Goal: Task Accomplishment & Management: Complete application form

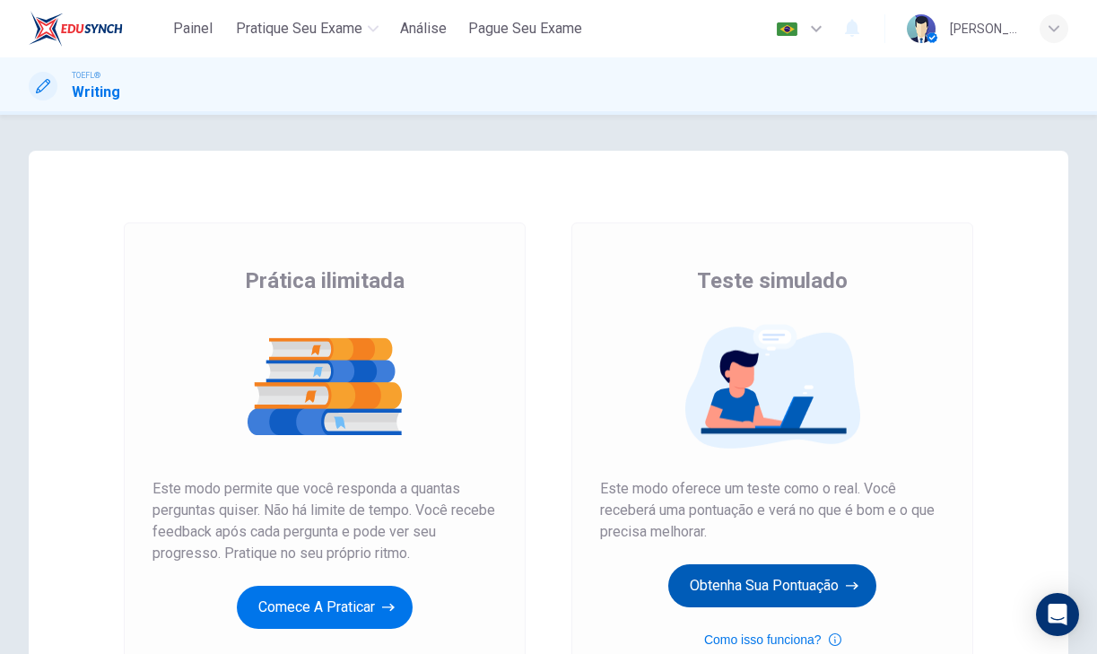
click at [706, 579] on button "Obtenha sua pontuação" at bounding box center [772, 585] width 208 height 43
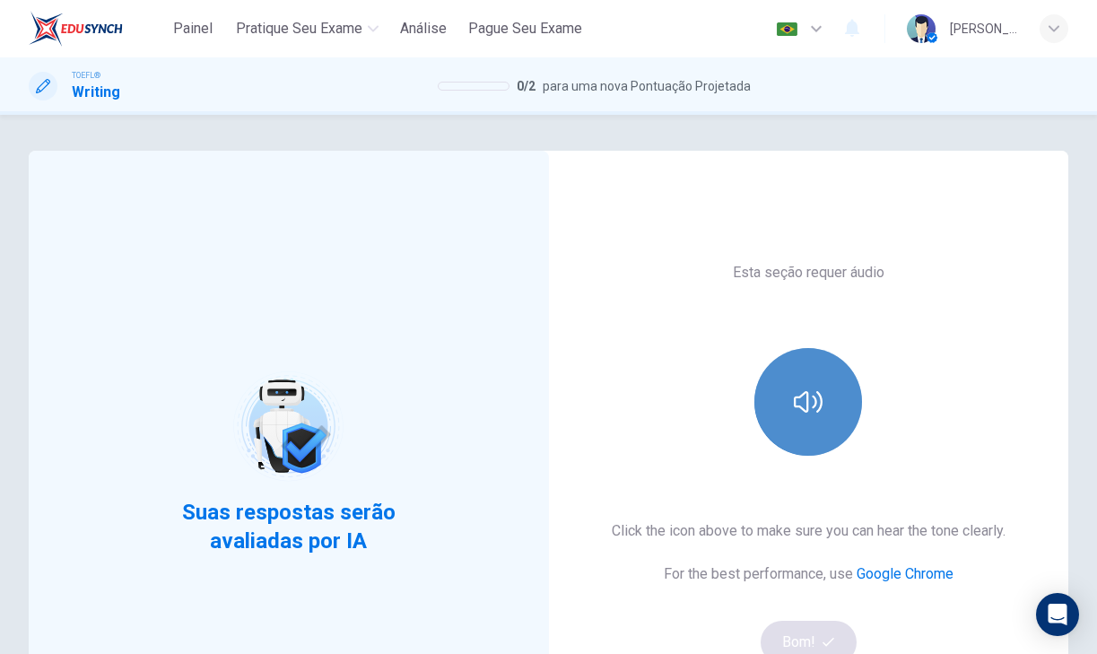
click at [810, 419] on button "button" at bounding box center [808, 402] width 108 height 108
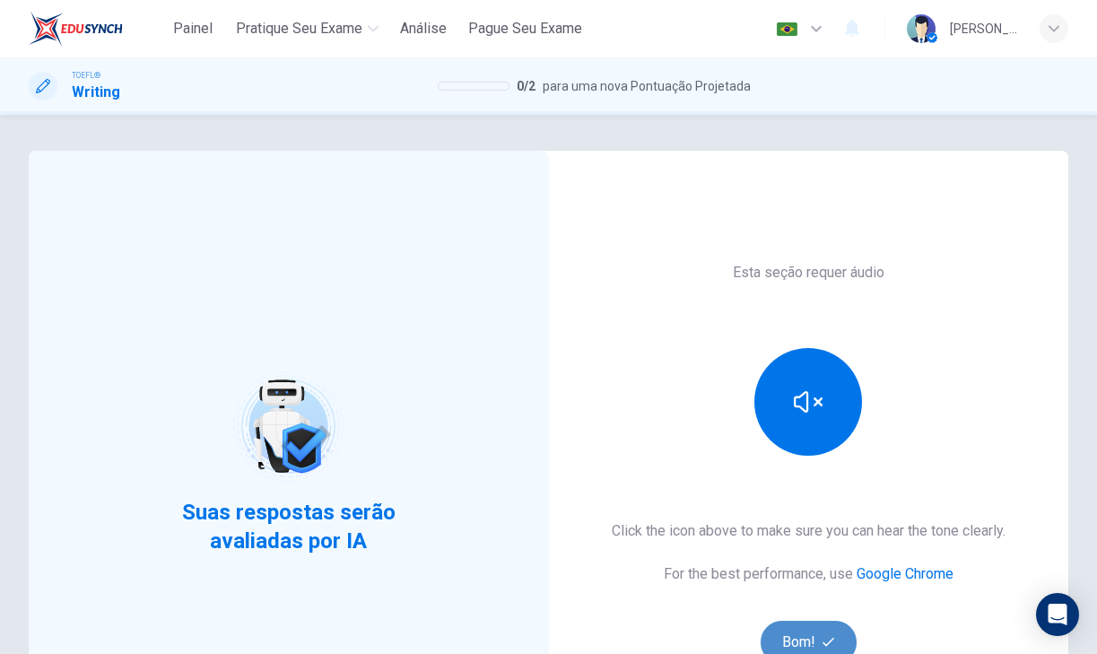
click at [789, 633] on button "Bom!" at bounding box center [809, 642] width 96 height 43
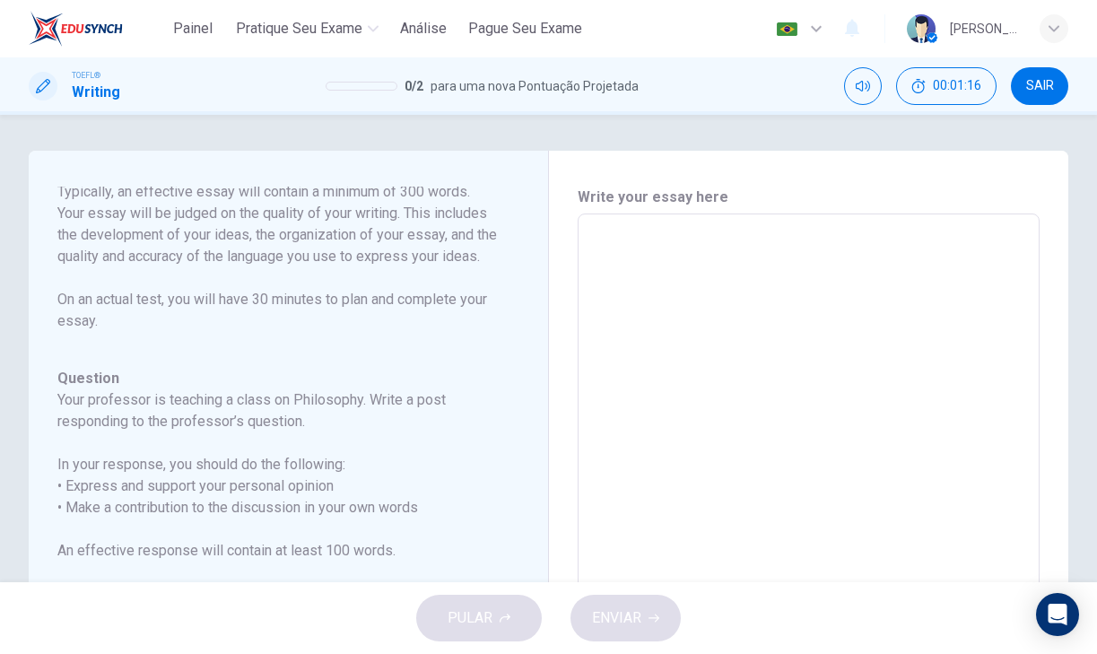
click at [639, 257] on textarea at bounding box center [809, 514] width 438 height 570
click at [622, 276] on textarea at bounding box center [809, 514] width 438 height 570
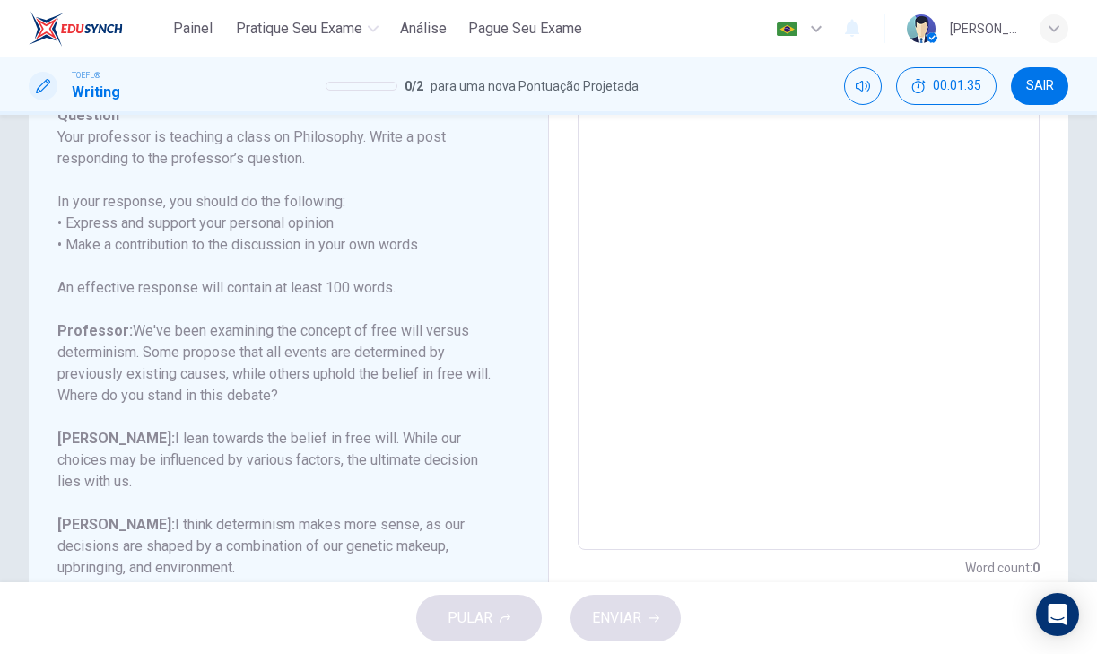
scroll to position [266, 0]
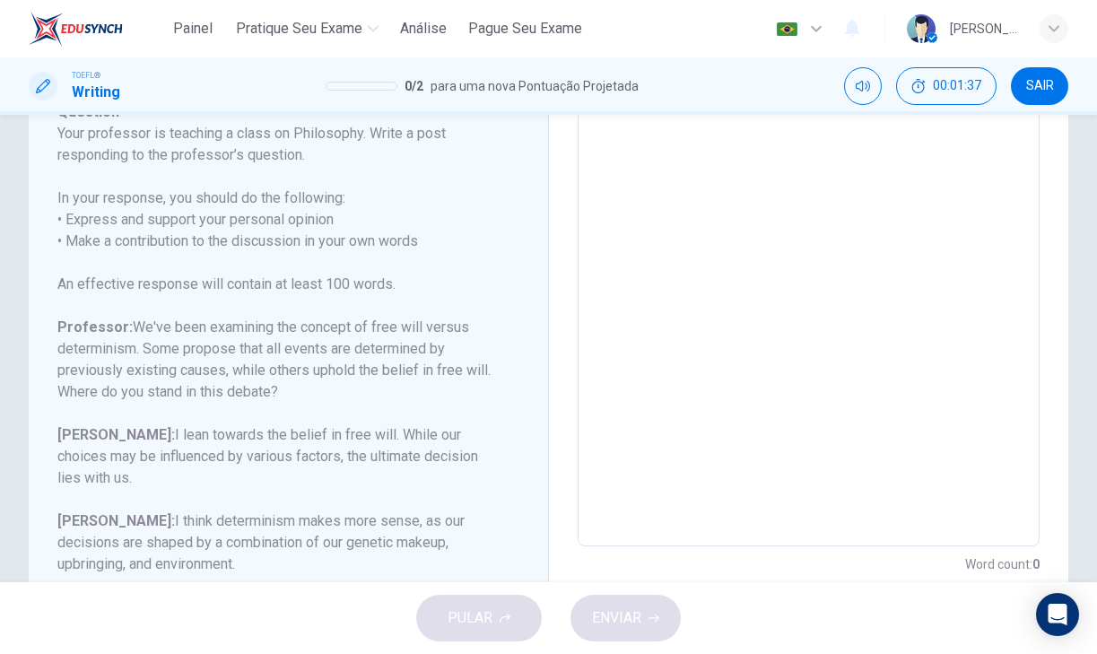
type textarea "i"
type textarea "x"
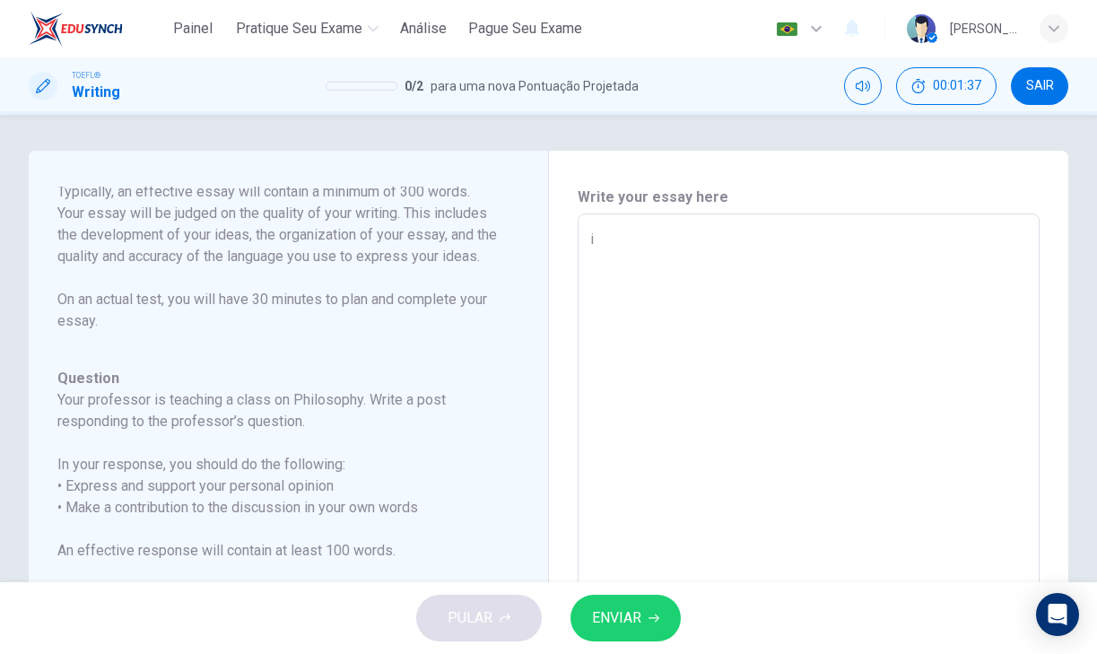
type textarea "in"
type textarea "x"
type textarea "in"
type textarea "x"
type textarea "in m"
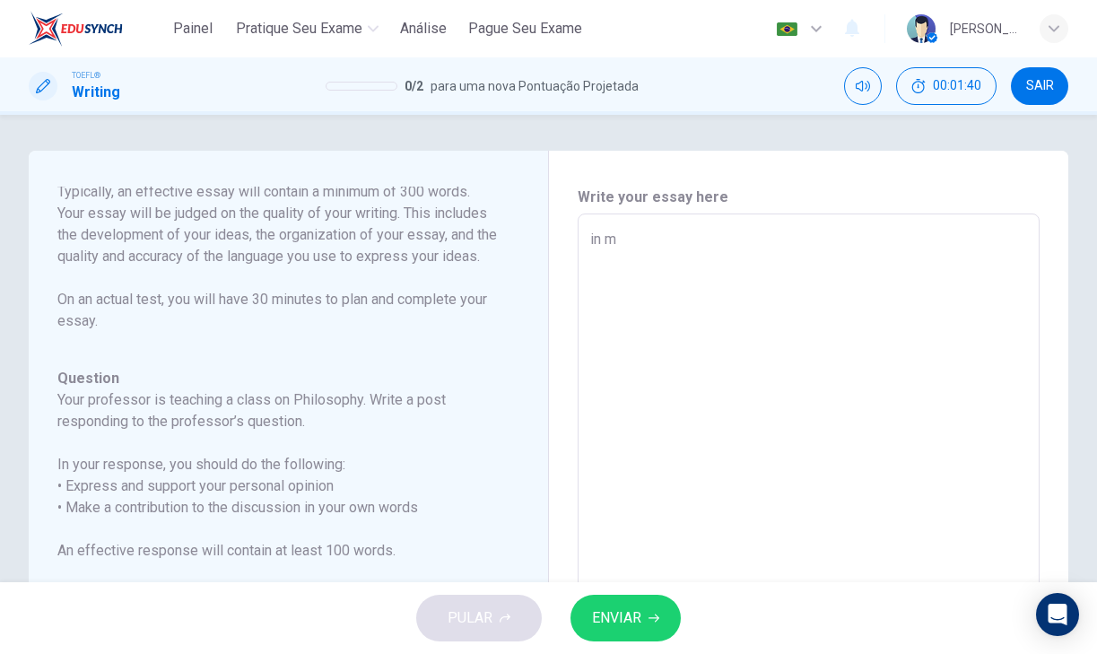
type textarea "x"
type textarea "in my"
type textarea "x"
type textarea "in my"
type textarea "x"
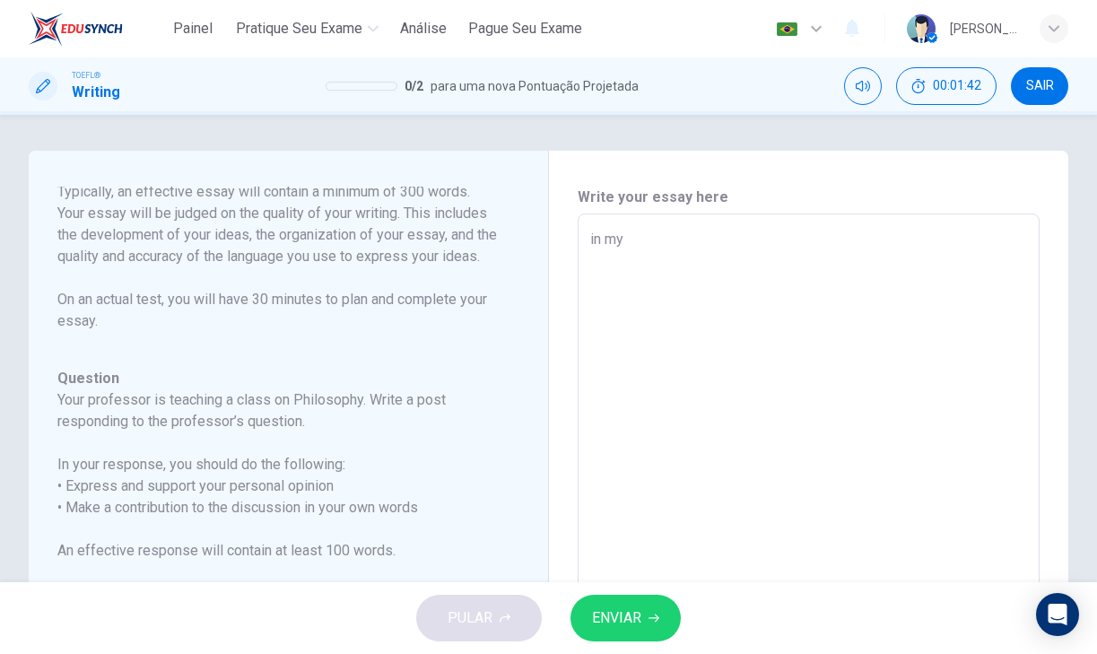
type textarea "in my r"
type textarea "x"
type textarea "in my re"
type textarea "x"
type textarea "in my res"
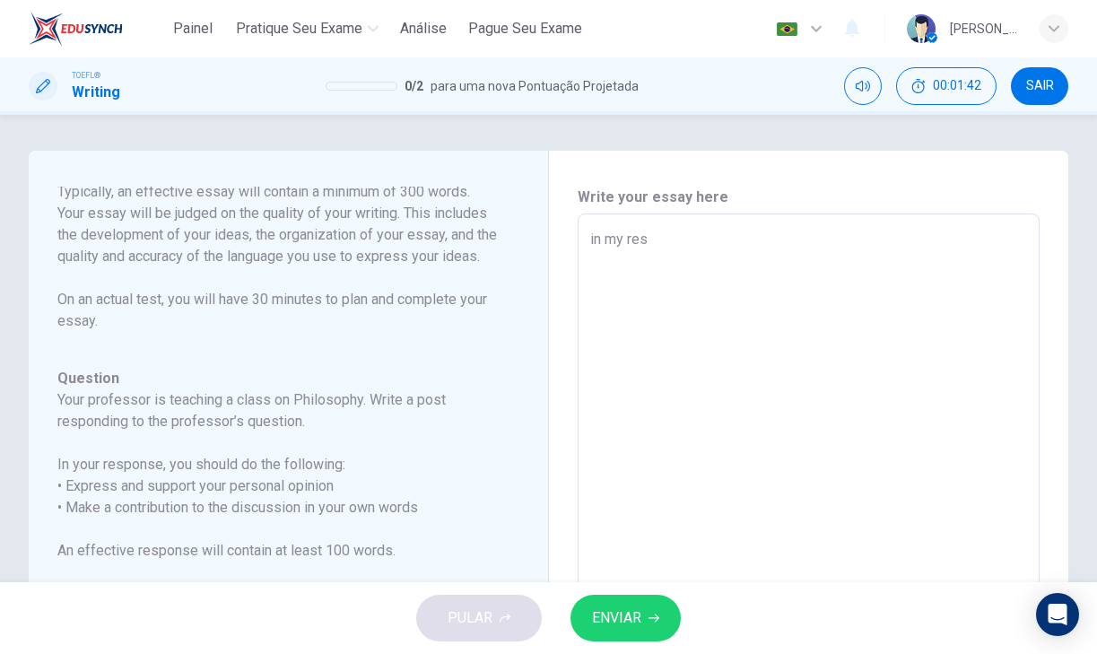
type textarea "x"
type textarea "in my resp"
type textarea "x"
type textarea "in my respo"
type textarea "x"
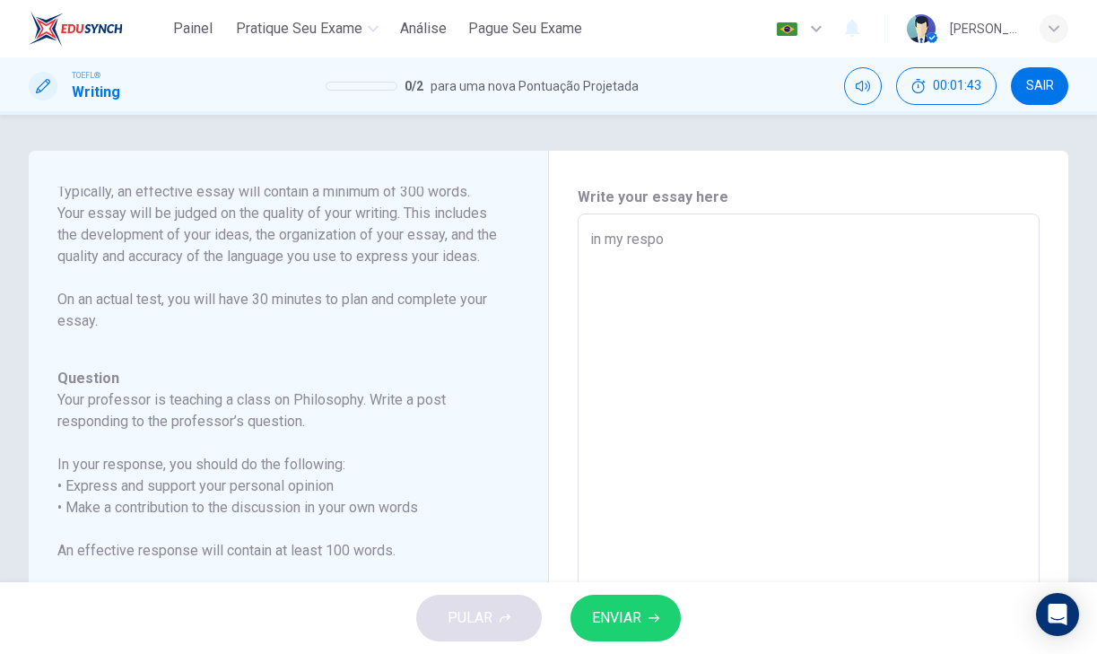
type textarea "in my respon"
type textarea "x"
type textarea "in my respons"
type textarea "x"
type textarea "in my response"
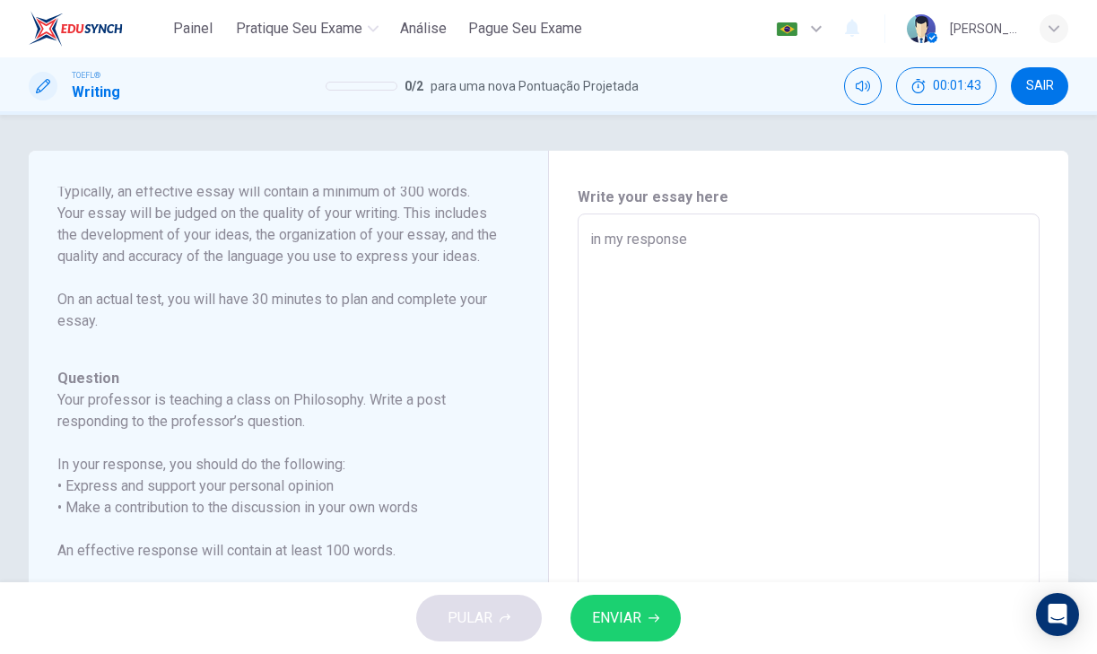
type textarea "x"
type textarea "in my response,"
type textarea "x"
type textarea "in my response,"
type textarea "x"
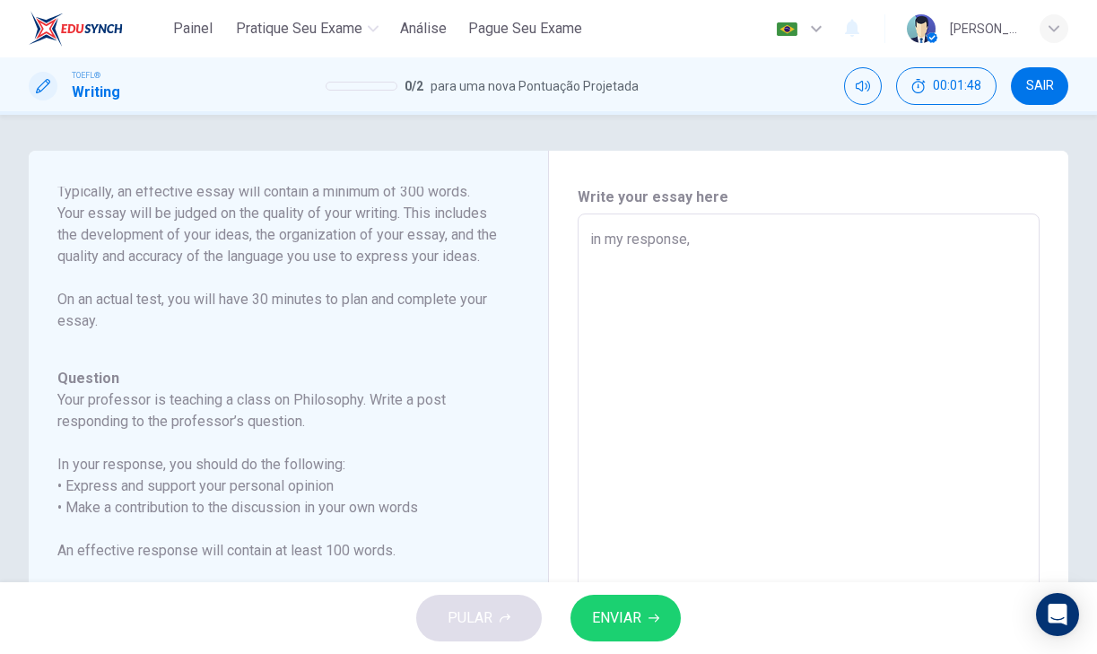
type textarea "in my response, i"
type textarea "x"
type textarea "in my response, i"
type textarea "x"
type textarea "in my response, i s"
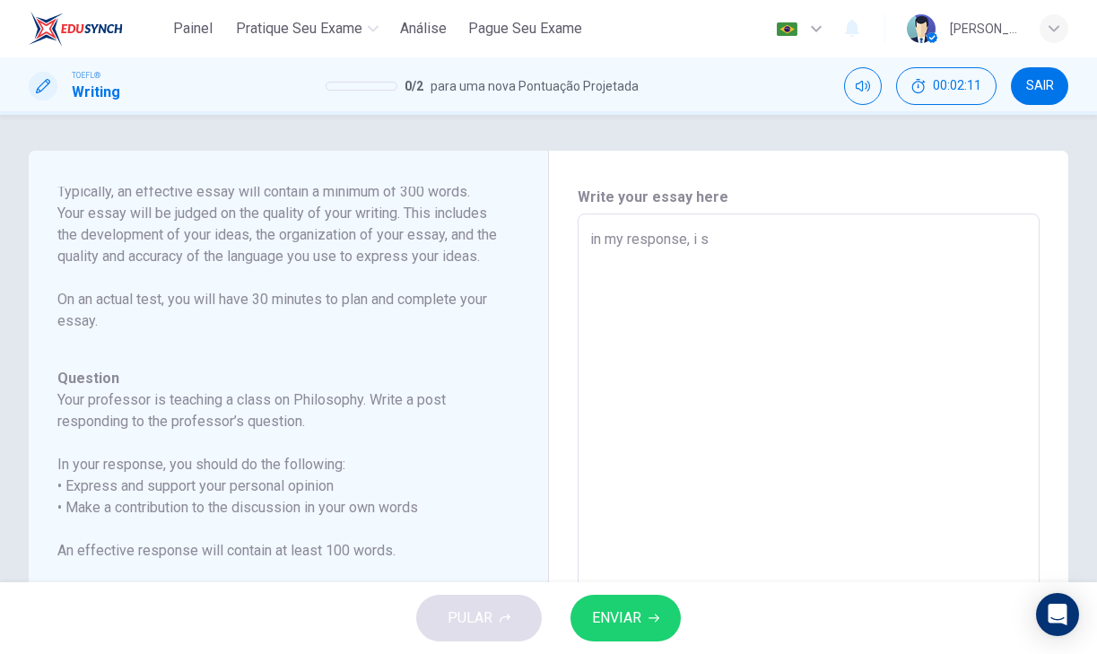
type textarea "x"
type textarea "in my response, i se"
type textarea "x"
type textarea "in my response, i see"
type textarea "x"
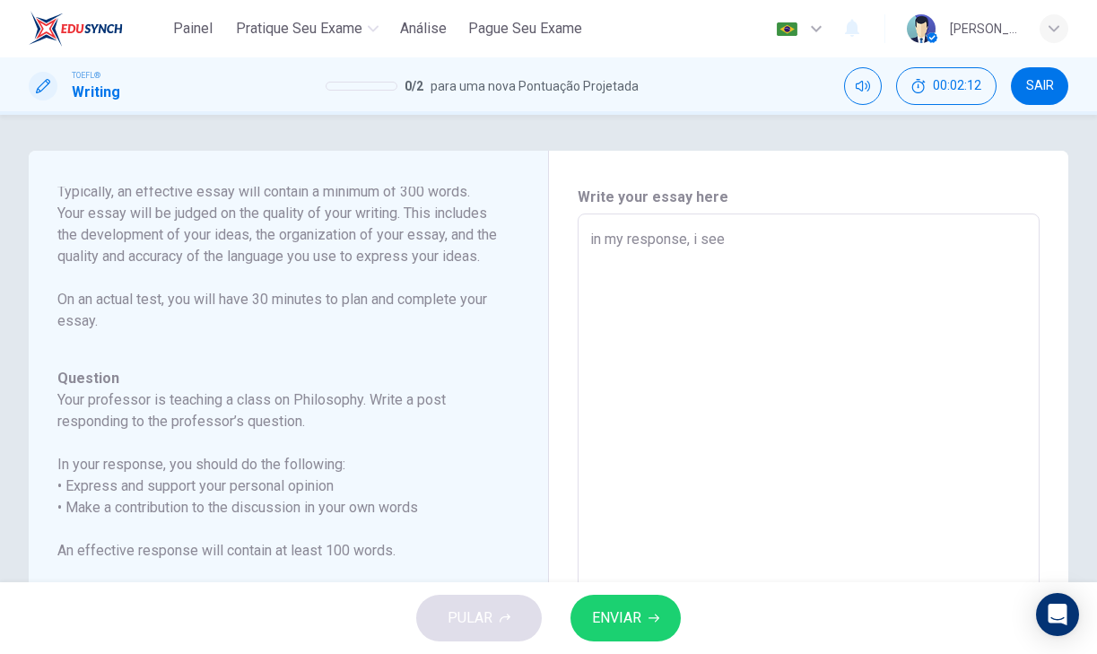
type textarea "in my response, i see"
type textarea "x"
type textarea "in my response, i see t"
type textarea "x"
type textarea "in my response, i see th"
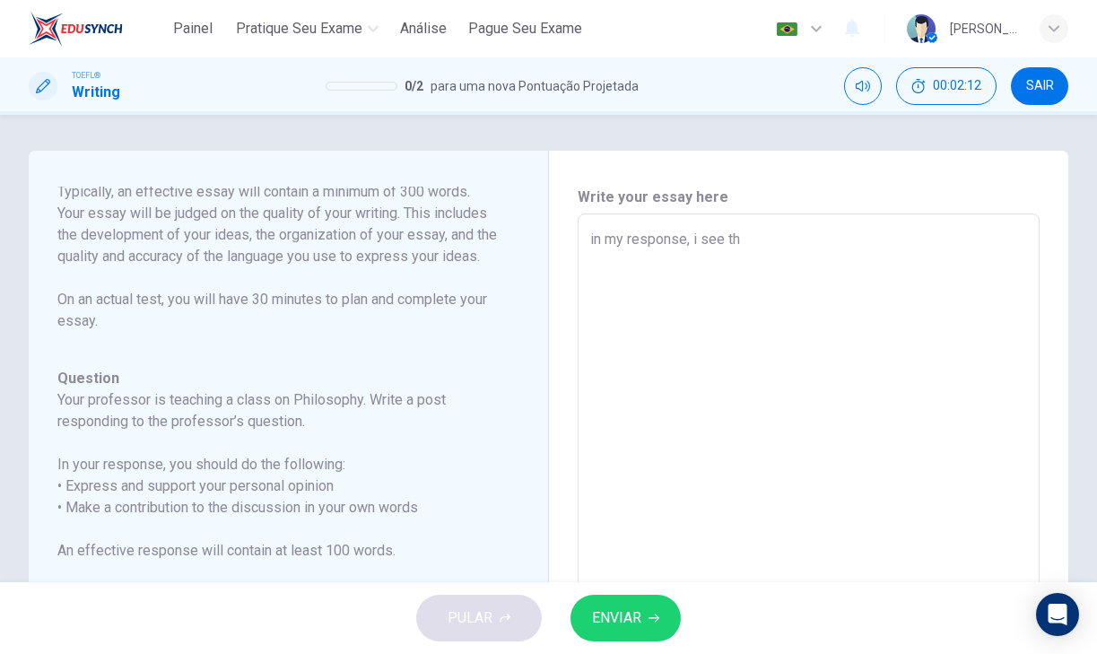
type textarea "x"
type textarea "in my response, i see the"
type textarea "x"
type textarea "in my response, i see the"
type textarea "x"
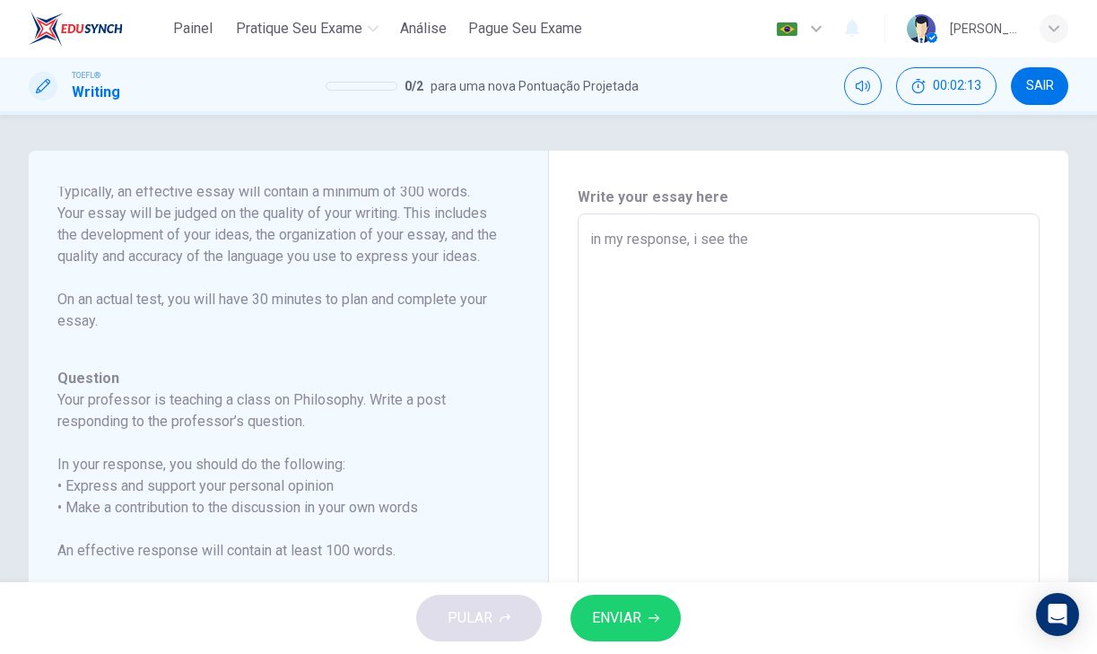
type textarea "in my response, i see the f"
type textarea "x"
type textarea "in my response, i see the fr"
type textarea "x"
type textarea "in my response, i see the fre"
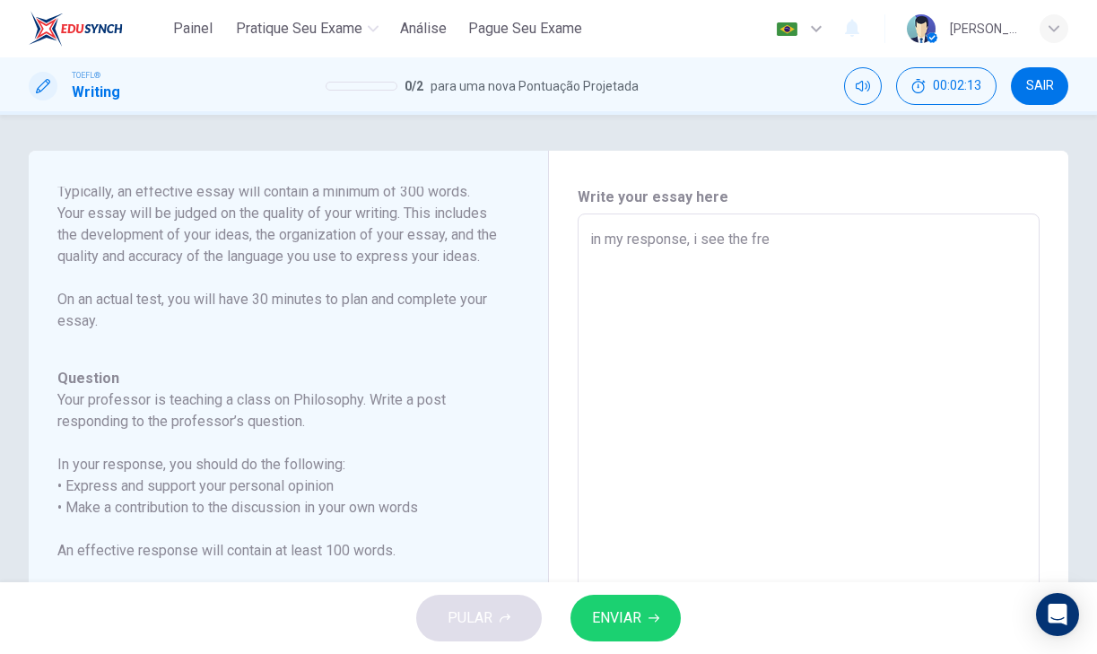
type textarea "x"
type textarea "in my response, i see the free"
type textarea "x"
type textarea "in my response, i see the free"
type textarea "x"
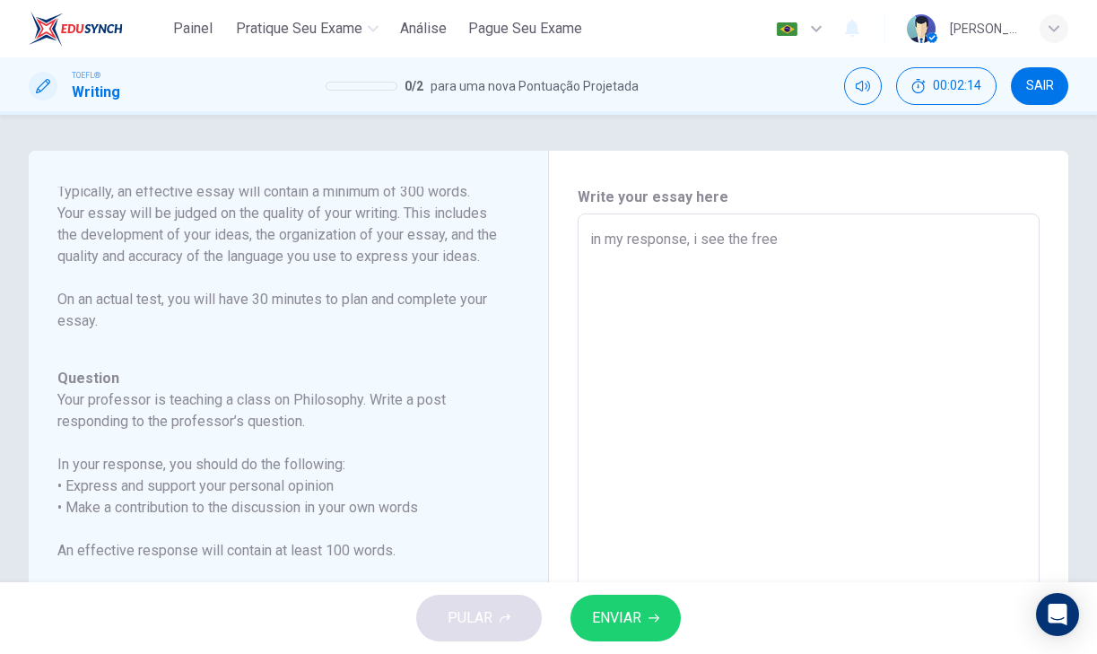
type textarea "in my response, i see the free w"
type textarea "x"
type textarea "in my response, i see the free wi"
type textarea "x"
type textarea "in my response, i see the free wil"
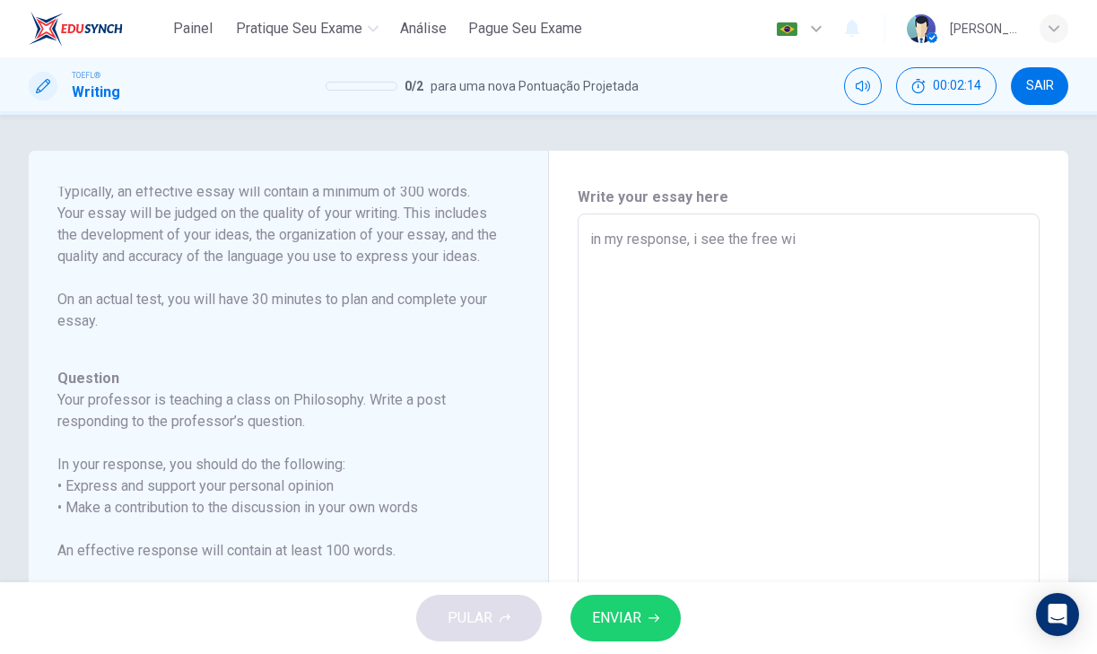
type textarea "x"
type textarea "in my response, i see the free will"
type textarea "x"
type textarea "in my response, i see the free will"
type textarea "x"
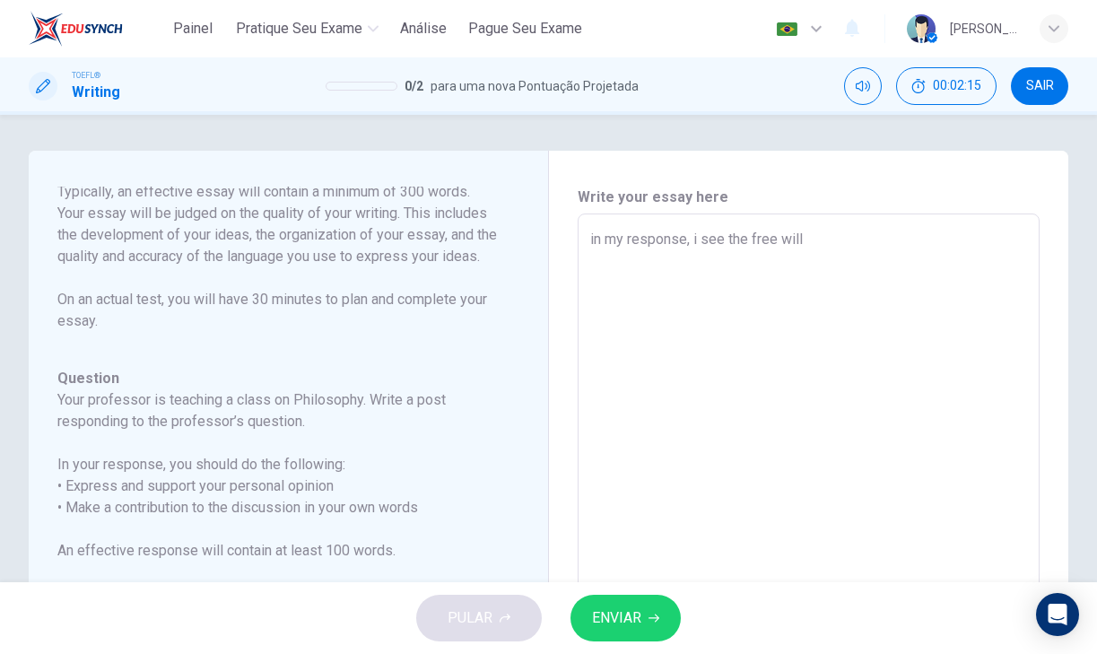
type textarea "in my response, i see the free will a"
type textarea "x"
type textarea "in my response, i see the free will a"
type textarea "x"
type textarea "in my response, i see the free will a"
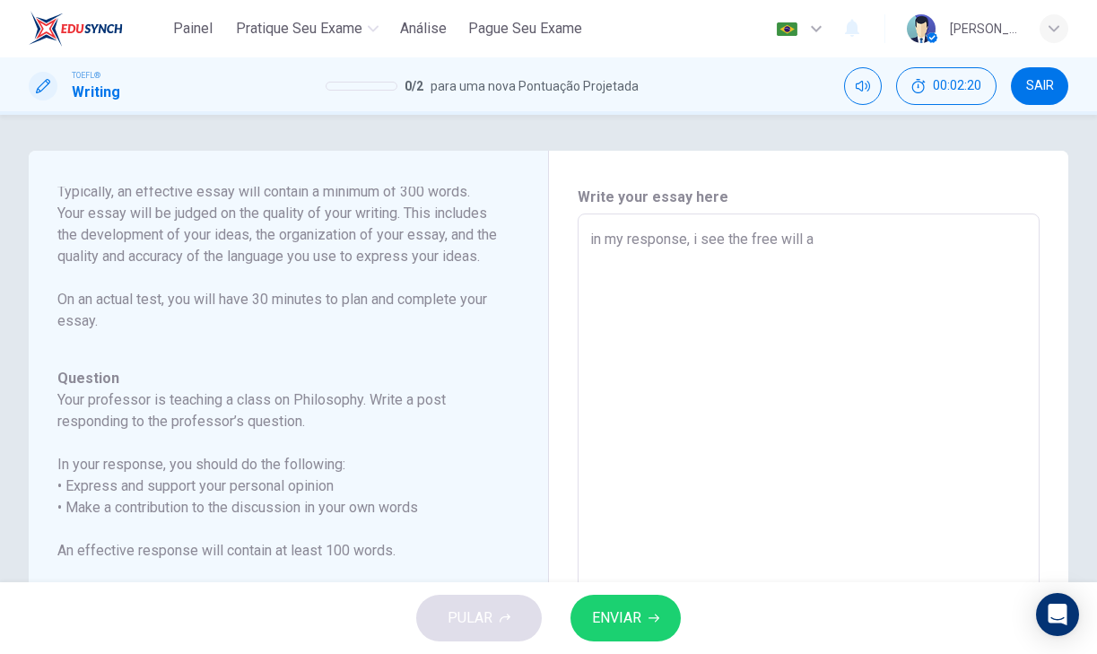
type textarea "x"
type textarea "in my response, i see the free will a"
type textarea "x"
type textarea "in my response, i see the free will a"
type textarea "x"
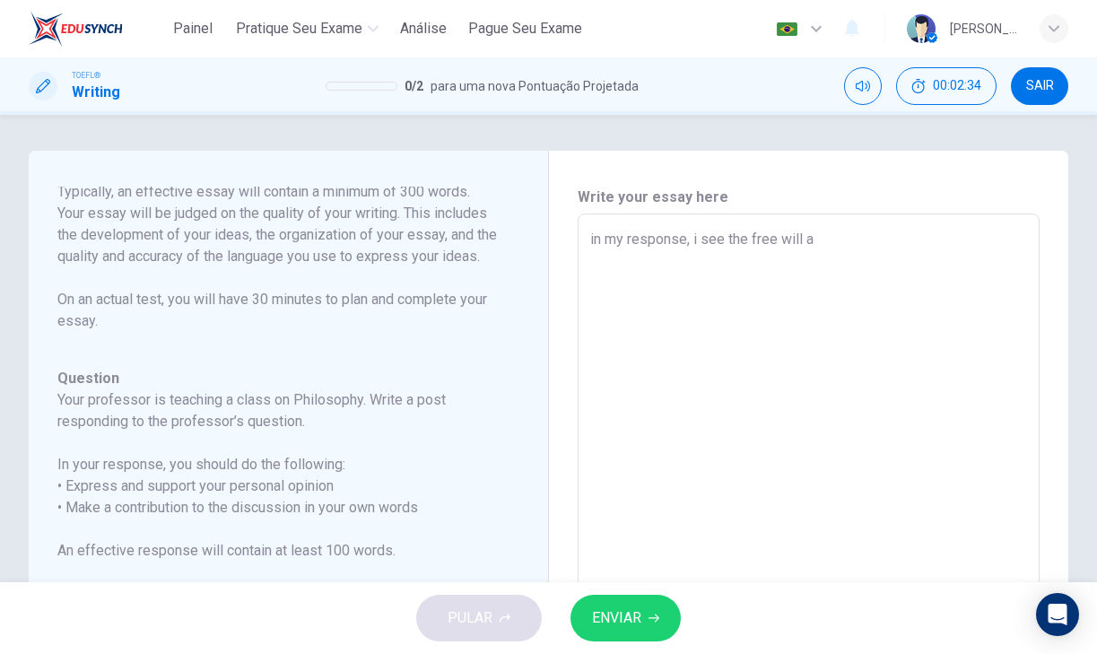
type textarea "in my response, i see the free will"
type textarea "x"
type textarea "in my response, i see the free will"
type textarea "x"
type textarea "in my response, i see the free wil"
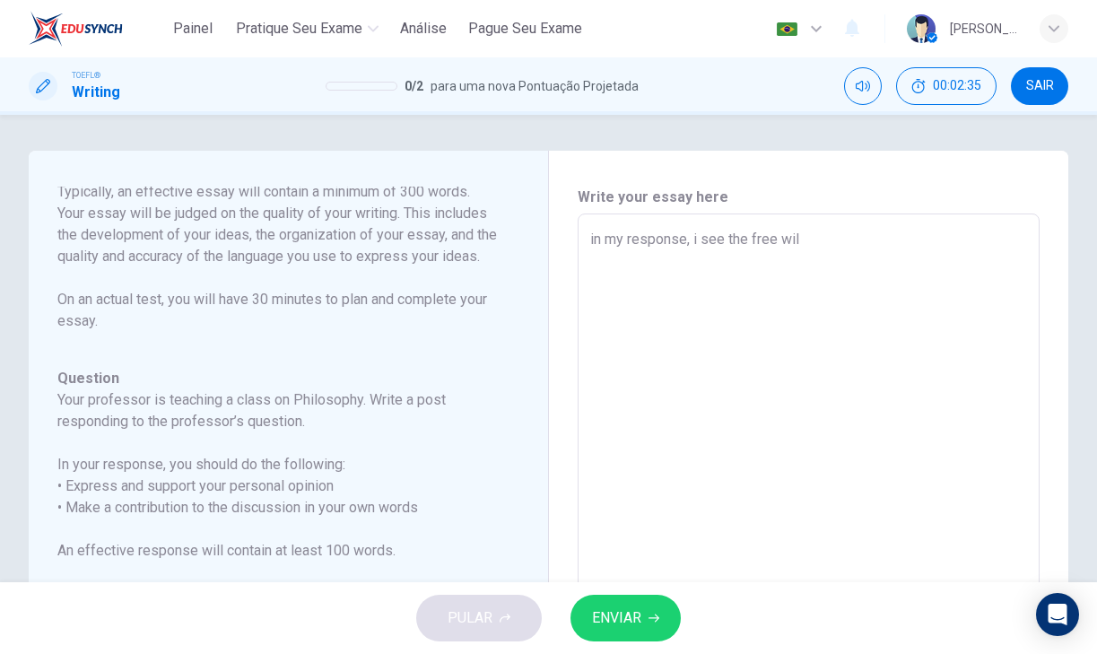
type textarea "x"
type textarea "in my response, i see the free wi"
type textarea "x"
type textarea "in my response, i see the free w"
type textarea "x"
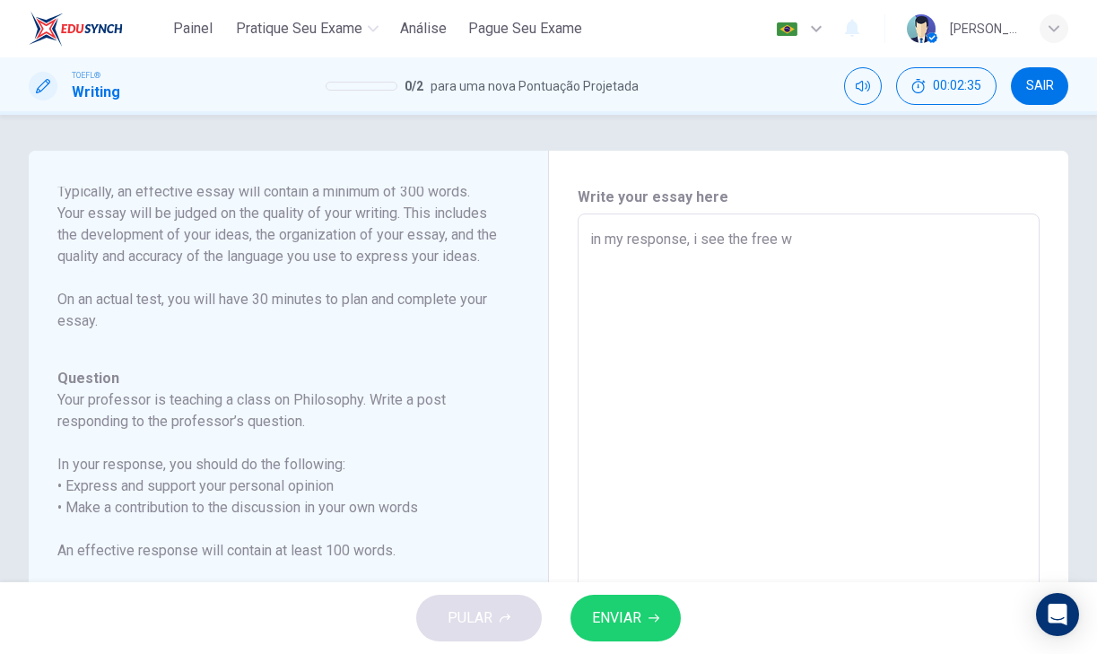
type textarea "in my response, i see the free"
type textarea "x"
type textarea "in my response, i see the free"
type textarea "x"
type textarea "in my response, i see the fre"
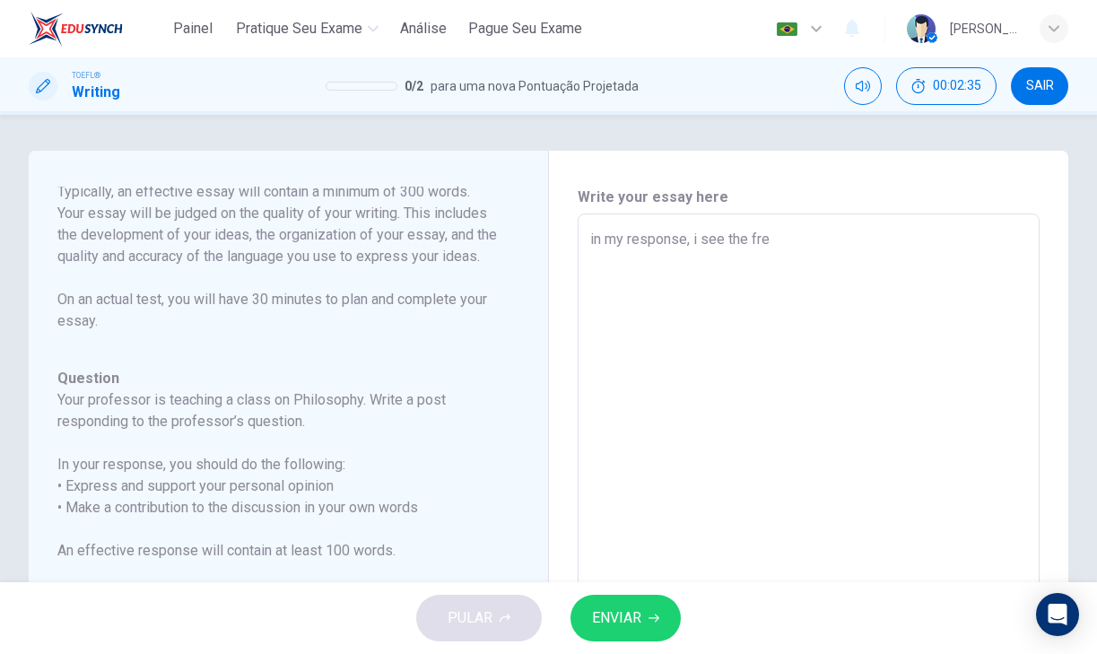
type textarea "x"
type textarea "in my response, i see the fr"
type textarea "x"
type textarea "in my response, i see the f"
type textarea "x"
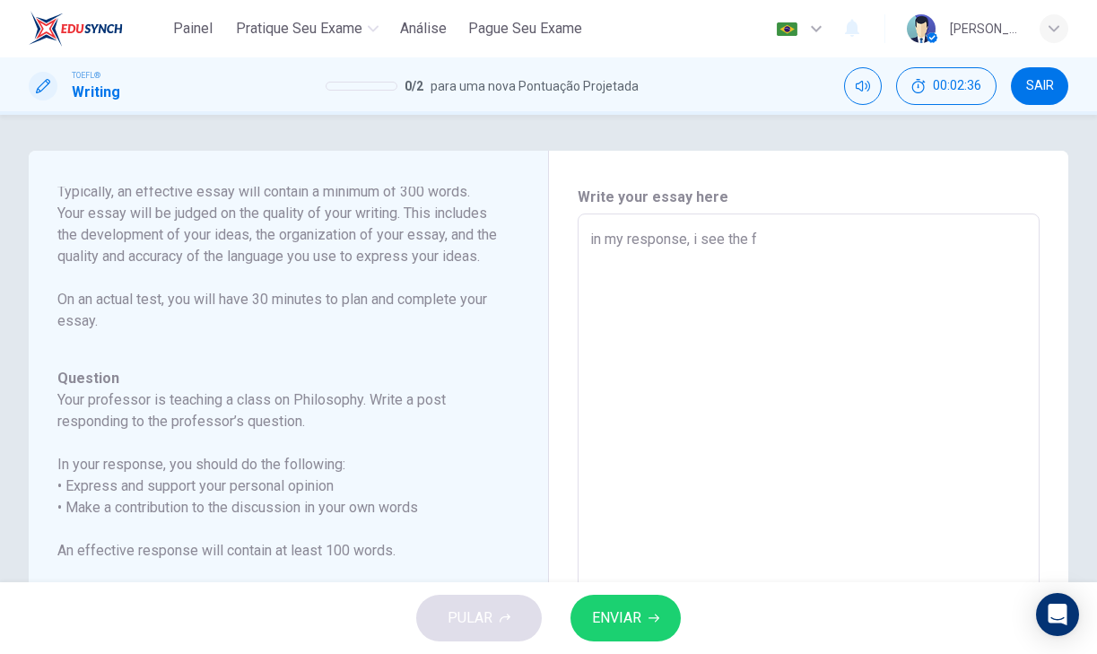
type textarea "in my response, i see the"
type textarea "x"
type textarea "in my response, i see the"
type textarea "x"
type textarea "in my response, i see th"
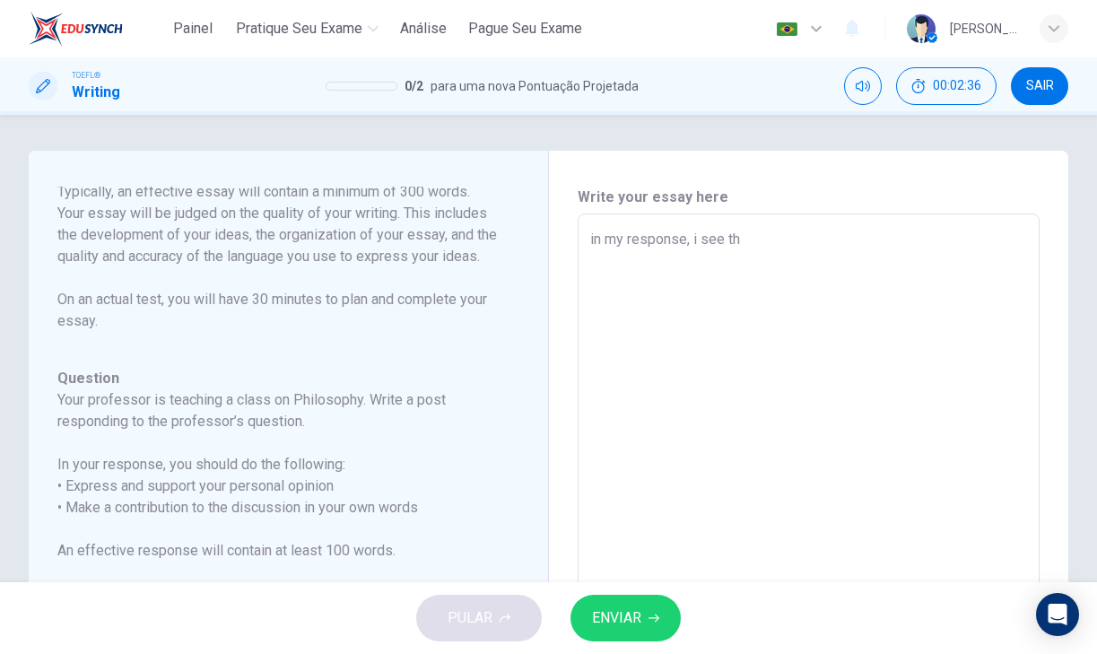
type textarea "x"
type textarea "in my response, i see t"
type textarea "x"
type textarea "in my response, i see"
type textarea "x"
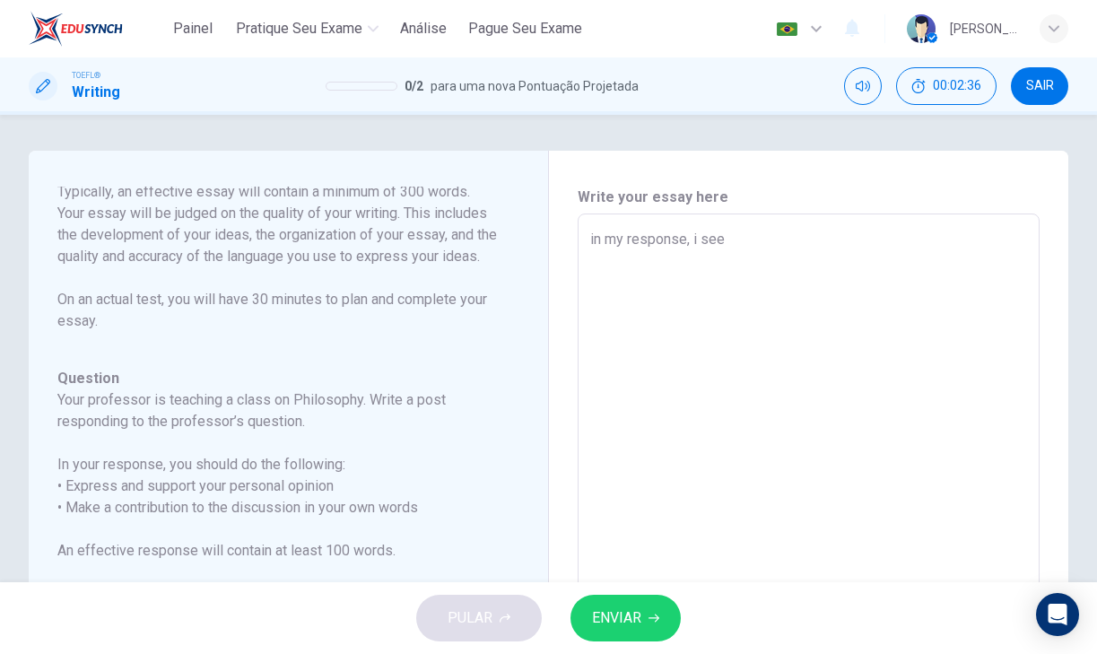
type textarea "in my response, i see"
type textarea "x"
type textarea "in my response, i se"
type textarea "x"
type textarea "in my response, i s"
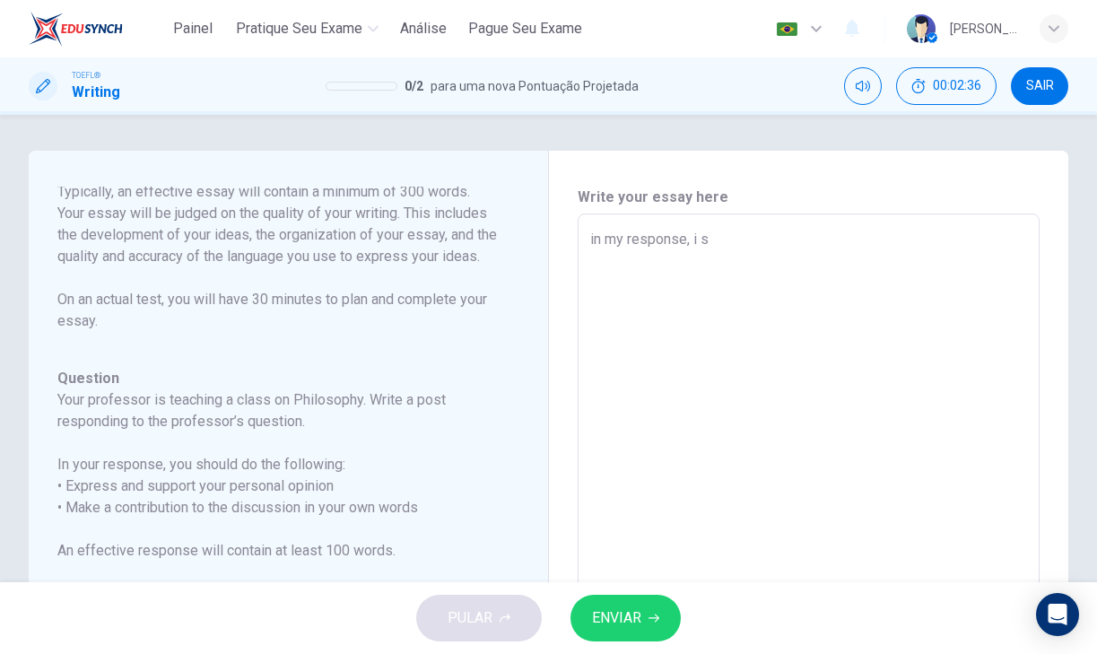
type textarea "x"
type textarea "in my response, i"
type textarea "x"
type textarea "in my response, i s"
type textarea "x"
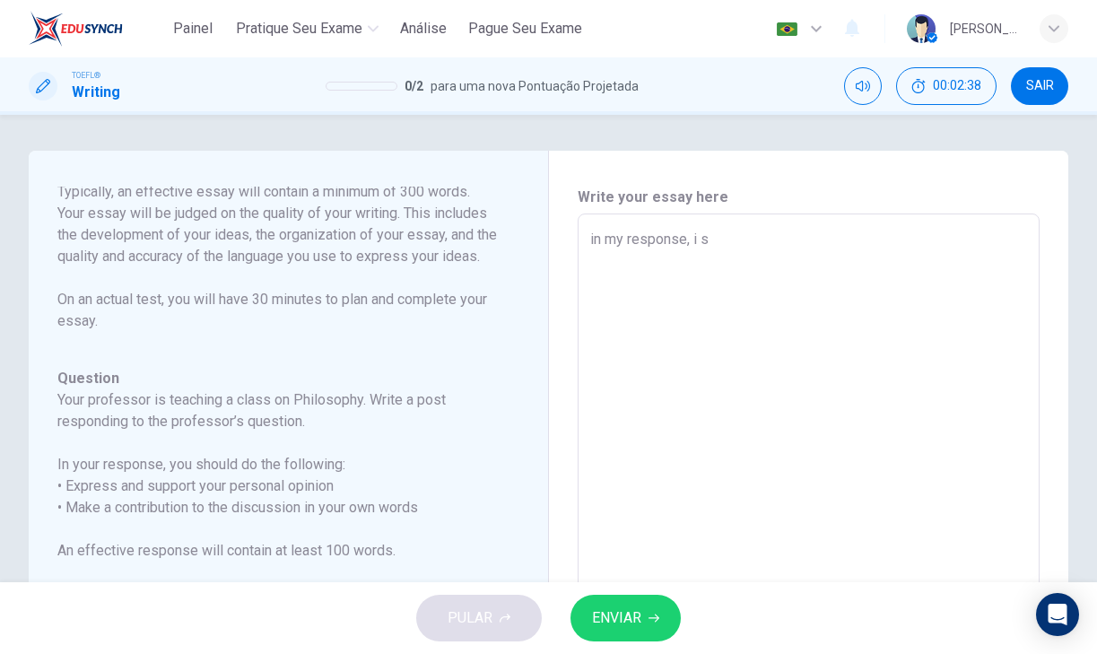
type textarea "in my response, i se"
type textarea "x"
type textarea "in my response, i see"
type textarea "x"
type textarea "in my response, i see"
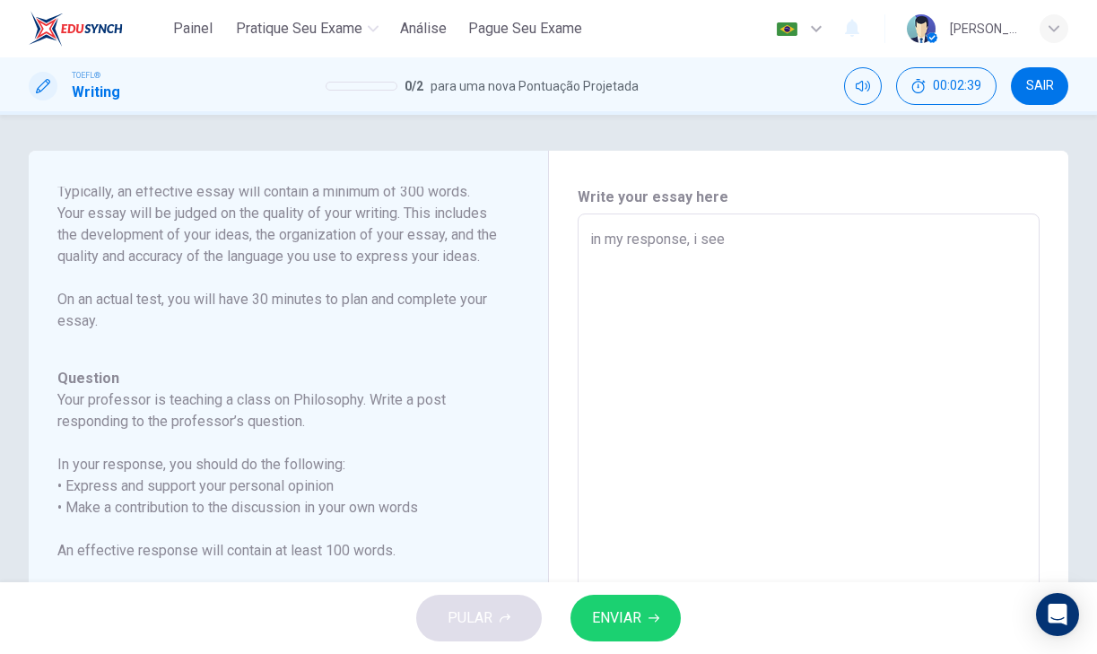
type textarea "x"
type textarea "in my response, i see m"
type textarea "x"
type textarea "in my response, i see my"
type textarea "x"
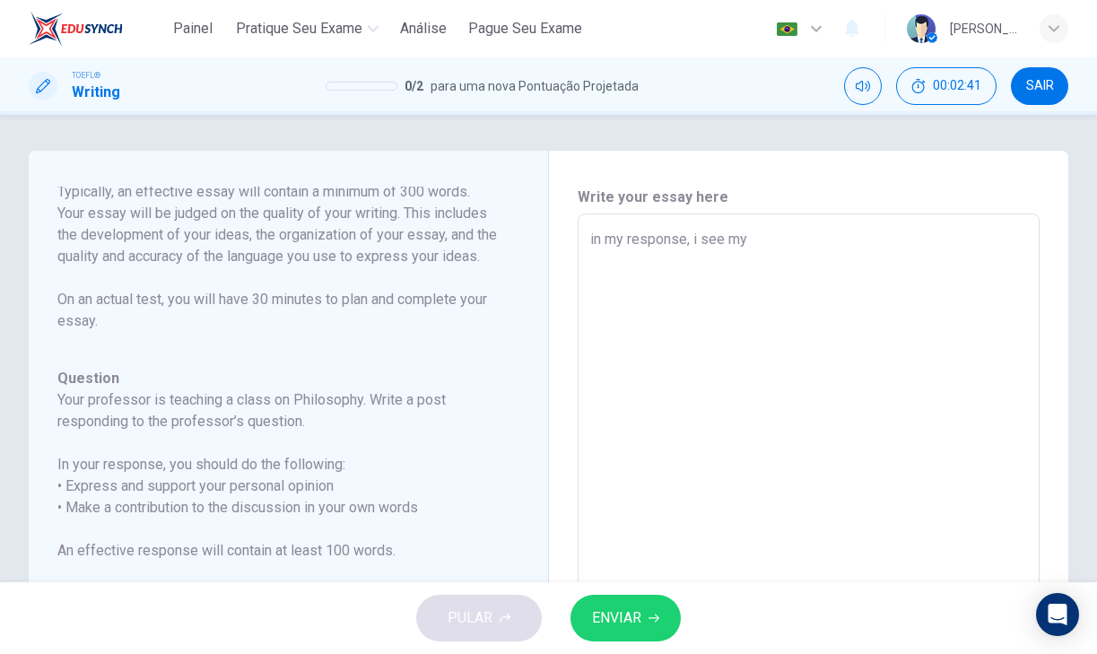
type textarea "in my response, i see my"
type textarea "x"
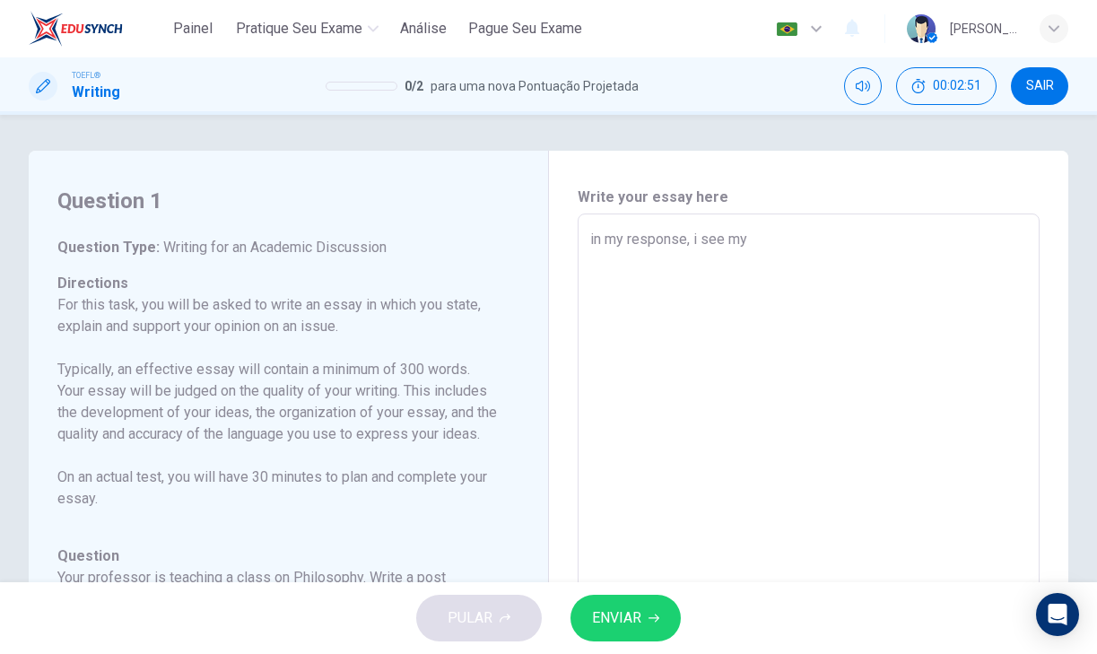
type textarea "in my response, i see my"
type textarea "x"
type textarea "in my response, i see m"
type textarea "x"
type textarea "in my response, i see"
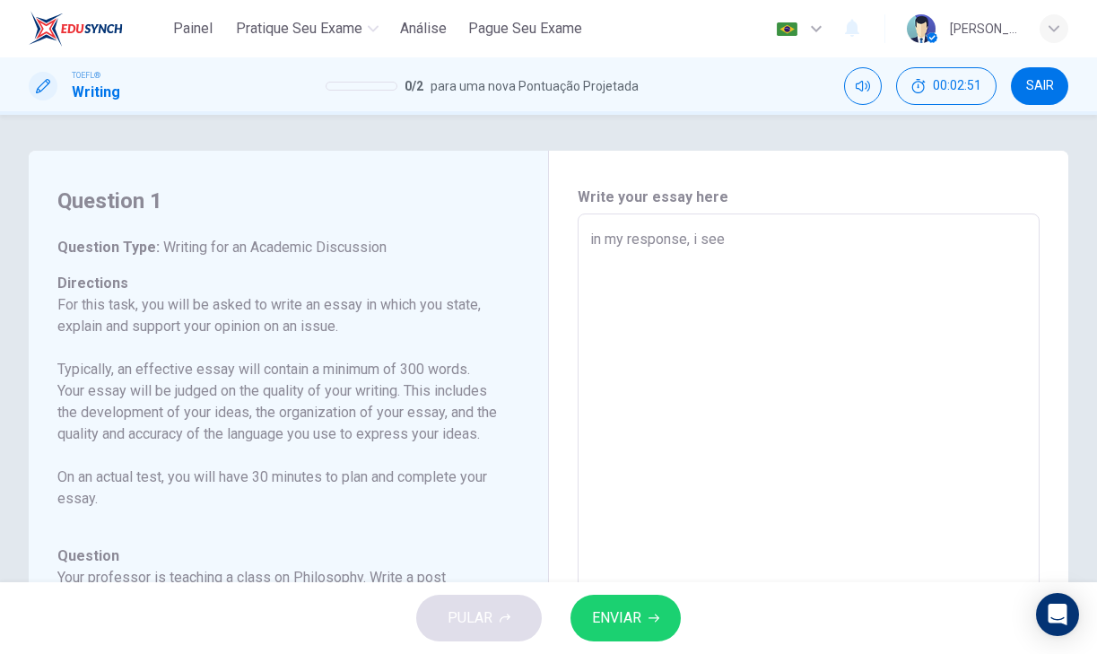
type textarea "x"
type textarea "in my response, i see"
type textarea "x"
type textarea "in my response, i se"
type textarea "x"
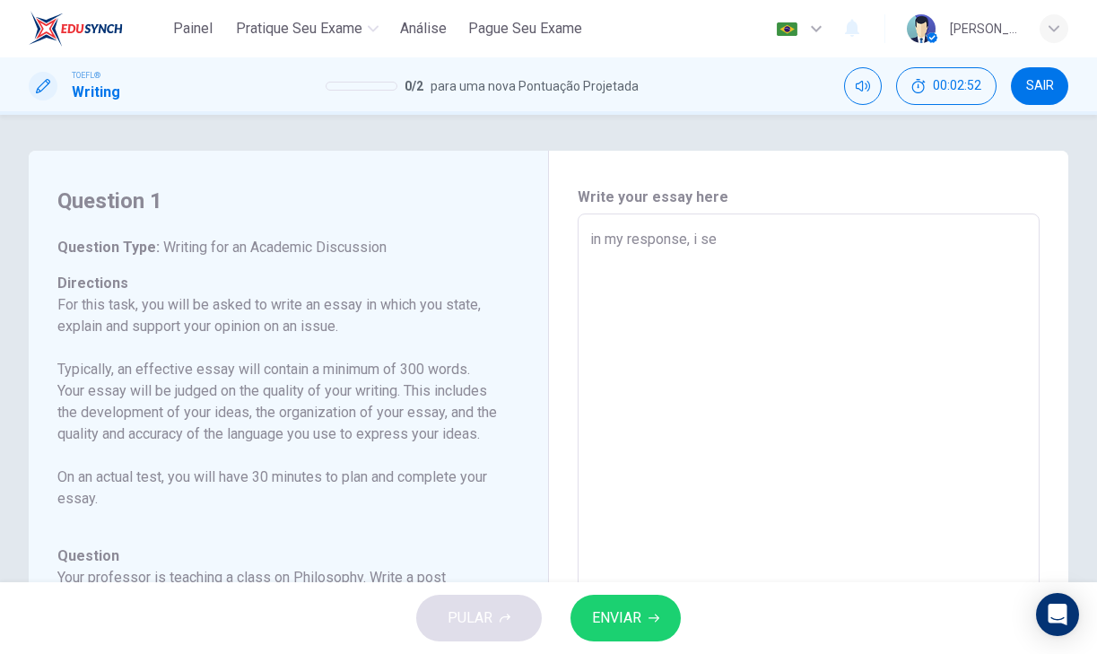
type textarea "in my response, i s"
type textarea "x"
type textarea "in my response, i"
type textarea "x"
type textarea "in my response, i b"
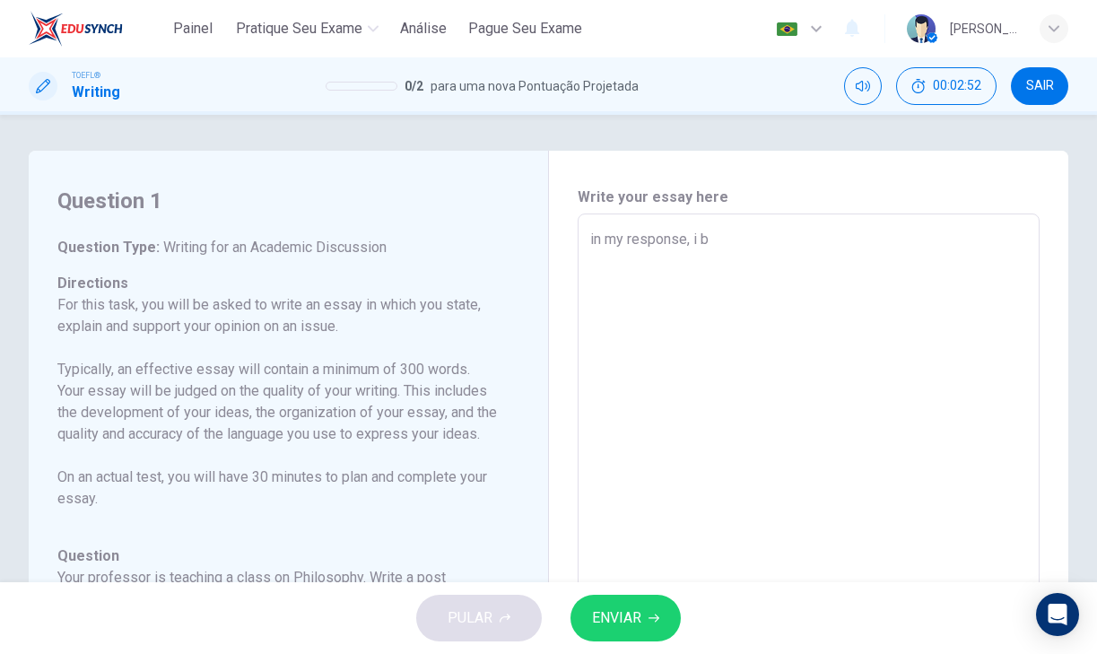
type textarea "x"
type textarea "in my response, i be"
type textarea "x"
type textarea "in my response, i bel"
type textarea "x"
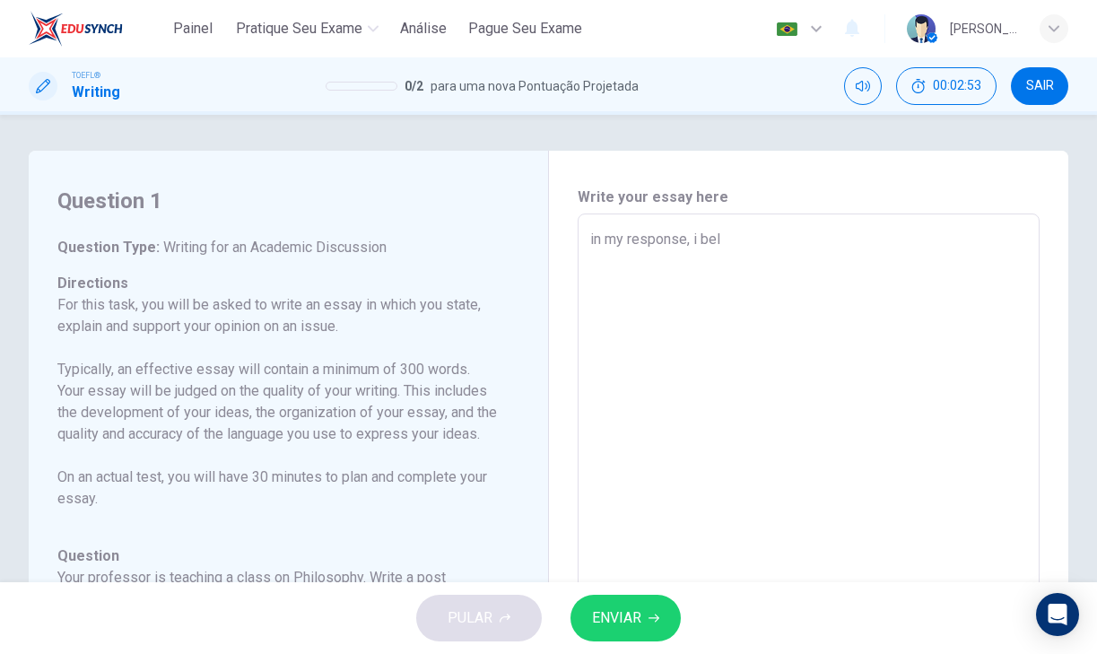
type textarea "in my response, i beli"
type textarea "x"
type textarea "in my response, i belie"
type textarea "x"
type textarea "in my response, i believ"
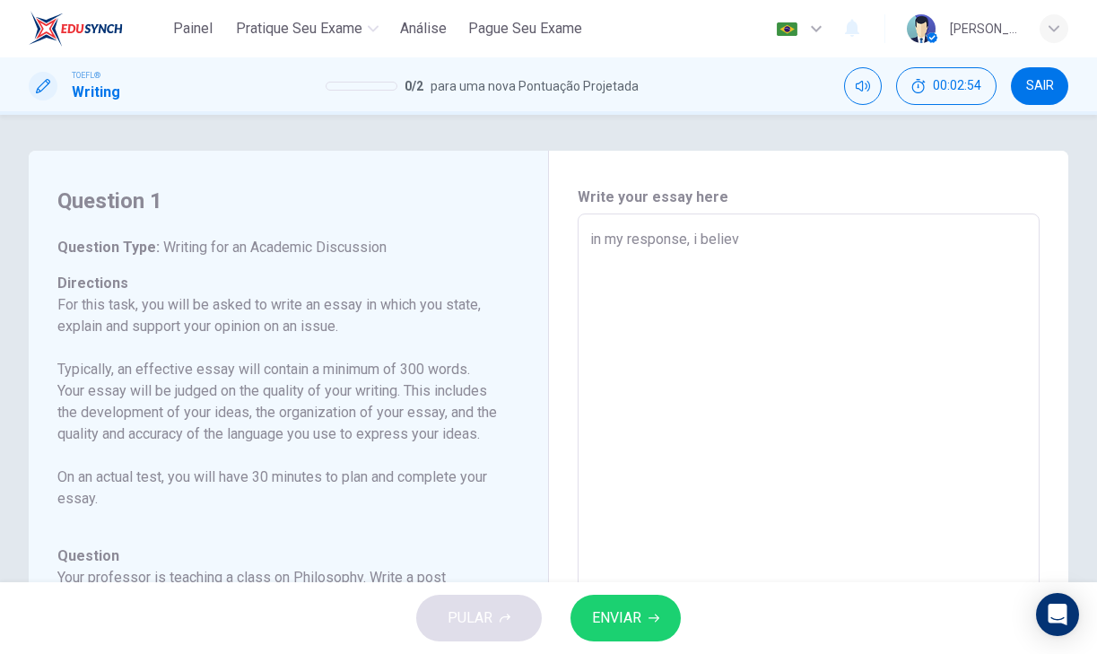
type textarea "x"
type textarea "in my response, i believe"
type textarea "x"
type textarea "in my response, i believe"
type textarea "x"
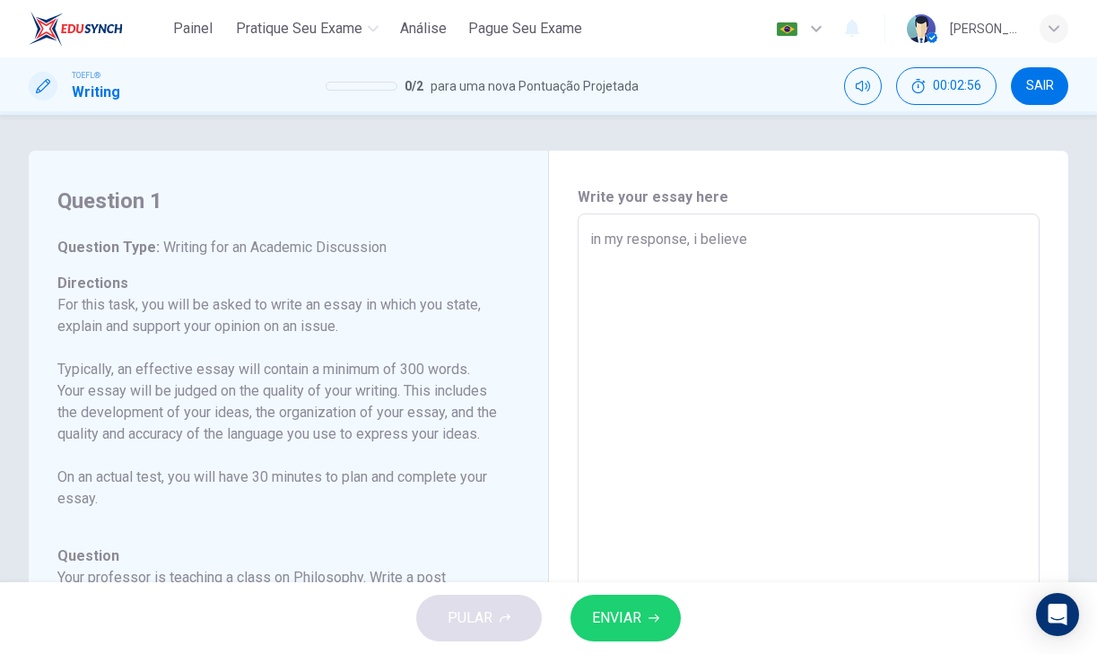
type textarea "in my response, i believe t"
type textarea "x"
type textarea "in my response, i believe th"
type textarea "x"
type textarea "in my response, i believe tha"
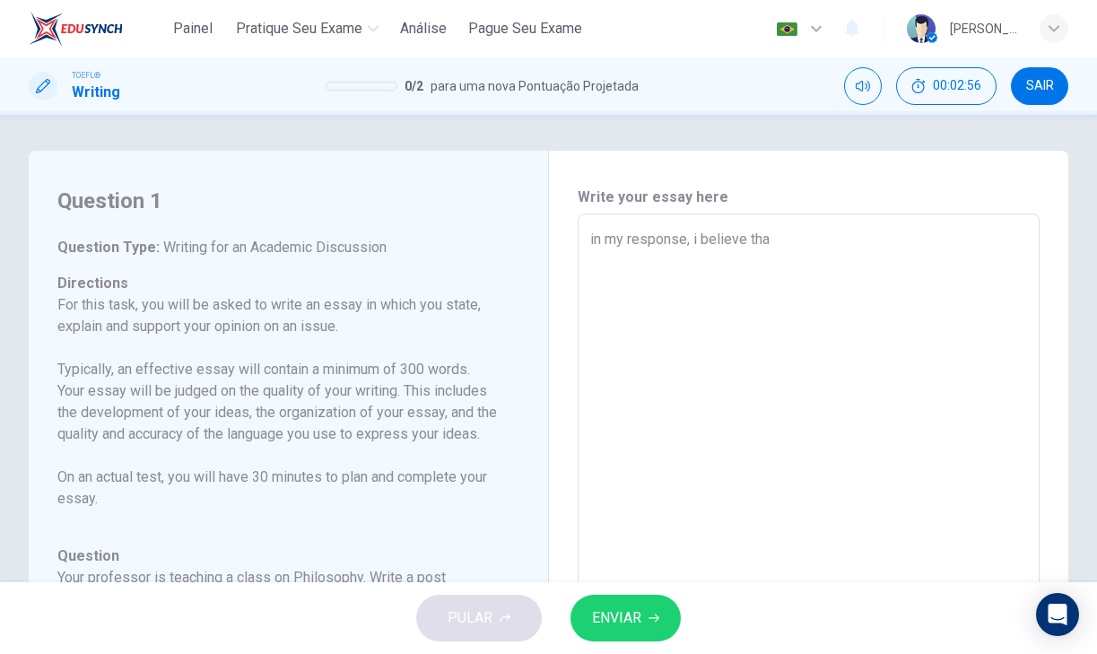
type textarea "x"
type textarea "in my response, i believe that"
type textarea "x"
type textarea "in my response, i believe that"
type textarea "x"
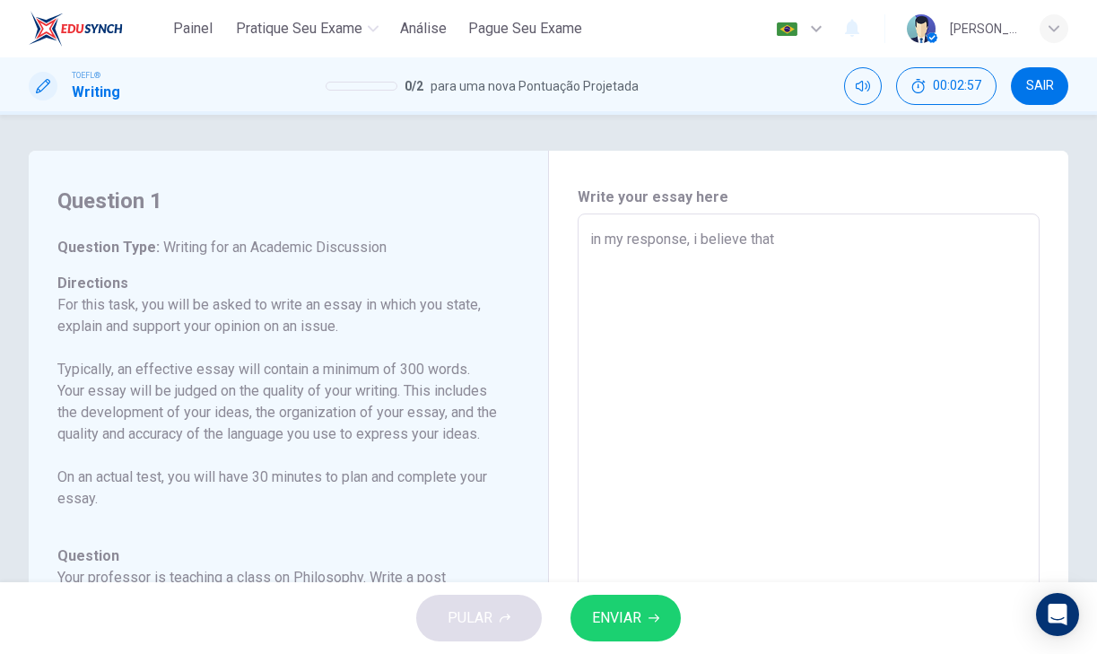
type textarea "in my response, i believe that w"
type textarea "x"
type textarea "in my response, i believe that we"
type textarea "x"
type textarea "in my response, i believe that we"
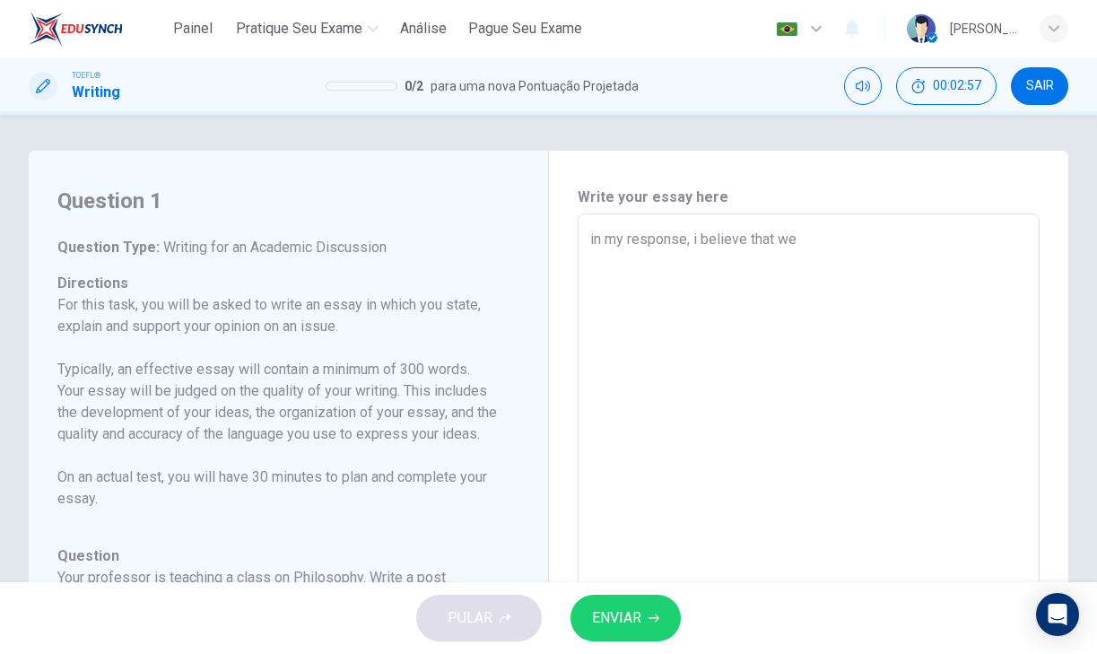
type textarea "x"
type textarea "in my response, i believe that we h"
type textarea "x"
type textarea "in my response, i believe that we ha"
type textarea "x"
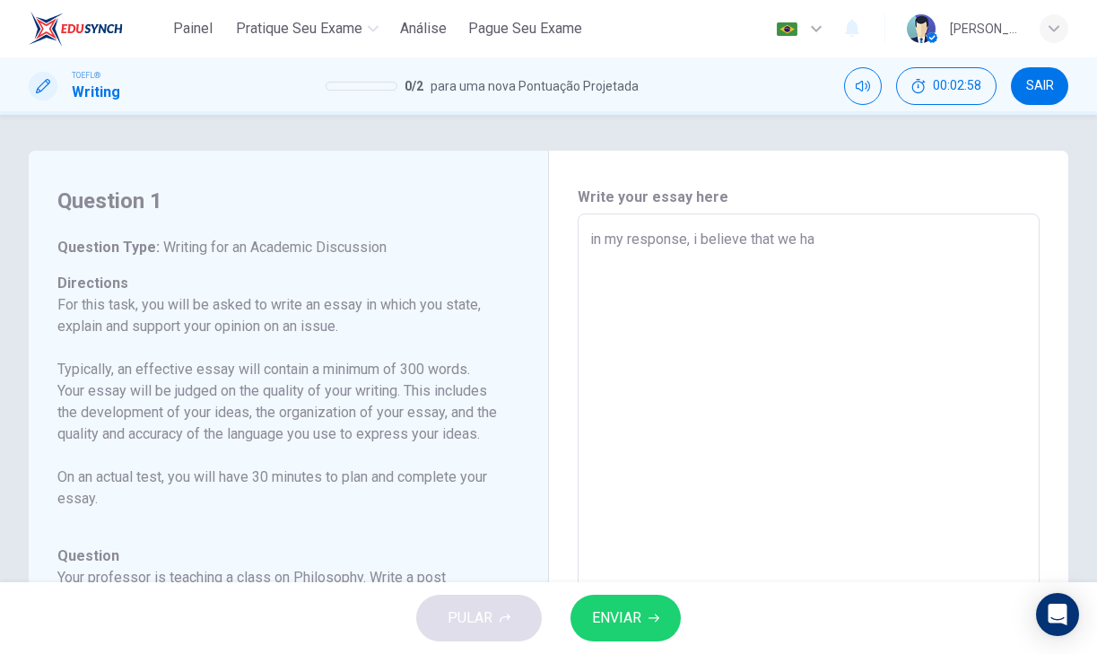
type textarea "in my response, i believe that we hav"
type textarea "x"
type textarea "in my response, i believe that we have"
type textarea "x"
type textarea "in my response, i believe that we have"
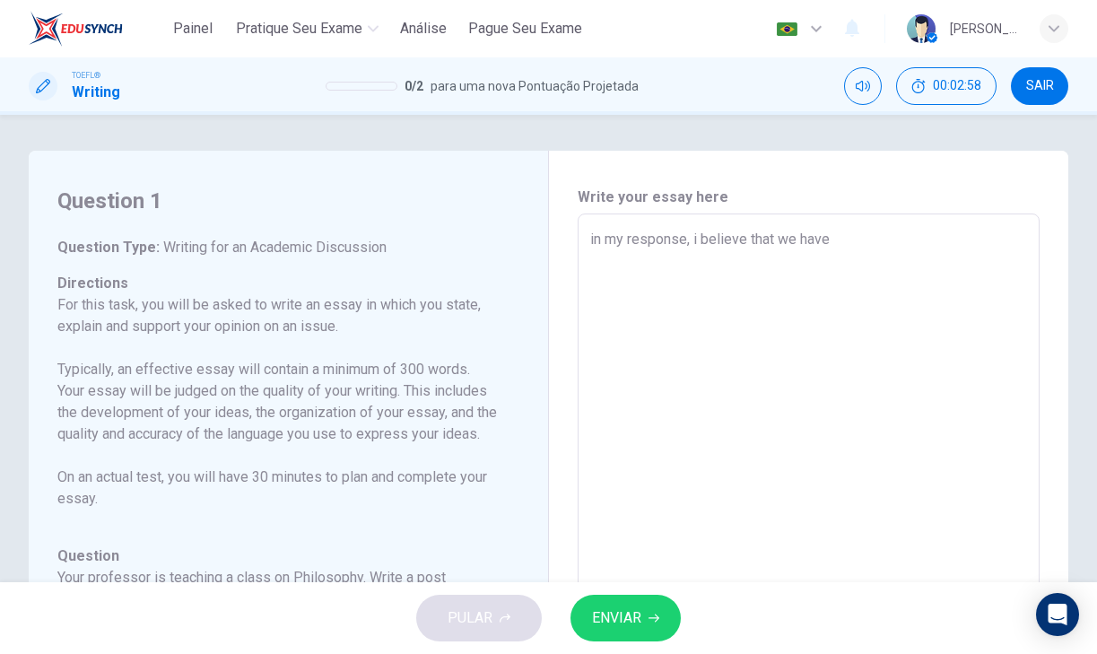
type textarea "x"
type textarea "in my response, i believe that we have"
type textarea "x"
type textarea "in my response, i believe that we hav"
type textarea "x"
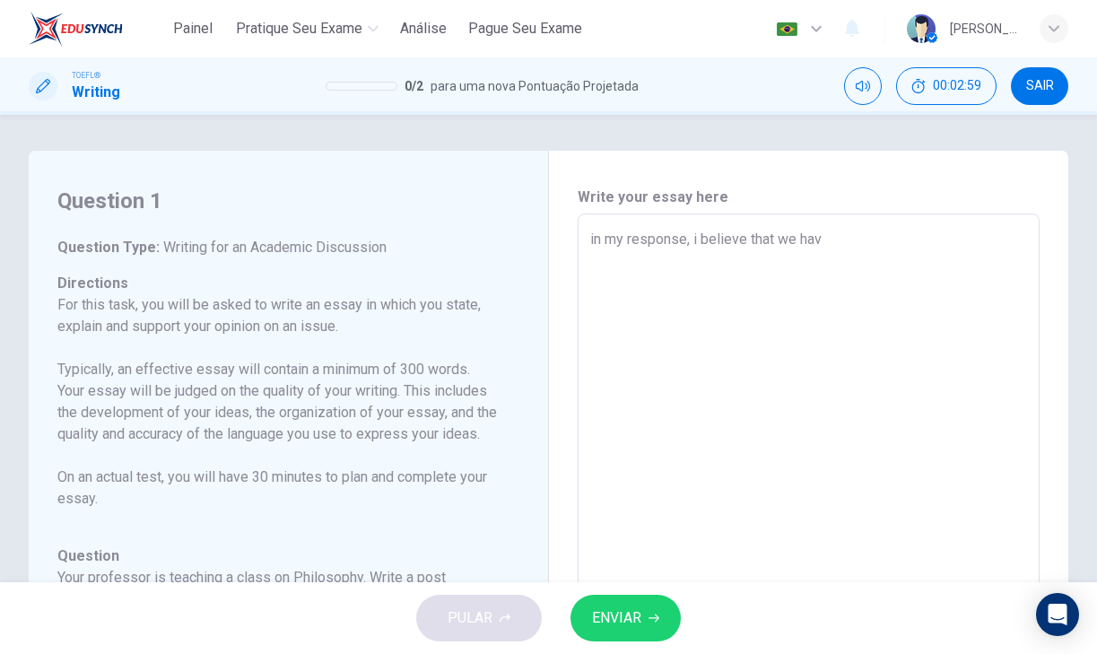
type textarea "in my response, i believe that we ha"
type textarea "x"
type textarea "in my response, i believe that we h"
type textarea "x"
type textarea "in my response, i believe that we"
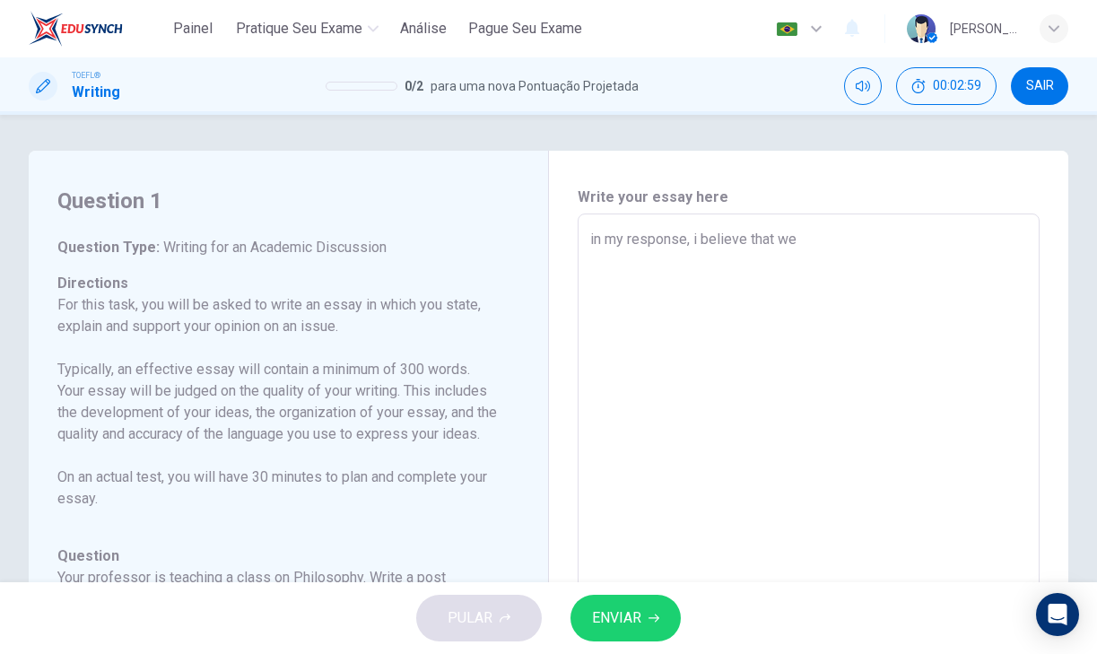
type textarea "x"
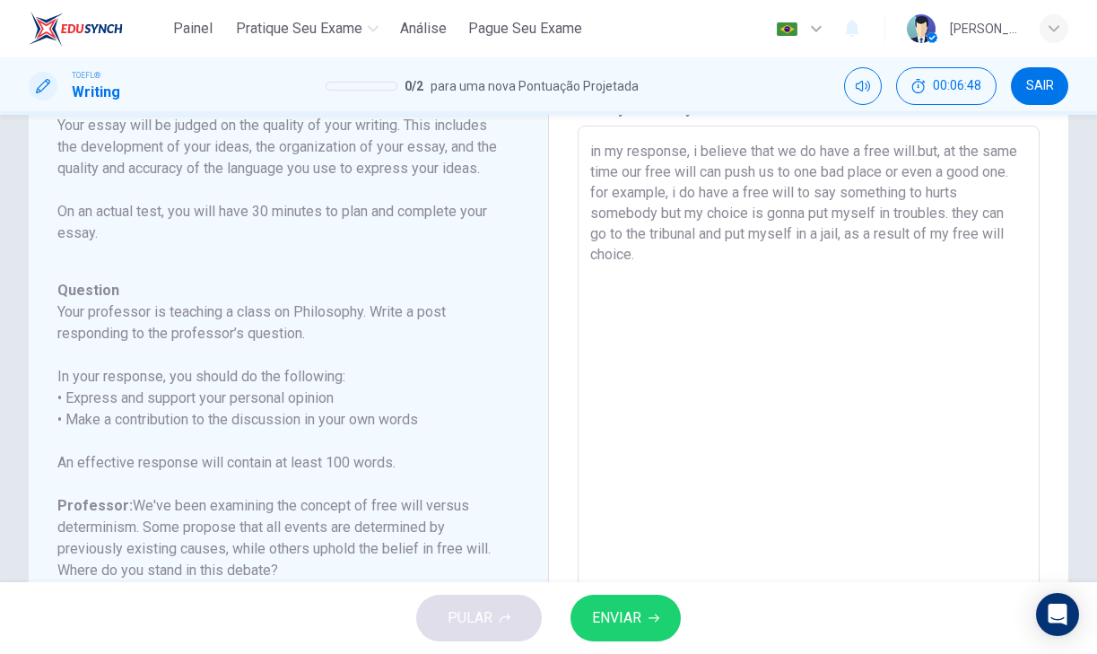
scroll to position [145, 0]
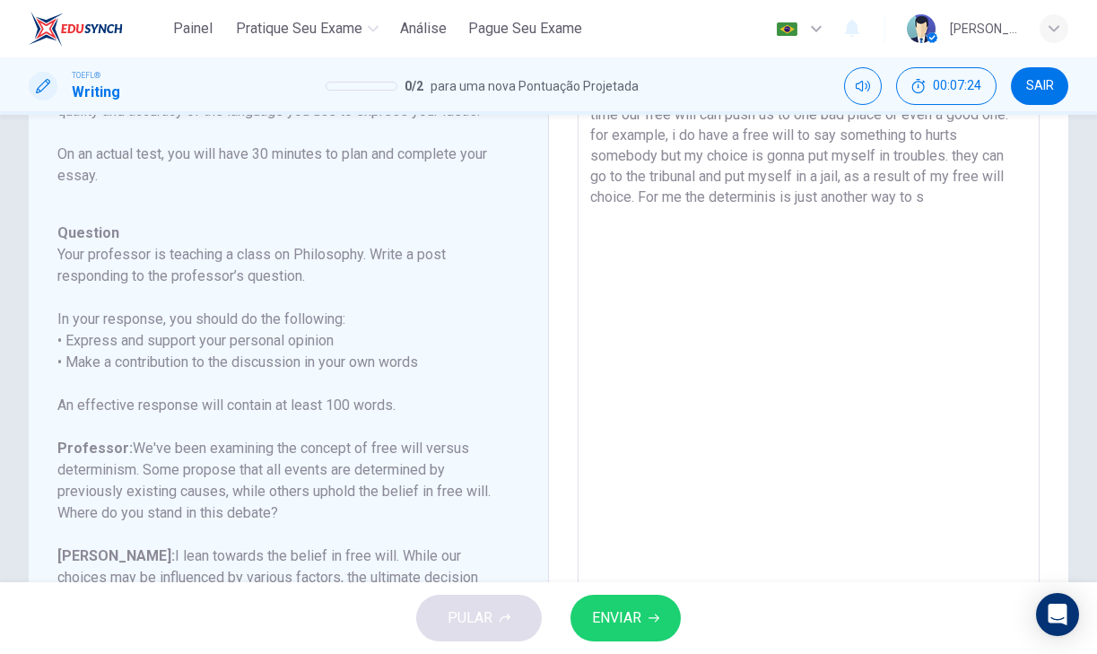
click at [777, 196] on textarea "in my response, i believe that we do have a free will.but, at the same time our…" at bounding box center [809, 368] width 438 height 570
click at [942, 195] on textarea "in my response, i believe that we do have a free will.but, at the same time our…" at bounding box center [809, 368] width 438 height 570
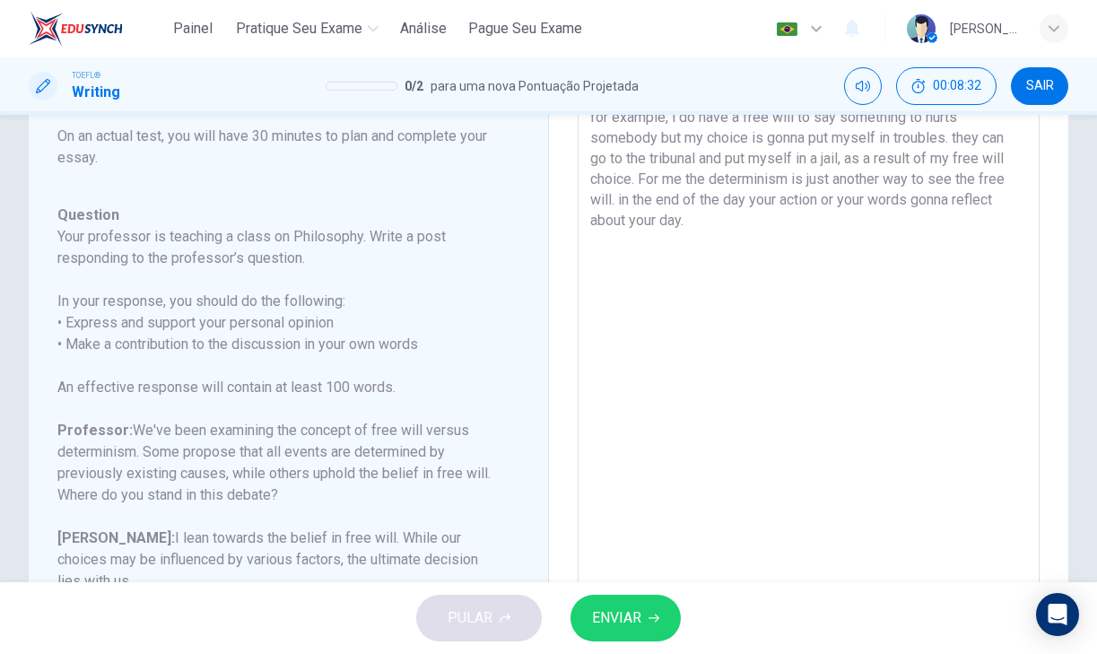
scroll to position [171, 0]
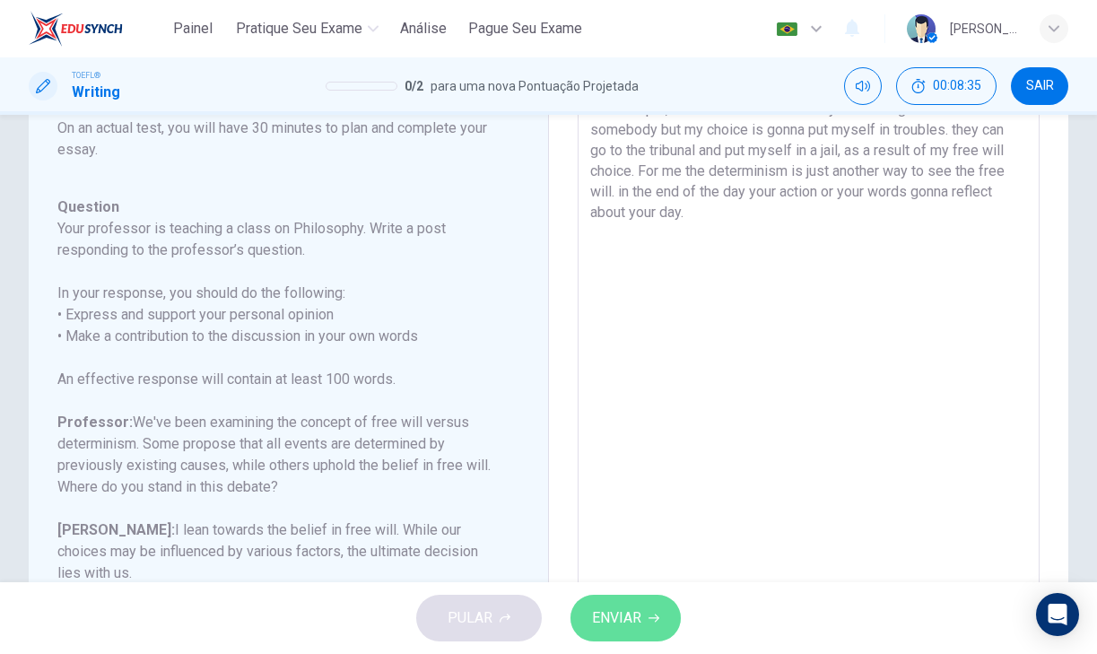
click at [606, 627] on span "ENVIAR" at bounding box center [616, 617] width 49 height 25
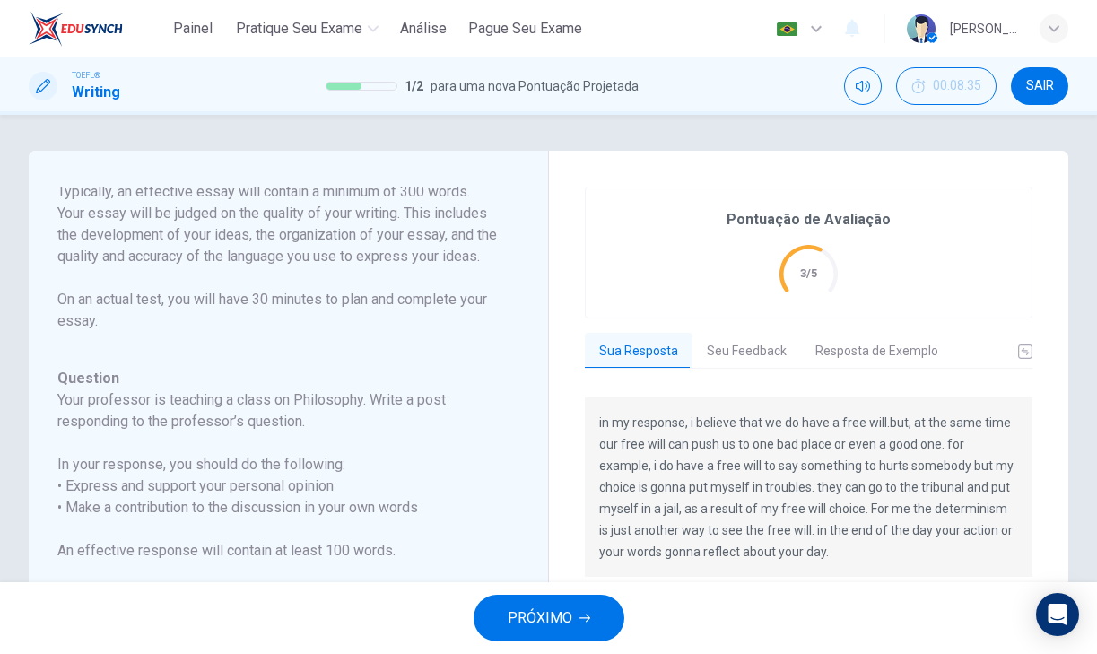
scroll to position [3, 0]
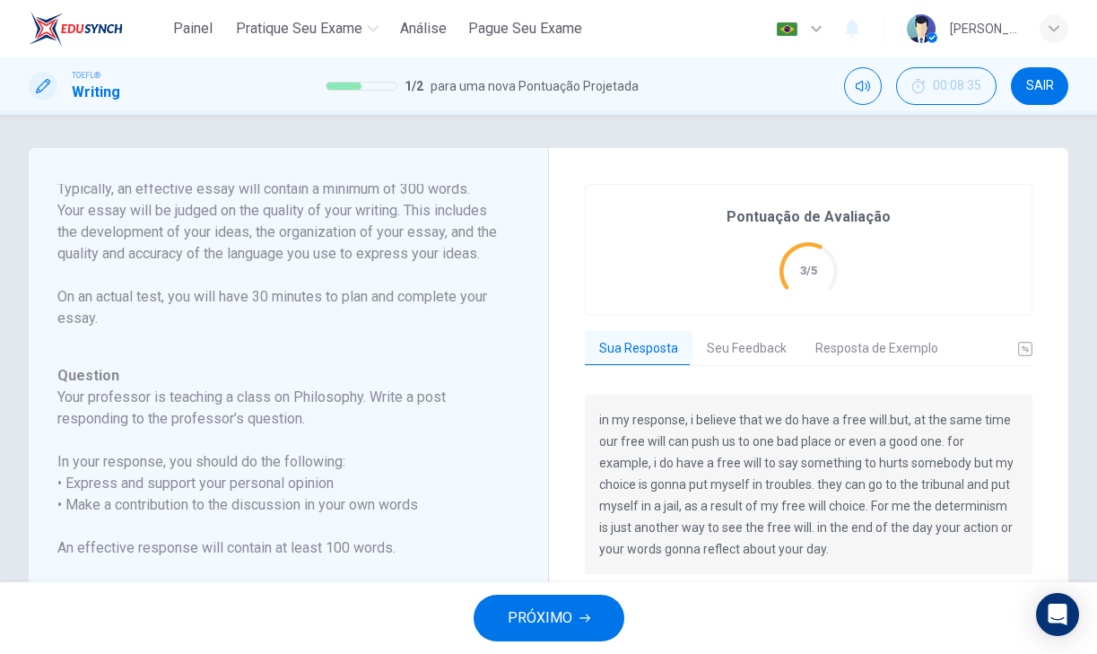
click at [752, 328] on div "Pontuação de Avaliação 3/5 Sua Resposta Seu Feedback Resposta de Exemplo in my …" at bounding box center [809, 493] width 448 height 619
click at [752, 330] on button "Seu Feedback" at bounding box center [746, 349] width 109 height 38
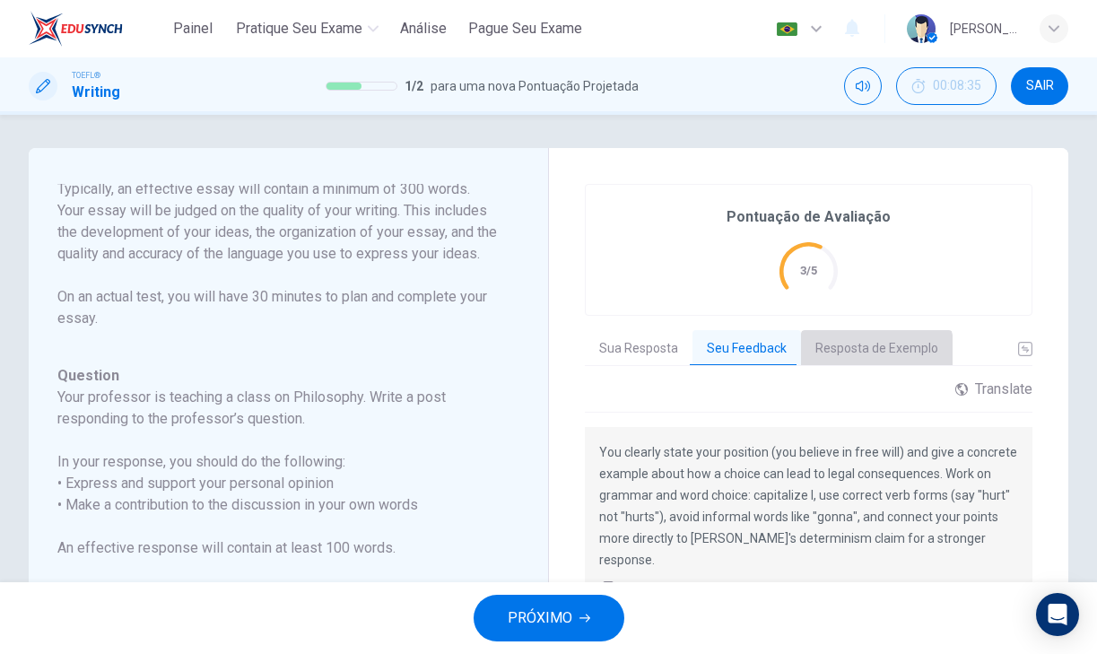
click at [838, 360] on button "Resposta de Exemplo" at bounding box center [877, 349] width 152 height 38
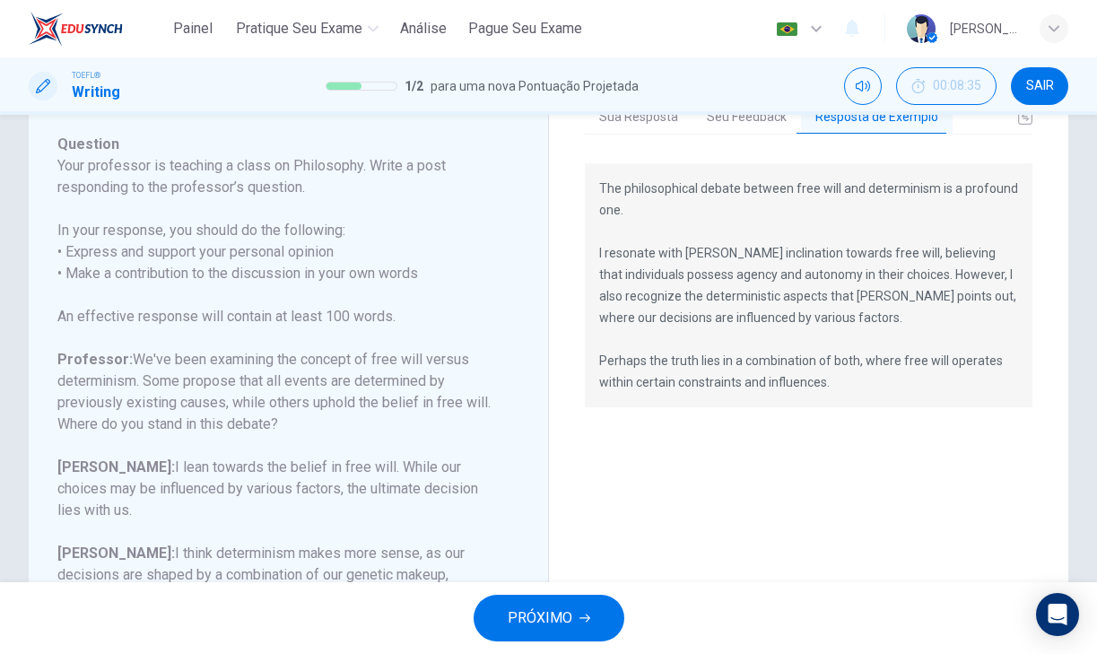
scroll to position [241, 0]
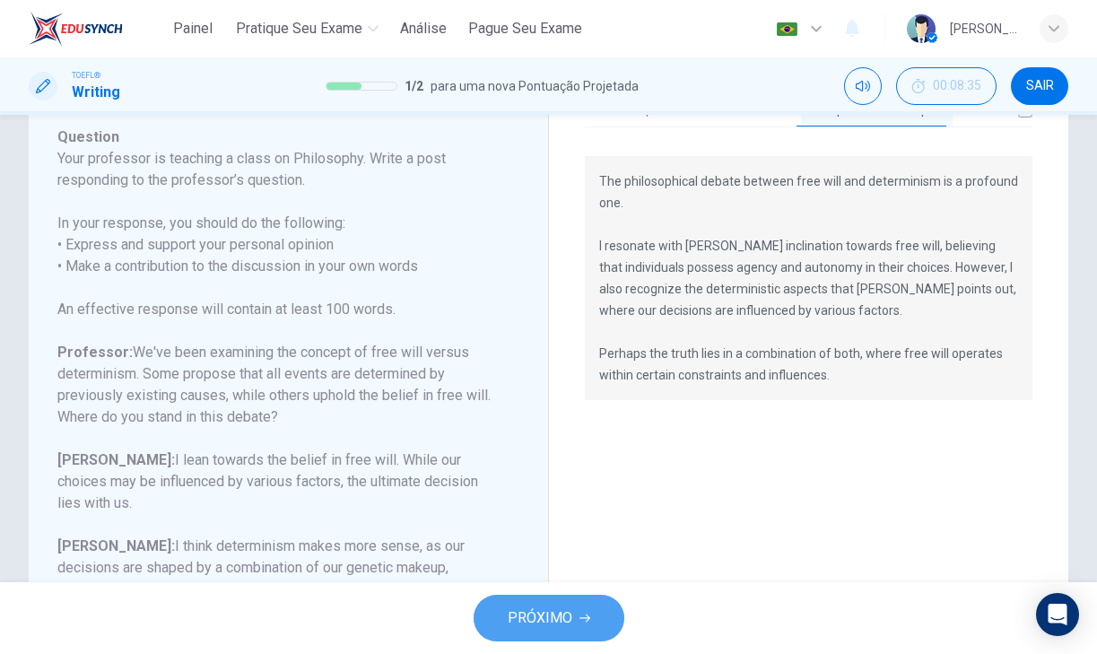
click at [570, 605] on span "PRÓXIMO" at bounding box center [540, 617] width 65 height 25
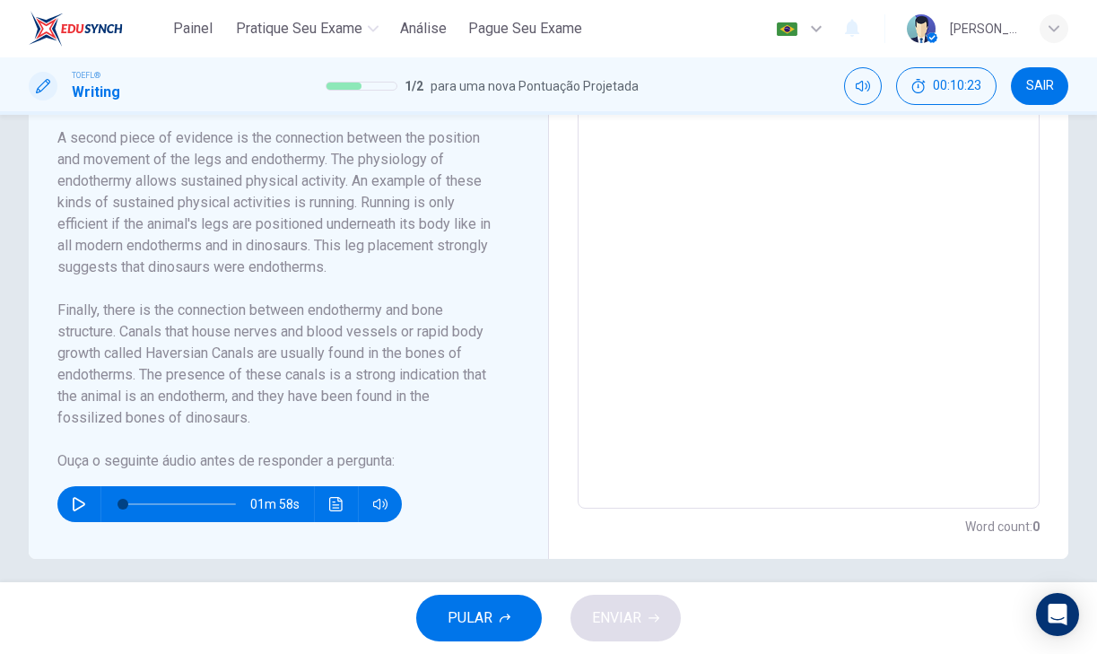
scroll to position [548, 0]
click at [73, 512] on button "button" at bounding box center [79, 503] width 29 height 36
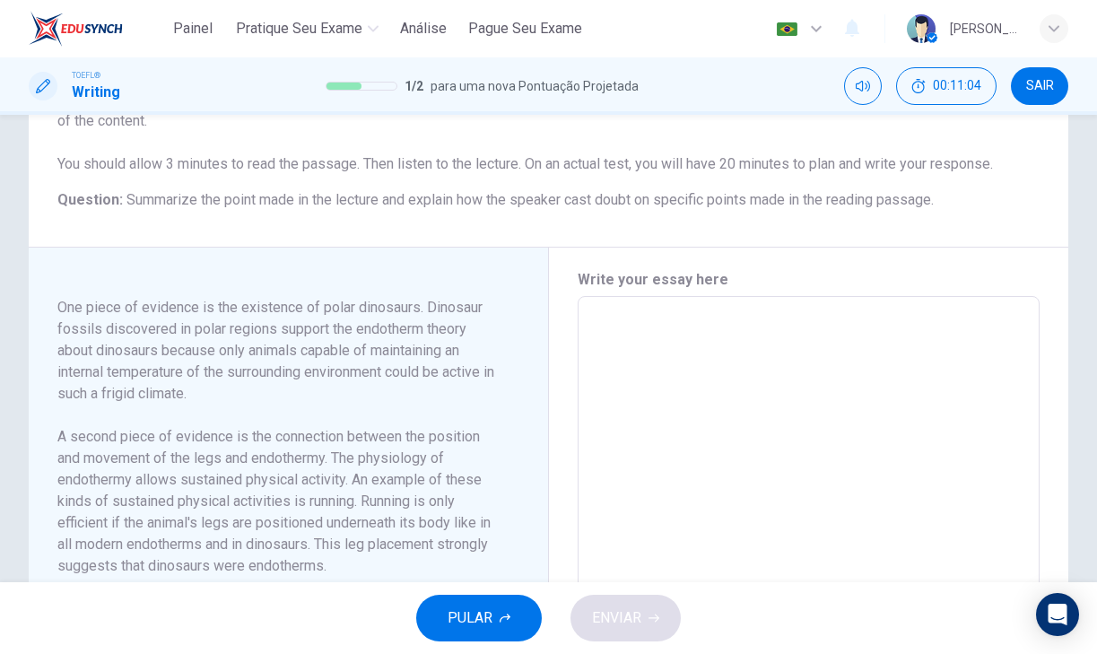
scroll to position [245, 0]
click at [664, 363] on textarea at bounding box center [809, 552] width 438 height 482
click at [663, 363] on textarea at bounding box center [809, 552] width 438 height 482
click at [663, 348] on textarea at bounding box center [809, 552] width 438 height 482
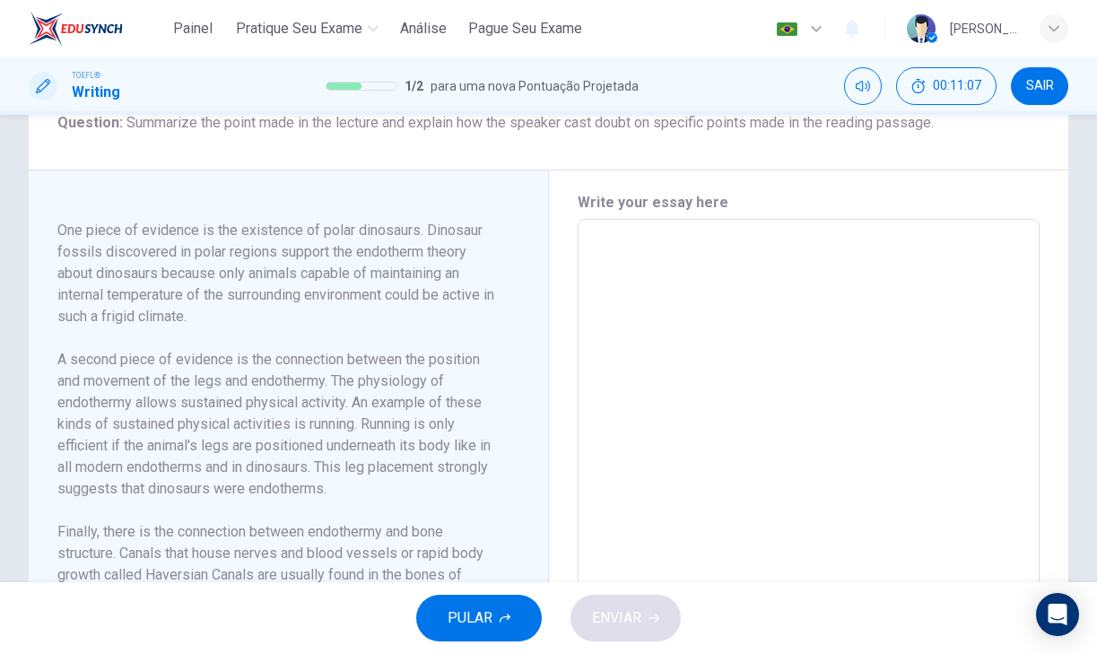
scroll to position [335, 0]
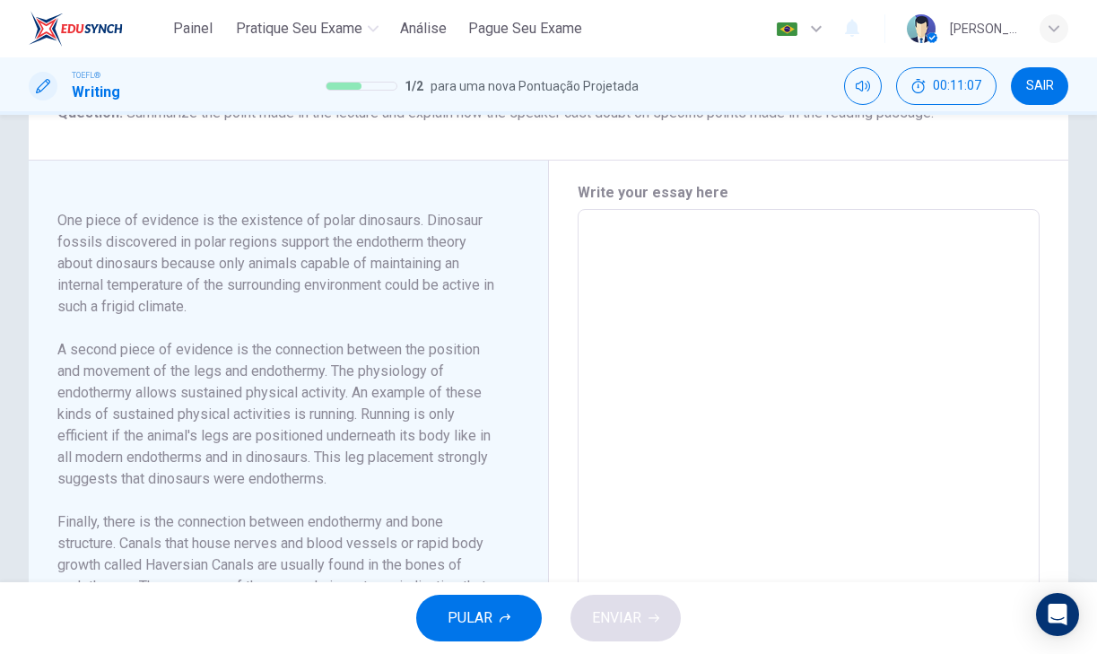
click at [719, 297] on textarea at bounding box center [809, 465] width 438 height 482
click at [718, 298] on textarea at bounding box center [809, 465] width 438 height 482
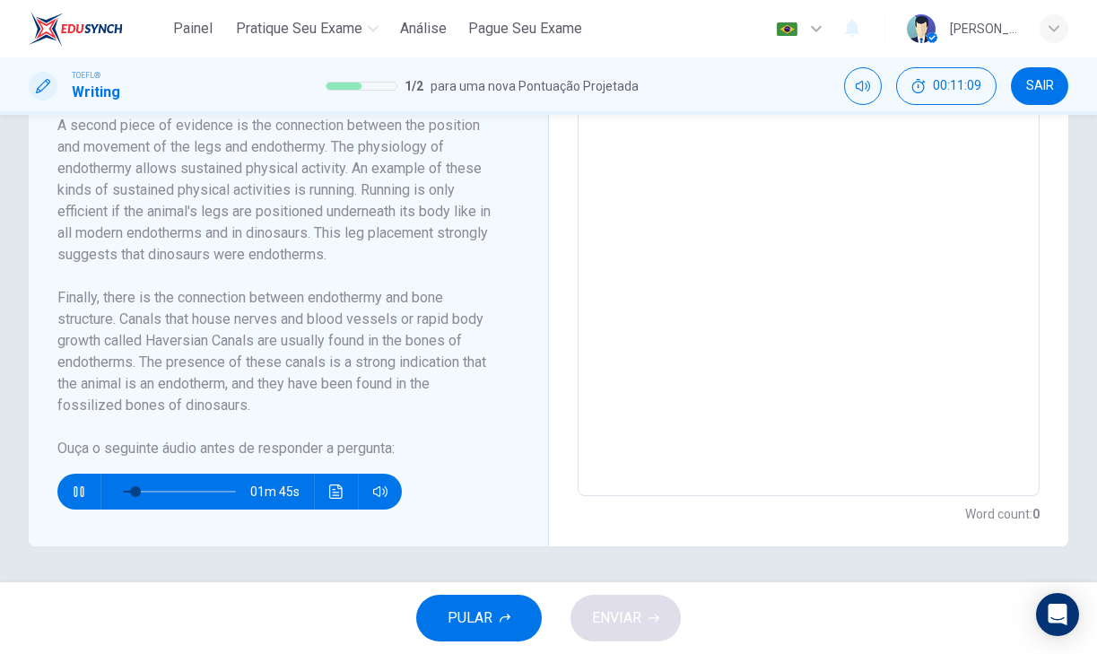
scroll to position [0, 0]
click at [719, 294] on textarea at bounding box center [809, 241] width 438 height 482
click at [330, 495] on icon "Clique para ver a transcrição do áudio" at bounding box center [335, 491] width 13 height 14
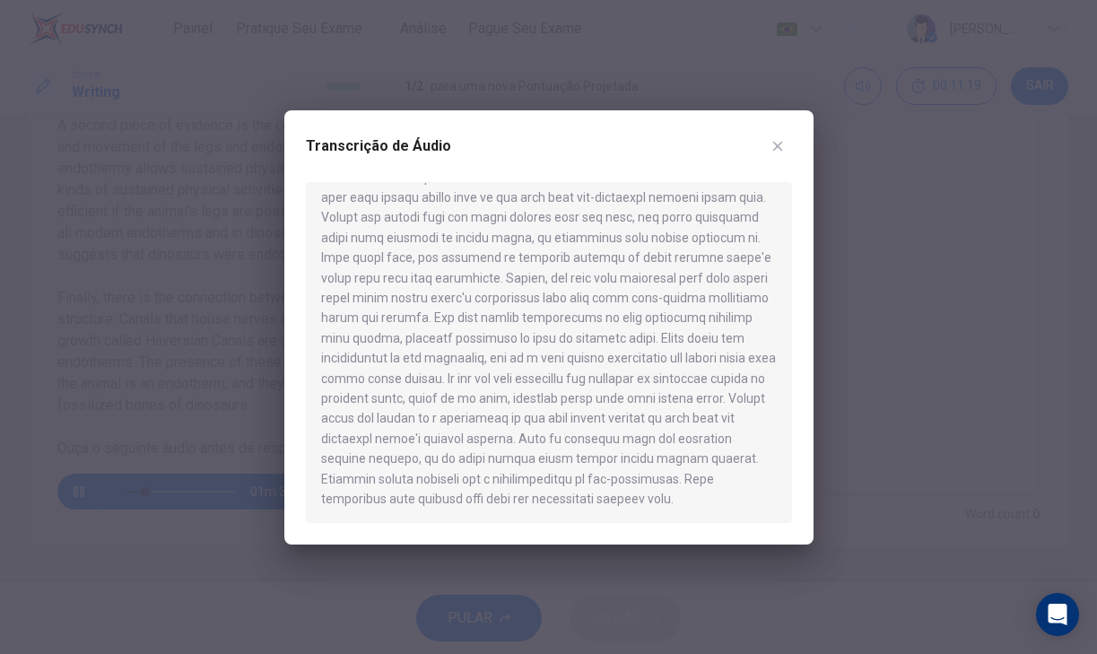
scroll to position [84, 0]
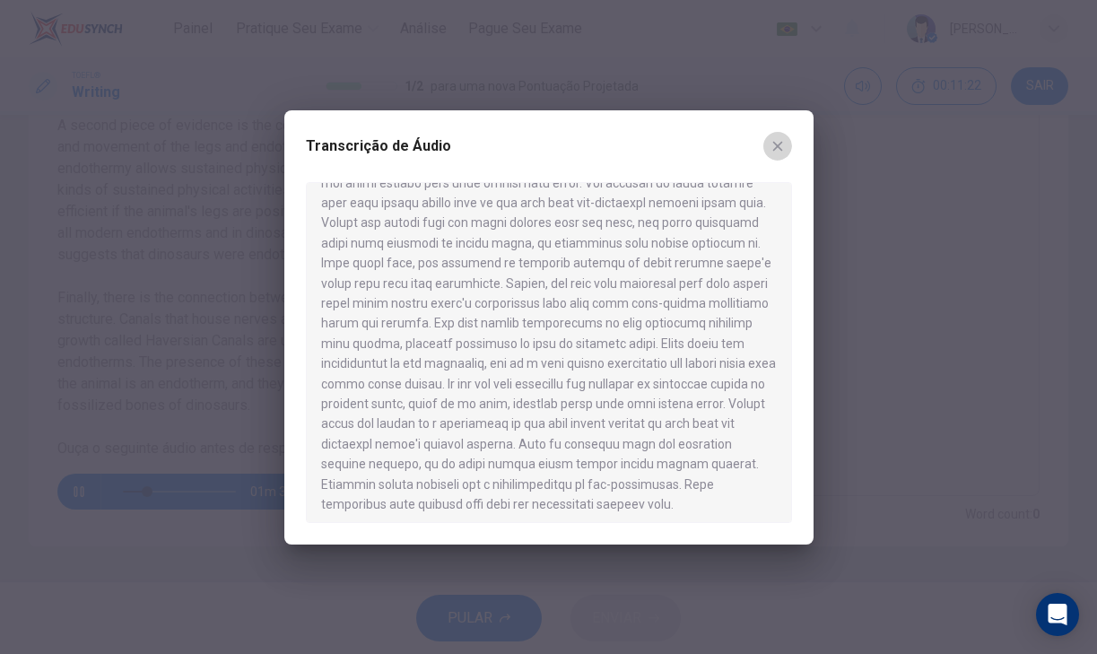
click at [765, 144] on button "button" at bounding box center [777, 146] width 29 height 29
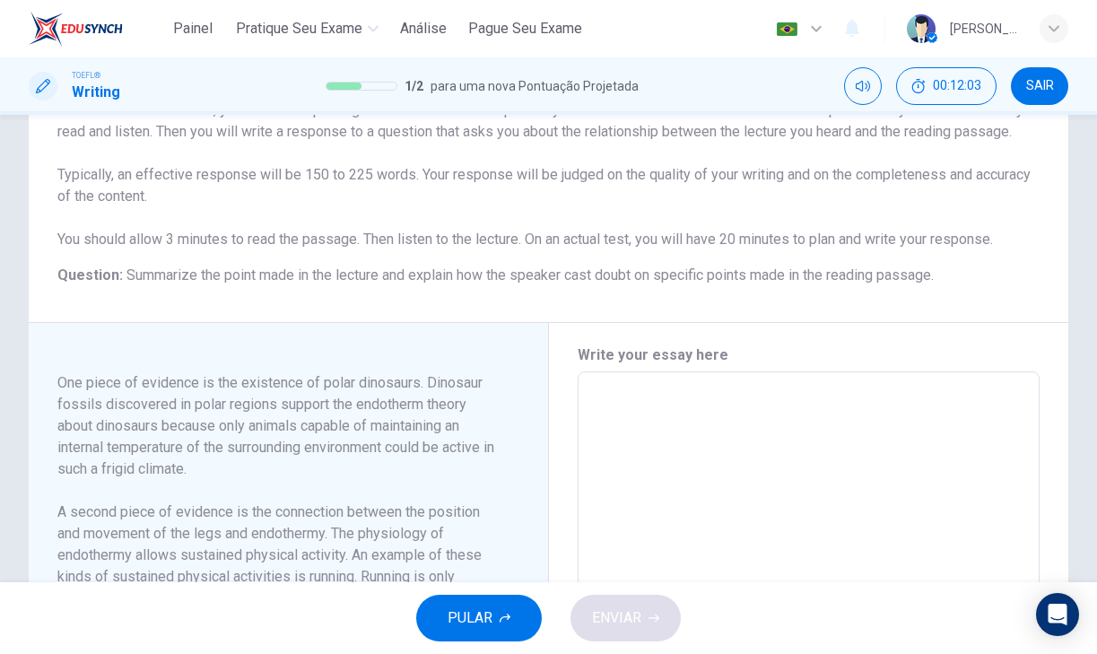
scroll to position [174, 0]
click at [632, 424] on textarea at bounding box center [809, 627] width 438 height 482
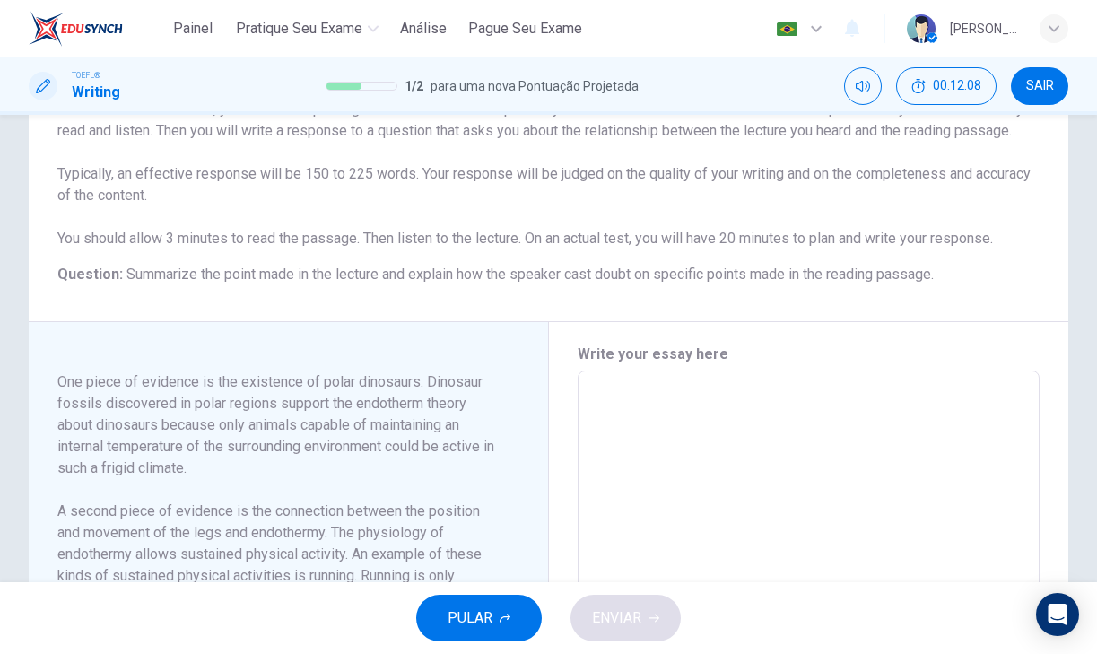
click at [632, 424] on textarea at bounding box center [809, 627] width 438 height 482
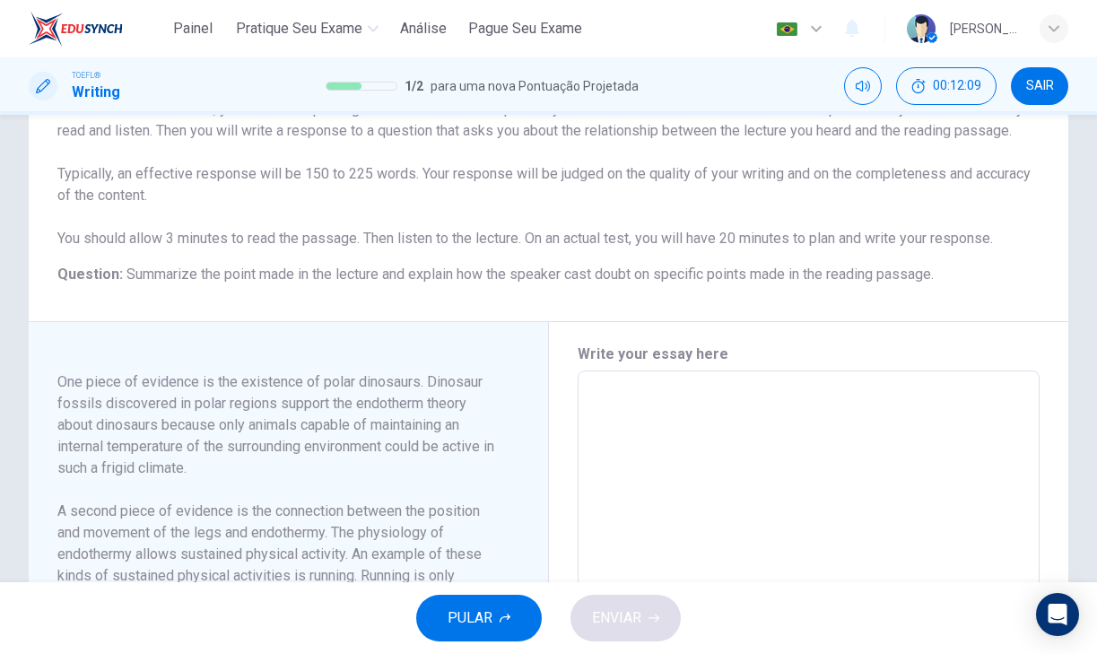
click at [632, 424] on textarea at bounding box center [809, 627] width 438 height 482
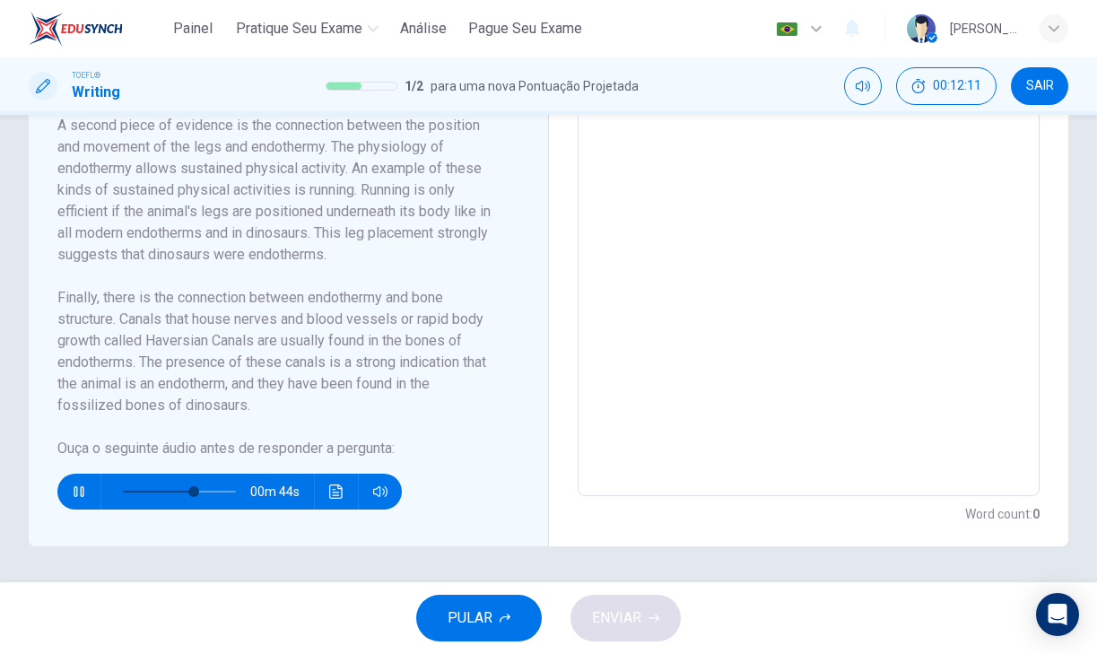
scroll to position [581, 0]
drag, startPoint x: 192, startPoint y: 492, endPoint x: 266, endPoint y: 492, distance: 74.4
click at [266, 492] on div "00m 00s" at bounding box center [229, 492] width 344 height 36
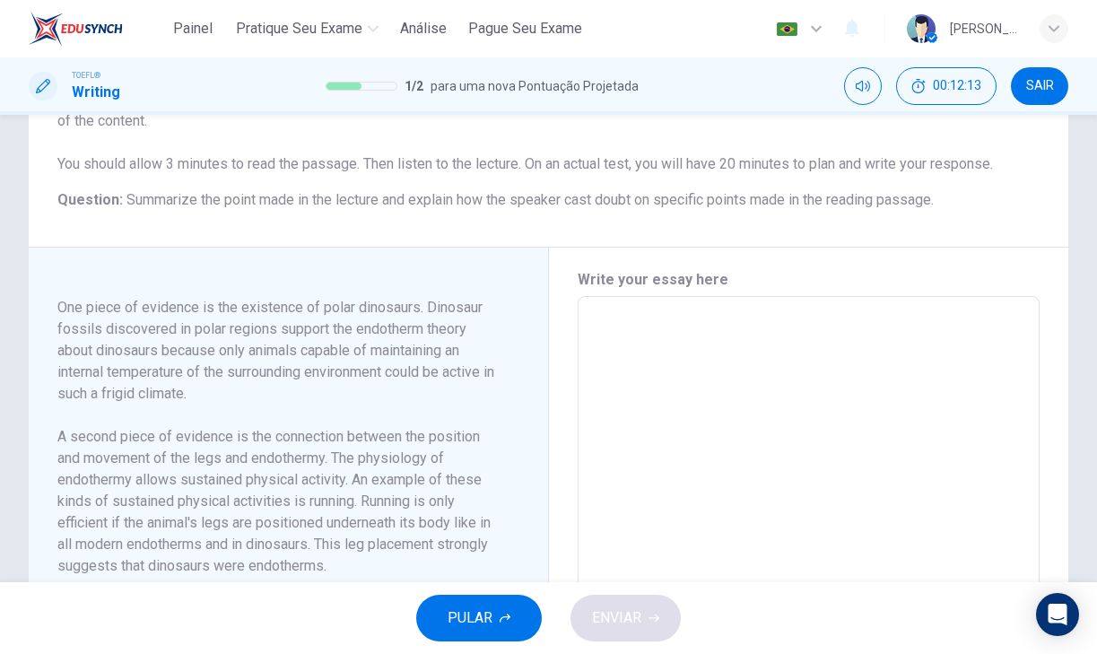
click at [614, 391] on textarea at bounding box center [809, 552] width 438 height 482
drag, startPoint x: 614, startPoint y: 391, endPoint x: 614, endPoint y: 380, distance: 10.8
click at [614, 380] on textarea at bounding box center [809, 552] width 438 height 482
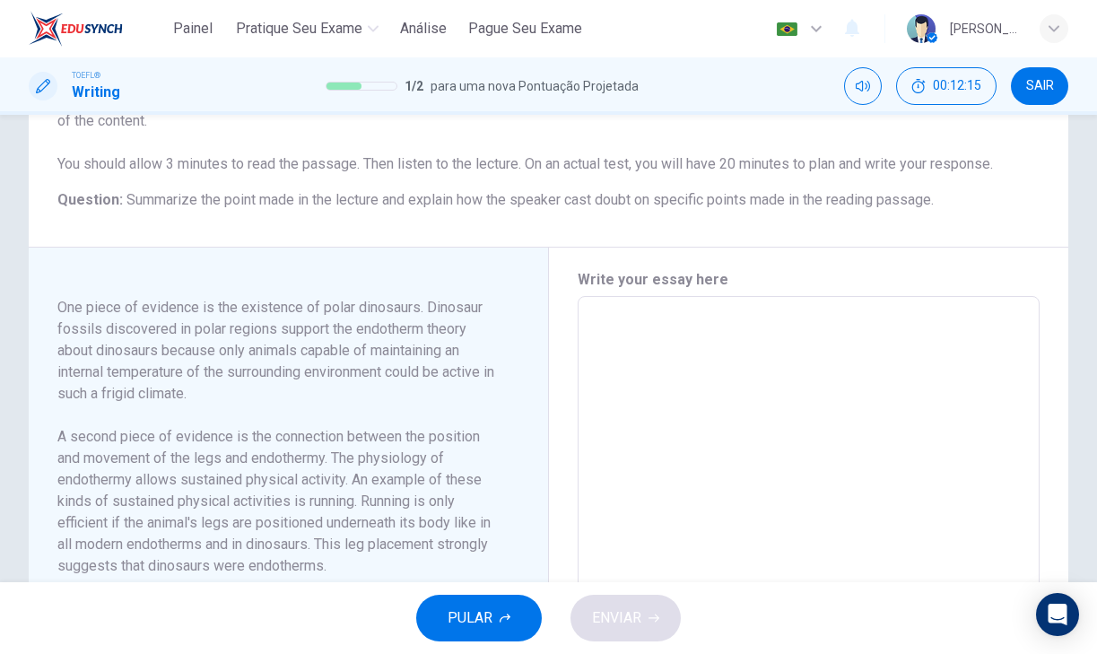
click at [625, 359] on textarea at bounding box center [809, 552] width 438 height 482
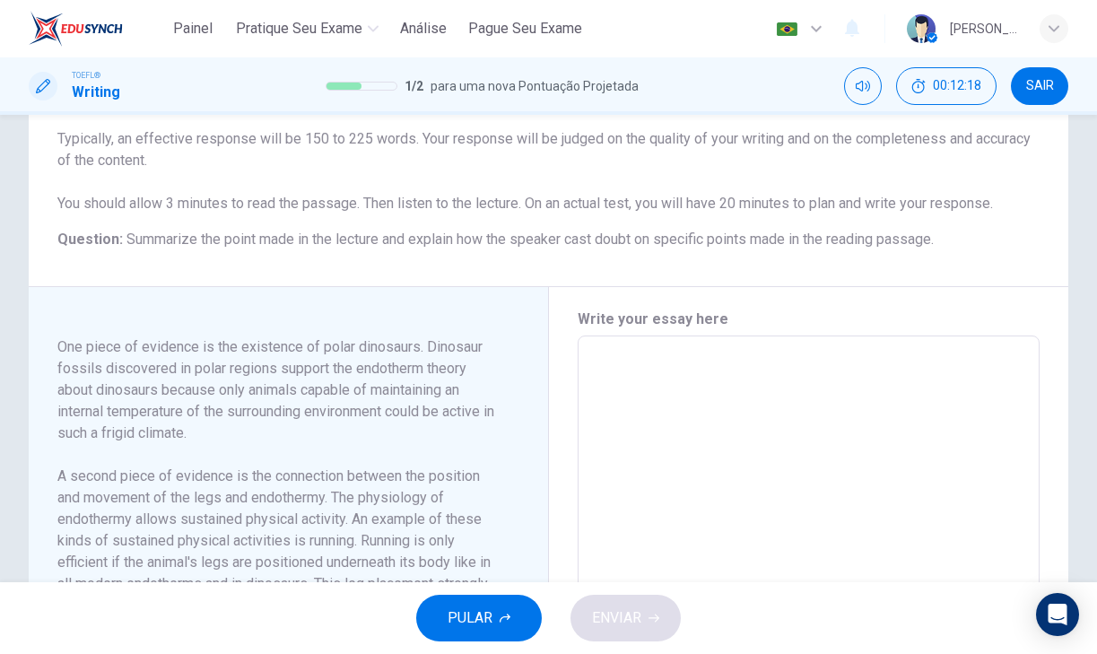
scroll to position [210, 0]
drag, startPoint x: 633, startPoint y: 349, endPoint x: 633, endPoint y: 370, distance: 21.5
click at [633, 351] on div "Write your essay here x ​ Word count : 0" at bounding box center [809, 591] width 463 height 567
click at [633, 373] on textarea at bounding box center [809, 591] width 438 height 482
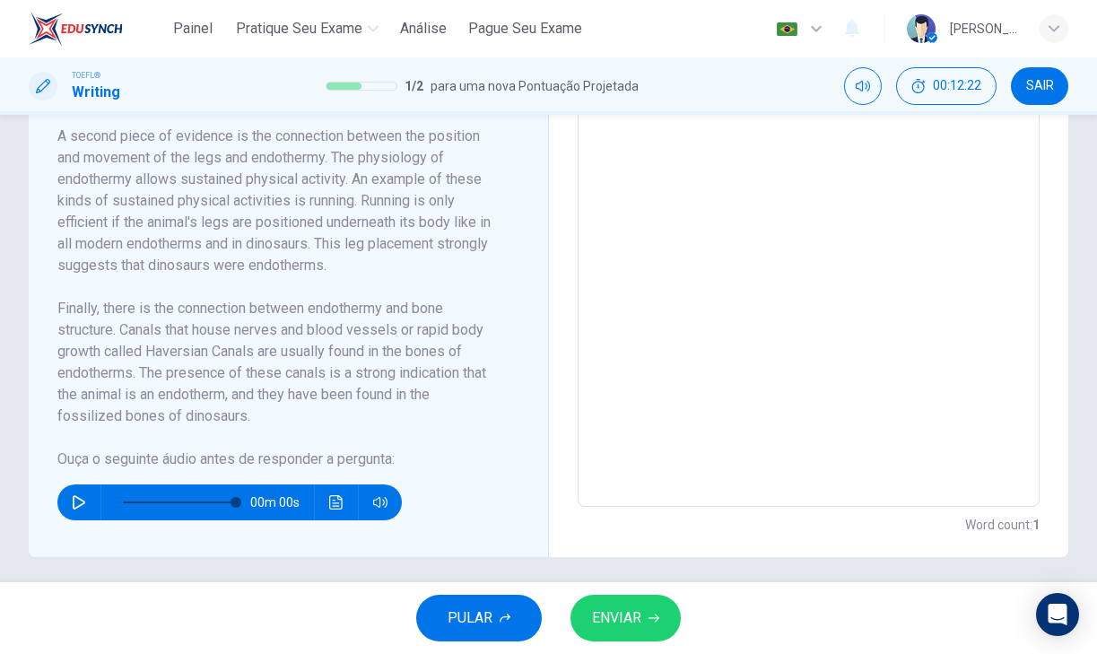
scroll to position [548, 0]
drag, startPoint x: 231, startPoint y: 527, endPoint x: 117, endPoint y: 517, distance: 115.2
click at [129, 509] on span at bounding box center [134, 503] width 11 height 11
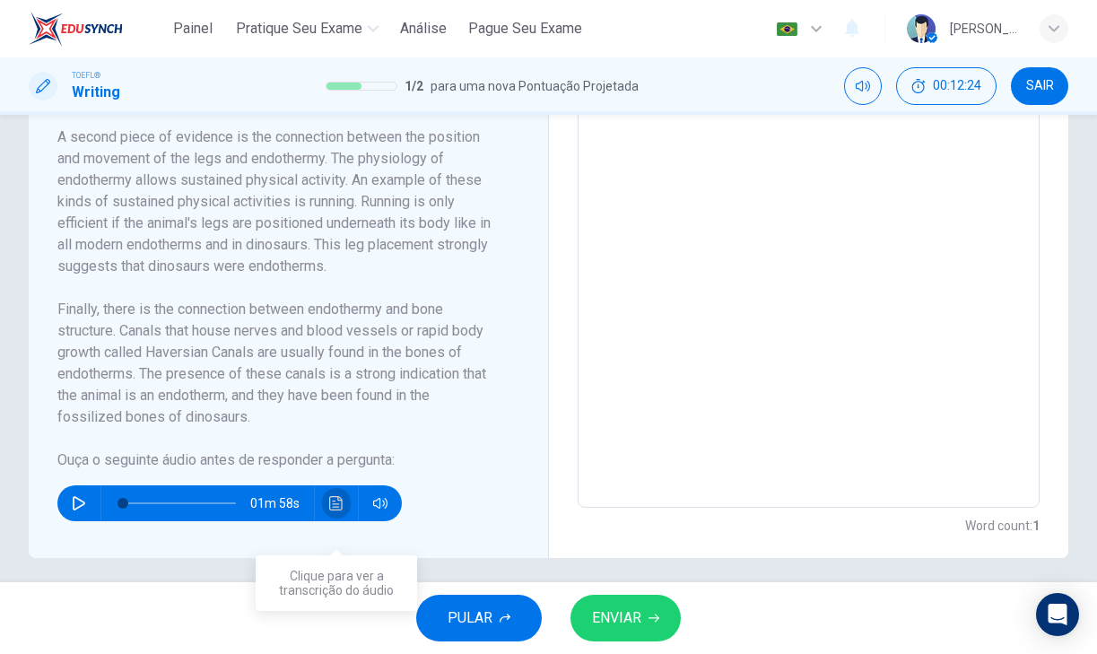
click at [339, 521] on button "Clique para ver a transcrição do áudio" at bounding box center [336, 503] width 29 height 36
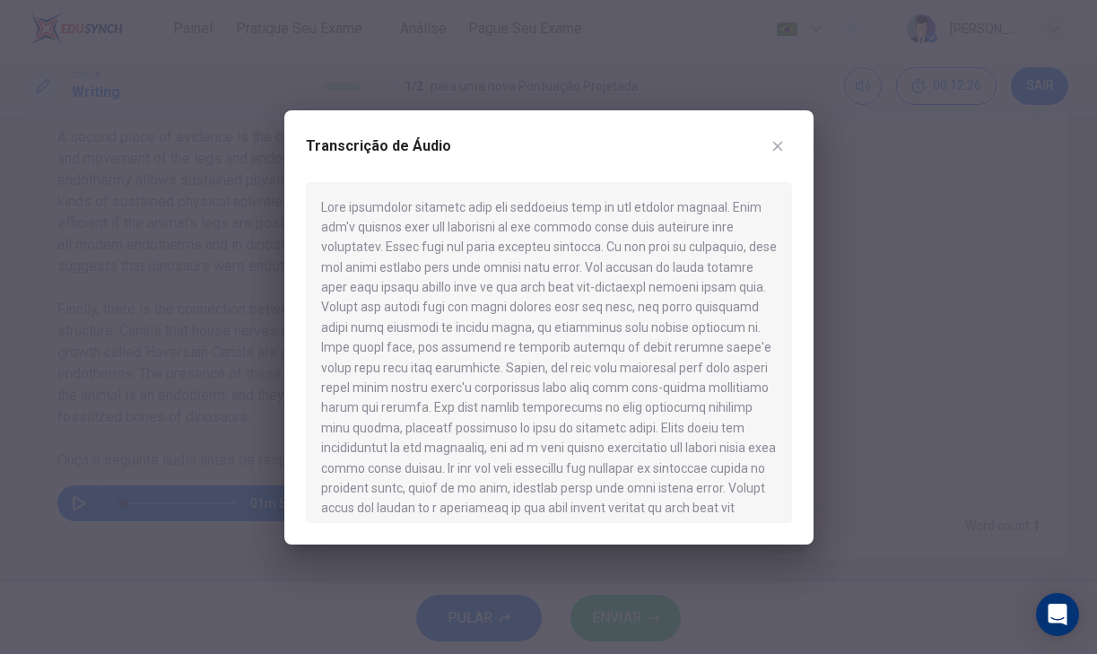
drag, startPoint x: 323, startPoint y: 211, endPoint x: 452, endPoint y: 227, distance: 130.2
click at [452, 227] on div at bounding box center [549, 352] width 486 height 341
drag, startPoint x: 426, startPoint y: 214, endPoint x: 554, endPoint y: 254, distance: 134.2
click at [554, 254] on div at bounding box center [549, 352] width 486 height 341
click at [784, 143] on icon "button" at bounding box center [777, 146] width 14 height 14
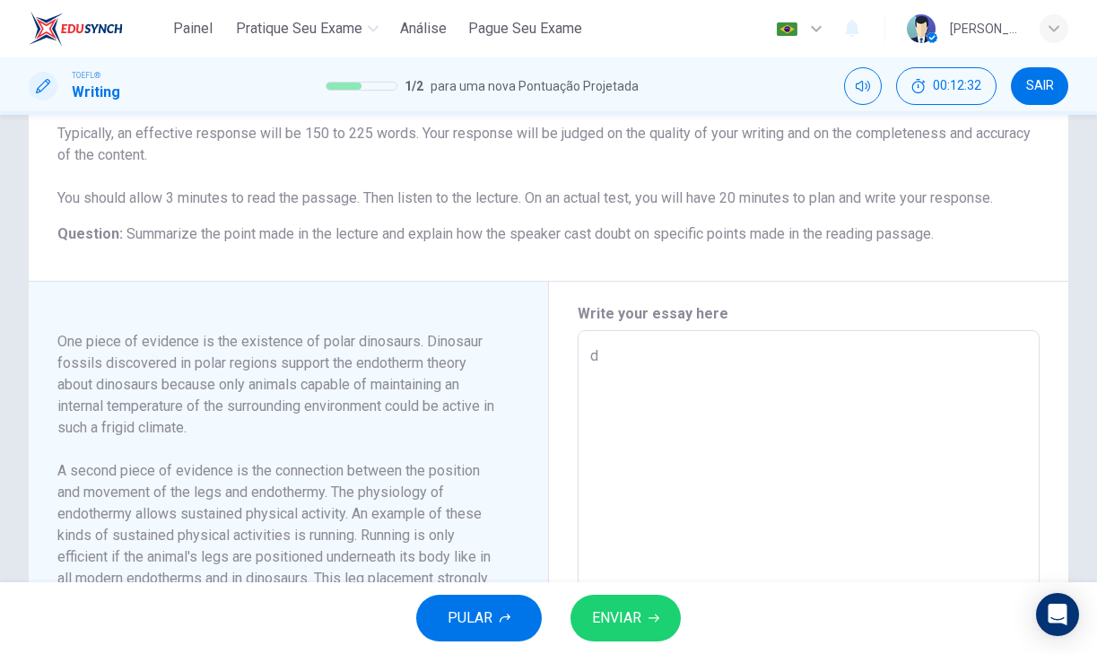
scroll to position [220, 0]
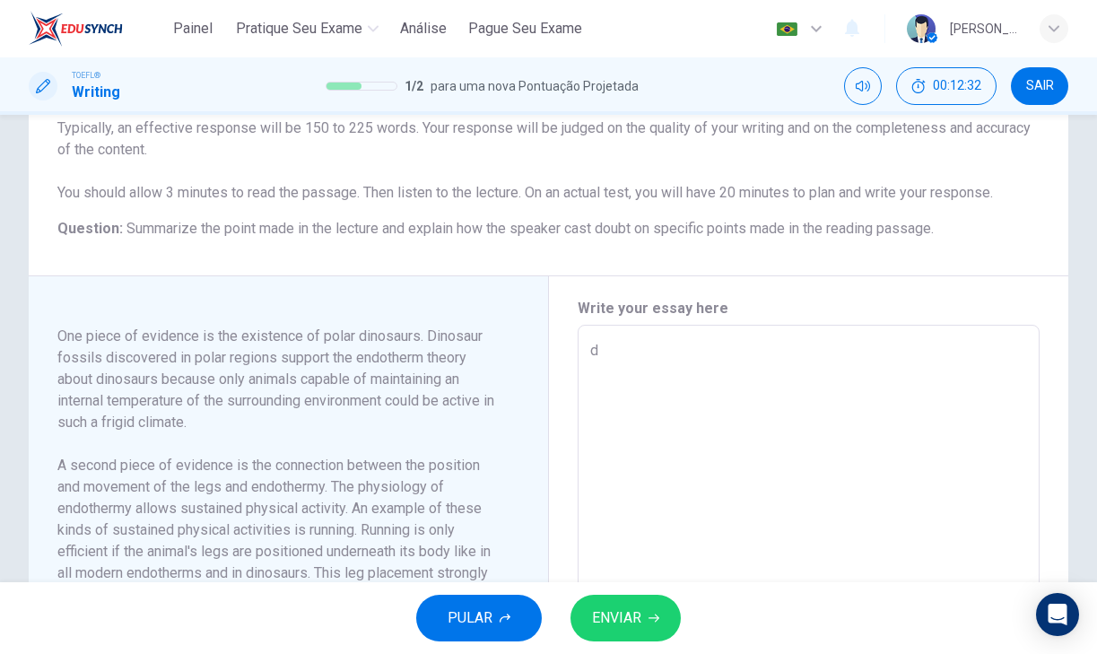
click at [672, 370] on textarea "d" at bounding box center [809, 581] width 438 height 482
click at [658, 401] on textarea "d" at bounding box center [809, 581] width 438 height 482
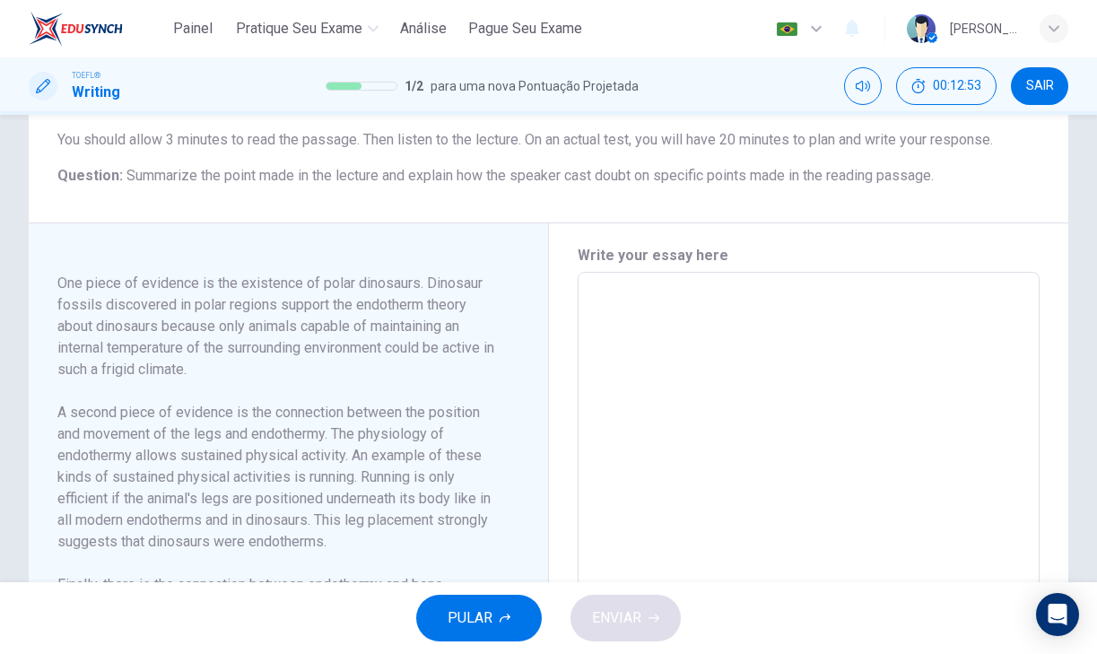
scroll to position [264, 0]
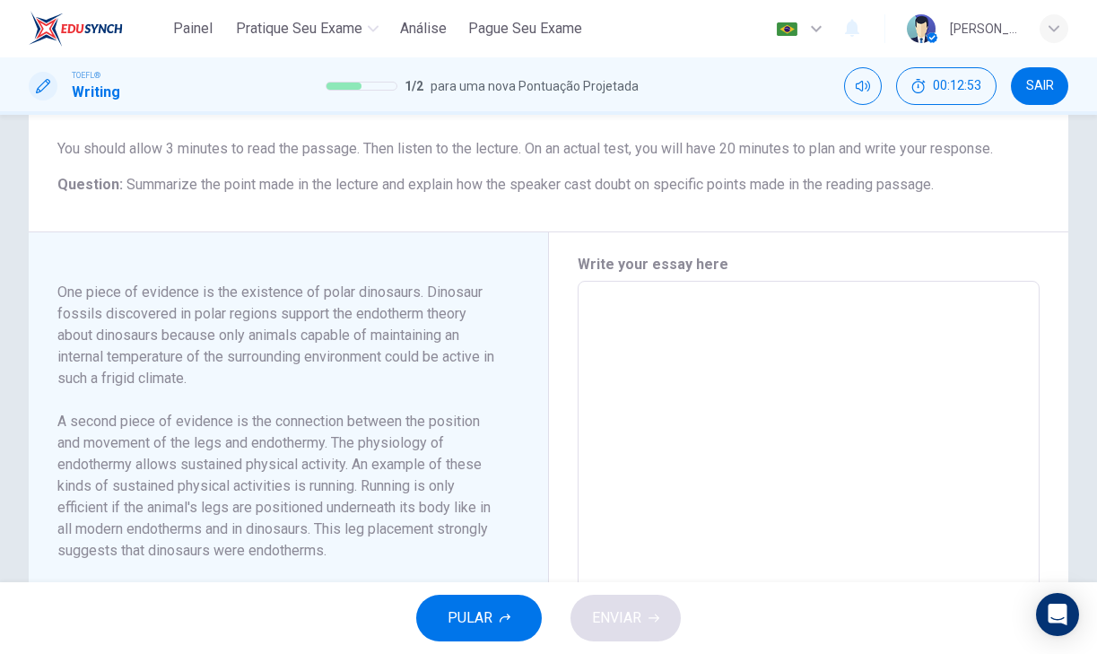
click at [602, 356] on textarea at bounding box center [809, 537] width 438 height 482
click at [614, 353] on textarea at bounding box center [809, 537] width 438 height 482
click at [614, 336] on textarea at bounding box center [809, 537] width 438 height 482
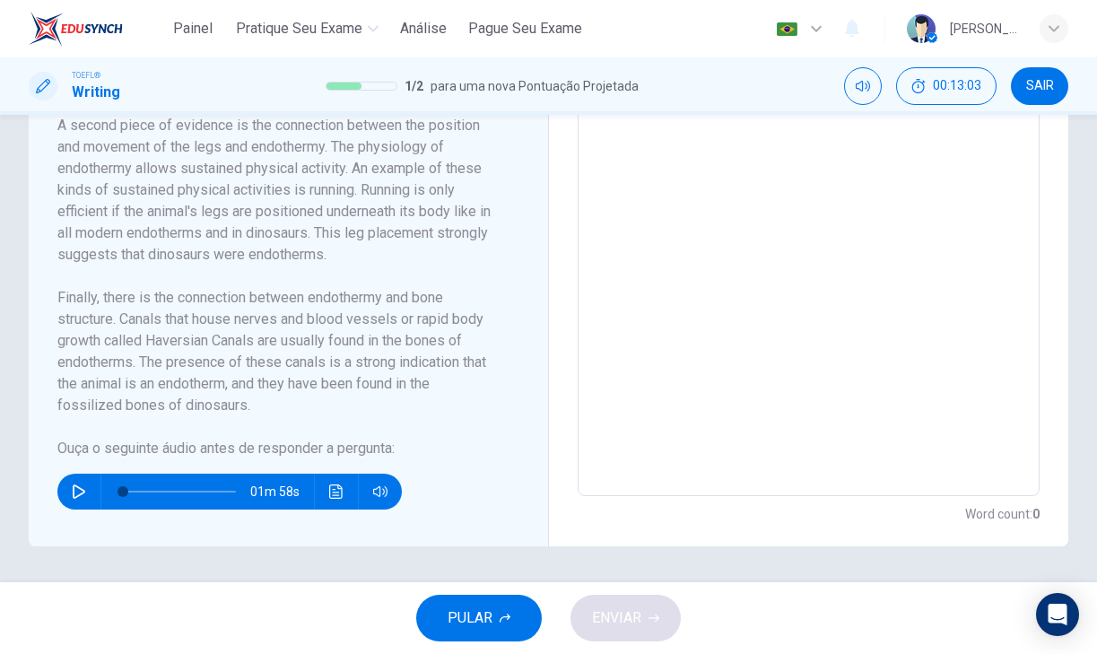
scroll to position [581, 0]
click at [327, 484] on button "Clique para ver a transcrição do áudio" at bounding box center [336, 492] width 29 height 36
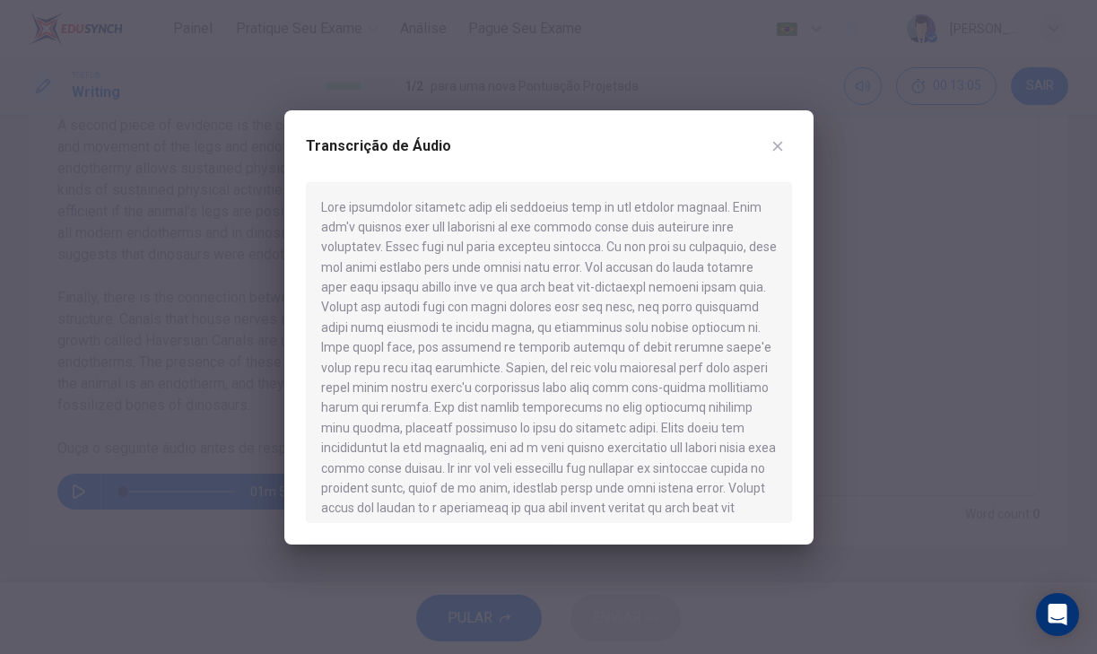
click at [805, 142] on div "Transcrição de Áudio" at bounding box center [548, 327] width 529 height 434
click at [790, 135] on div "Transcrição de Áudio" at bounding box center [549, 157] width 486 height 50
click at [778, 135] on button "button" at bounding box center [777, 146] width 29 height 29
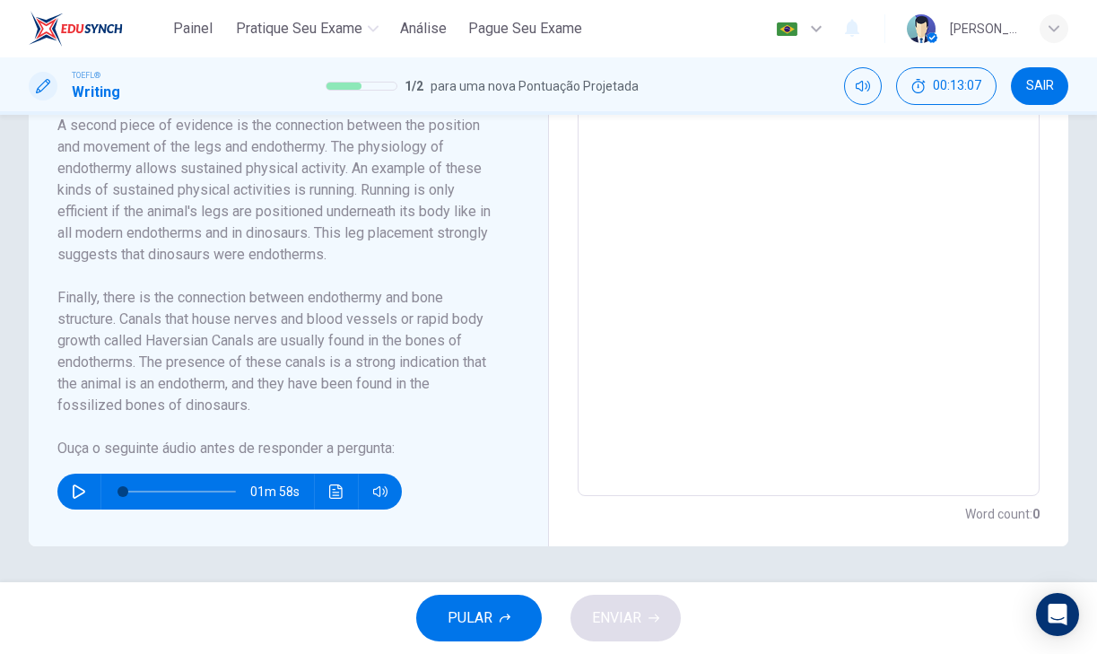
click at [662, 152] on textarea at bounding box center [809, 241] width 438 height 482
click at [329, 507] on button "Clique para ver a transcrição do áudio" at bounding box center [336, 492] width 29 height 36
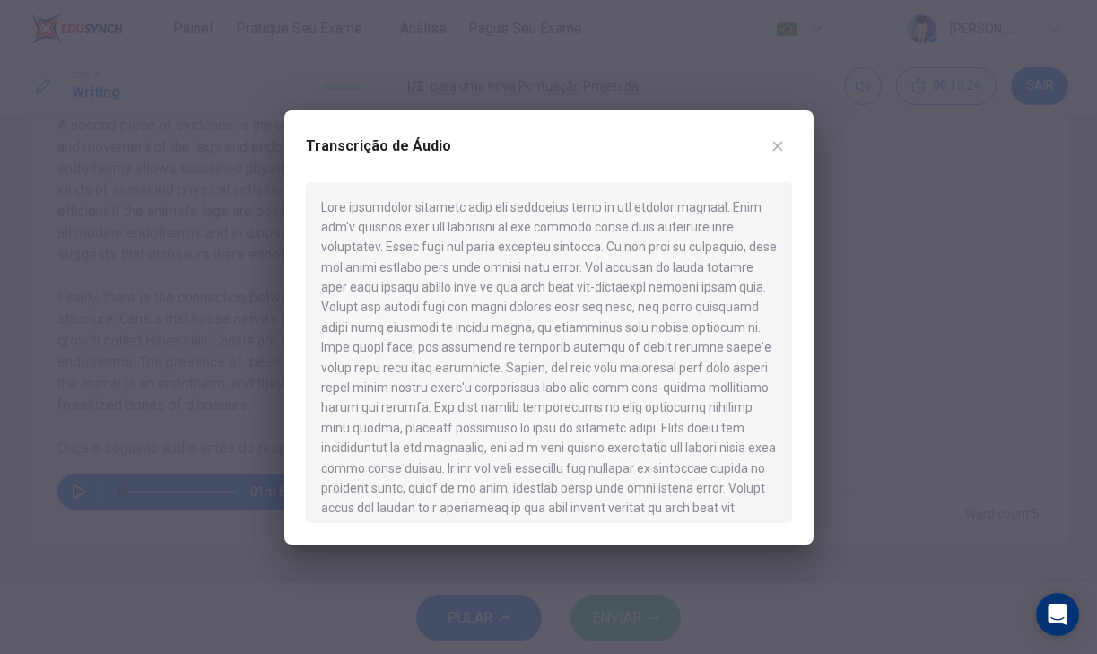
click at [279, 262] on div at bounding box center [548, 327] width 1097 height 654
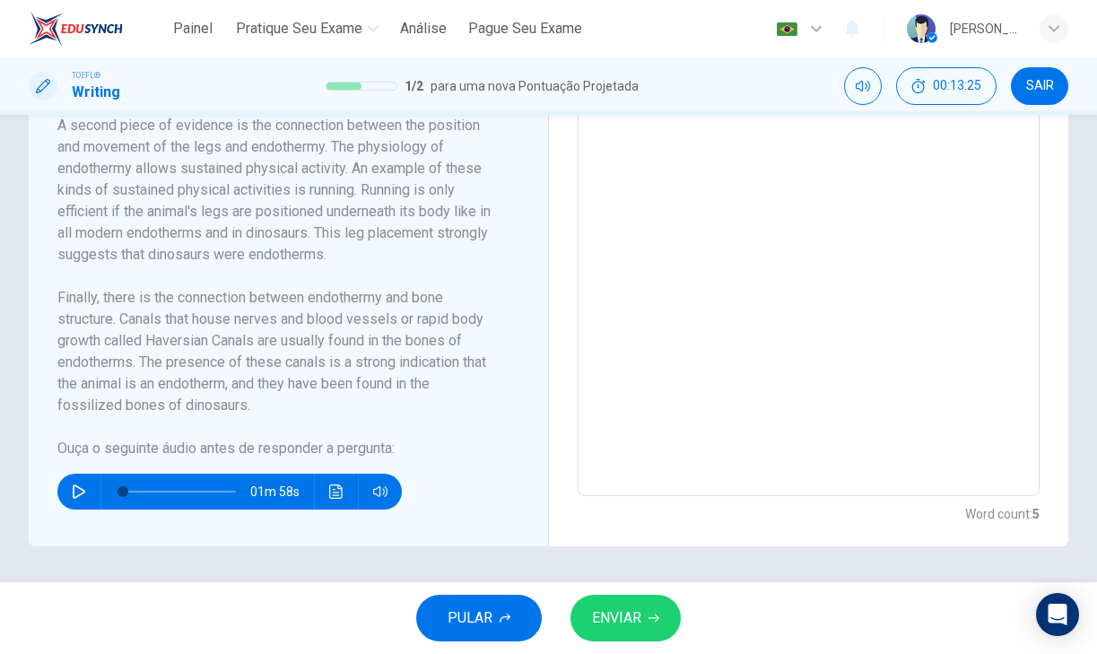
scroll to position [367, 0]
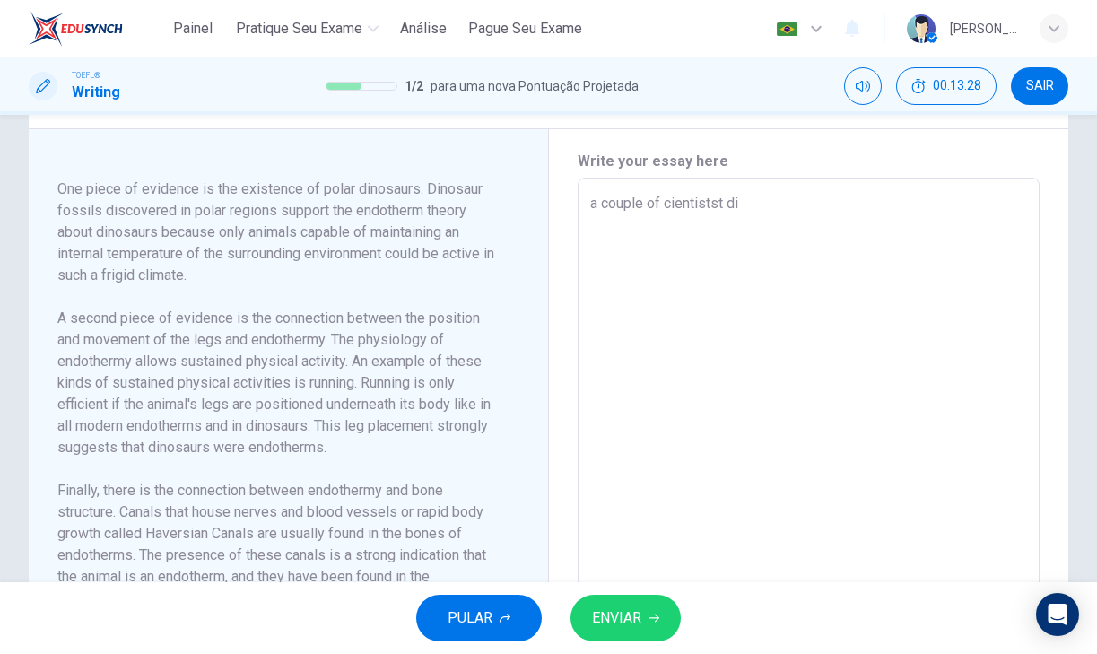
click at [765, 212] on div "a couple of cientistst di x ​" at bounding box center [809, 433] width 463 height 511
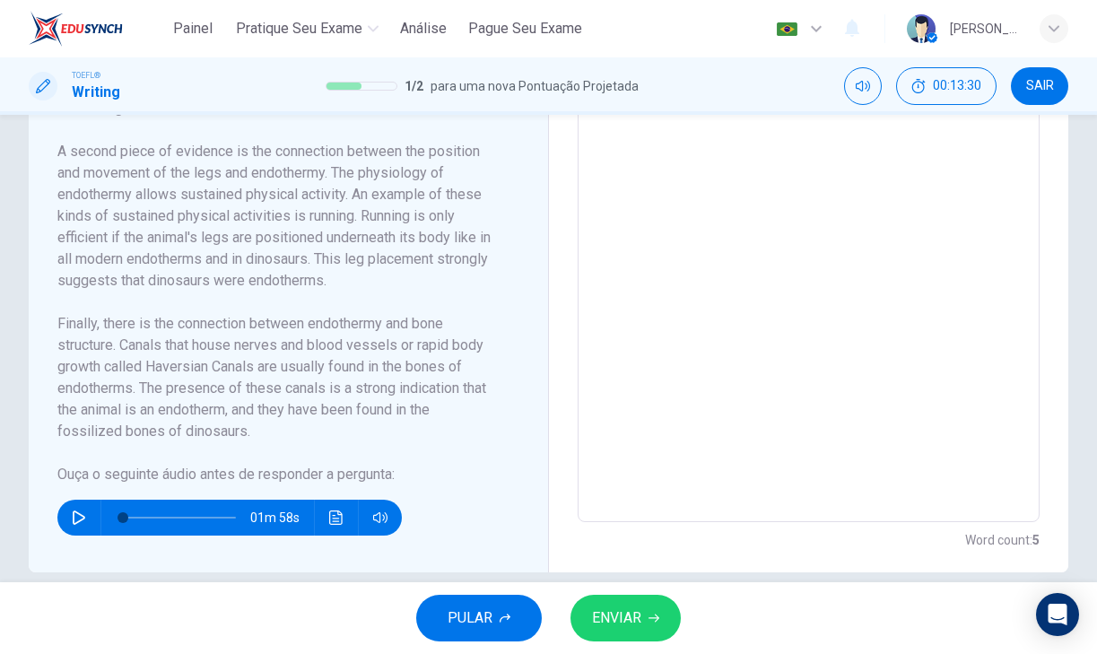
scroll to position [515, 0]
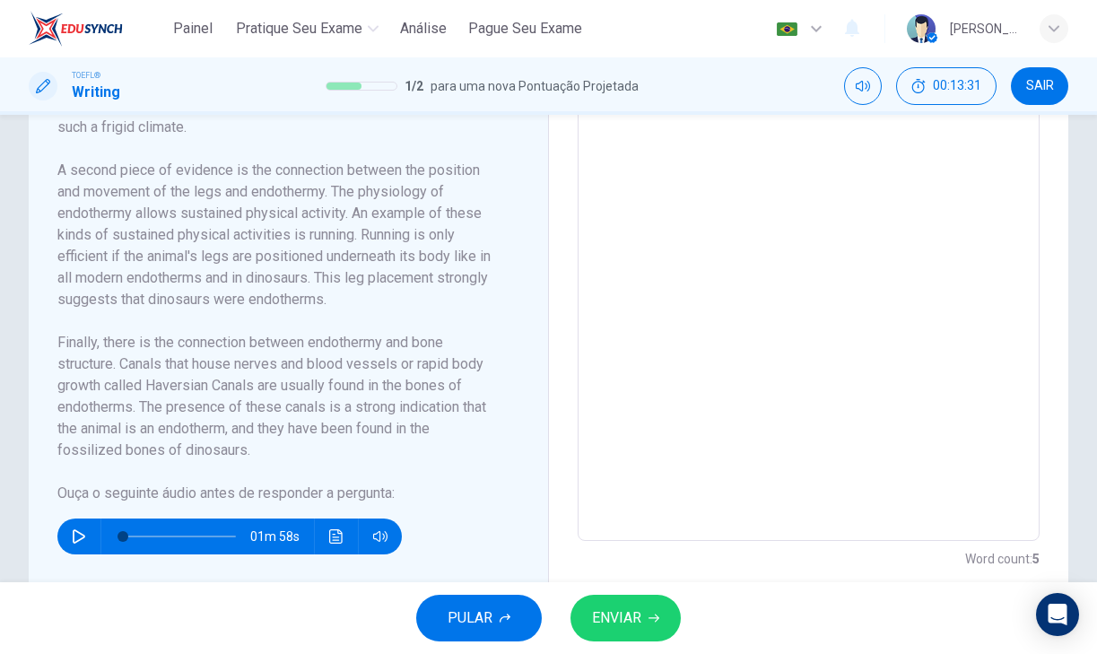
click at [351, 531] on div "01m 58s" at bounding box center [277, 529] width 440 height 50
click at [331, 544] on icon "Clique para ver a transcrição do áudio" at bounding box center [336, 536] width 14 height 14
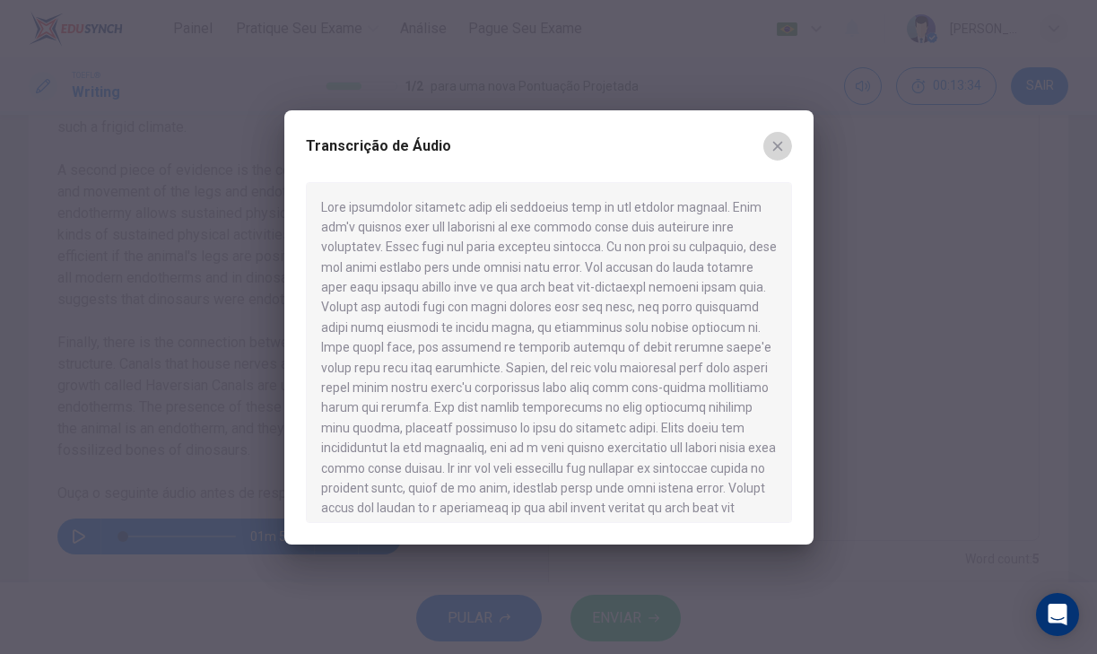
click at [777, 140] on icon "button" at bounding box center [777, 146] width 14 height 14
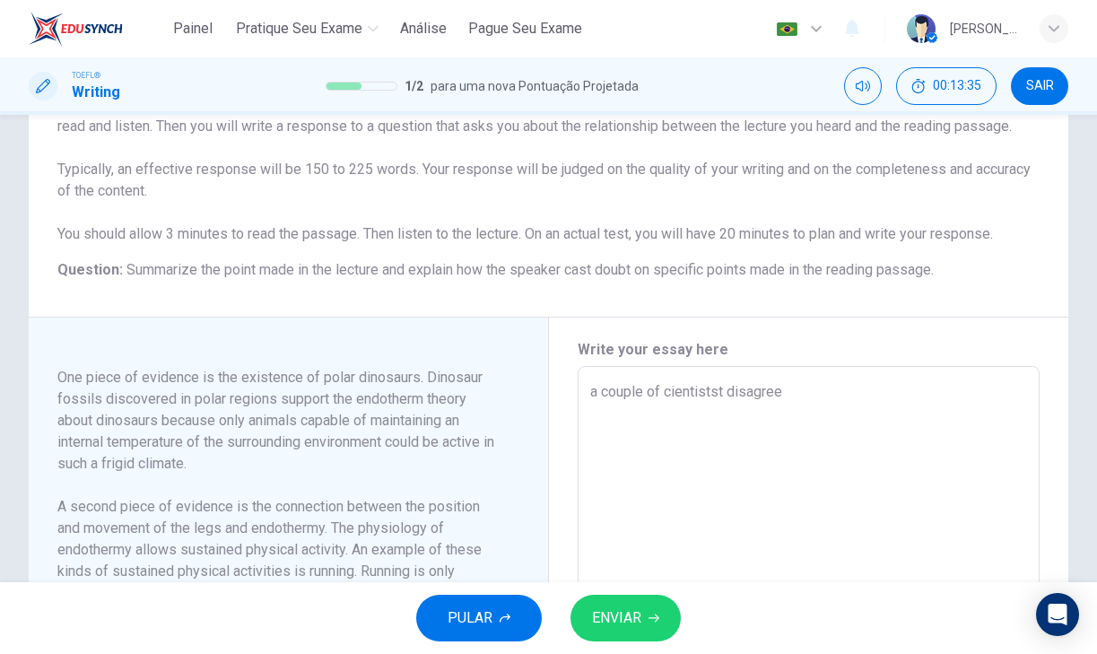
scroll to position [326, 0]
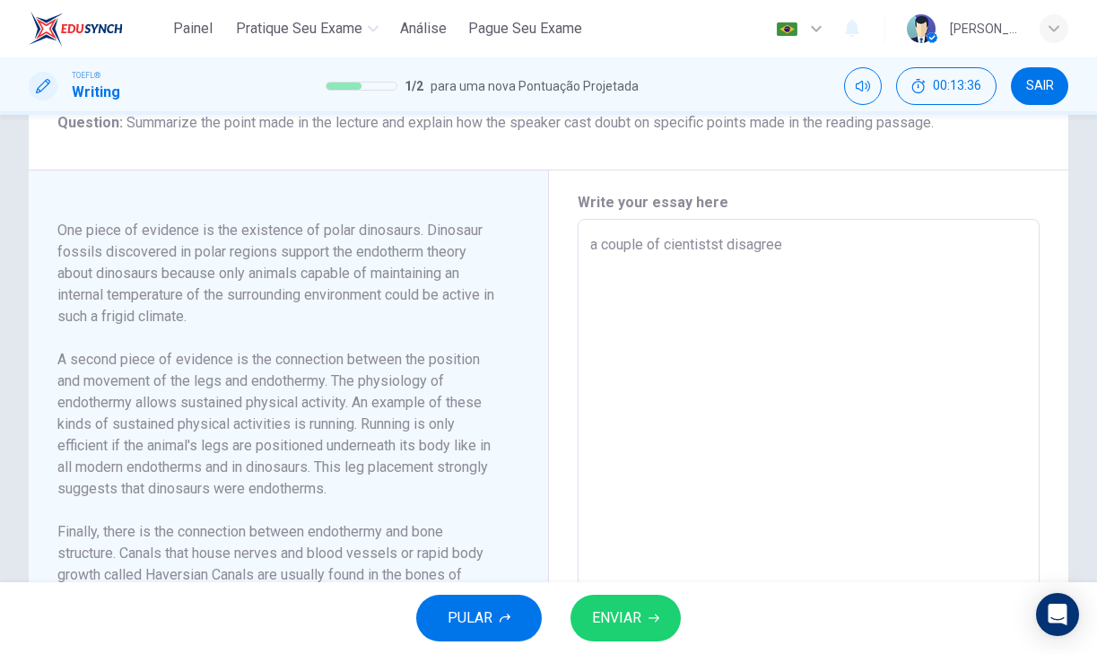
click at [819, 277] on textarea "a couple of cientistst disagree" at bounding box center [809, 475] width 438 height 482
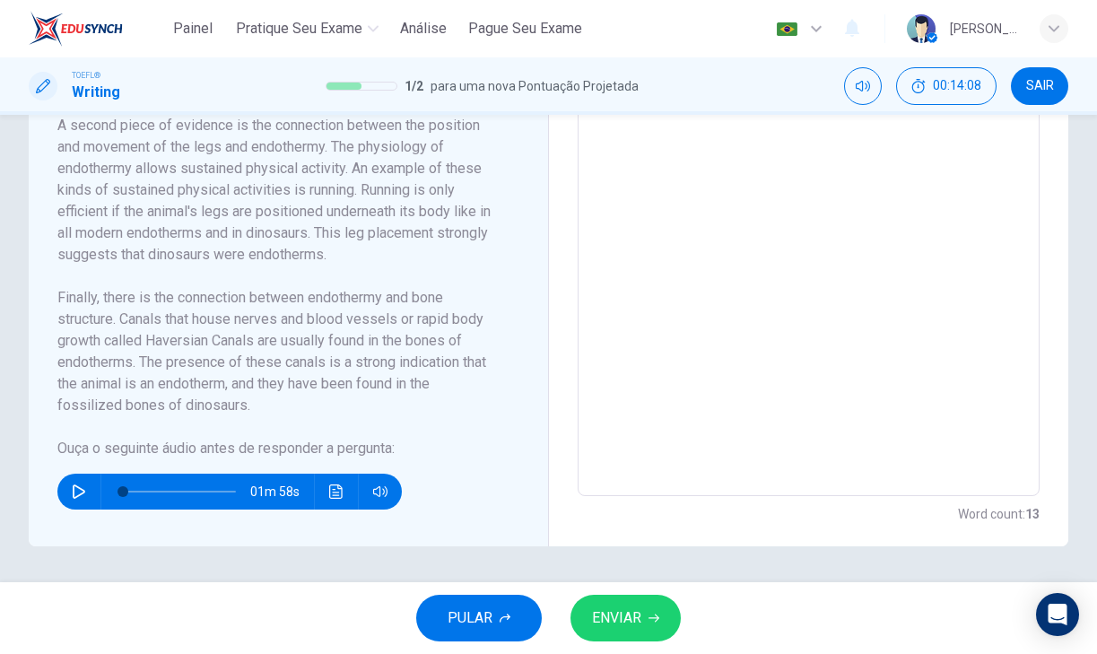
scroll to position [581, 0]
click at [323, 492] on button "Clique para ver a transcrição do áudio" at bounding box center [336, 492] width 29 height 36
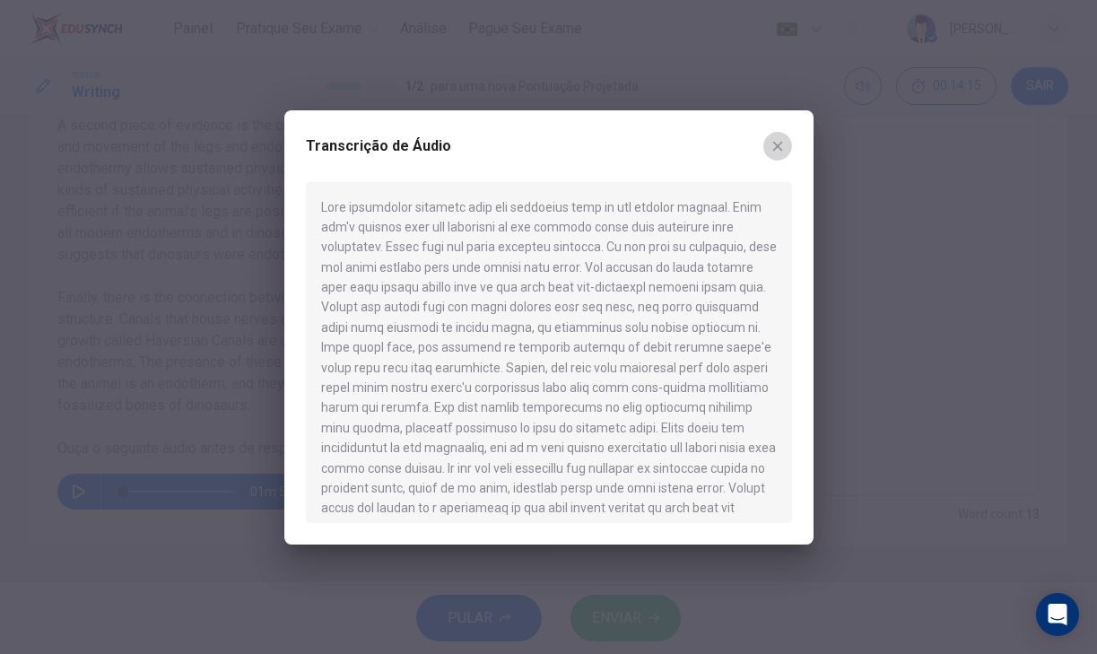
click at [779, 135] on button "button" at bounding box center [777, 146] width 29 height 29
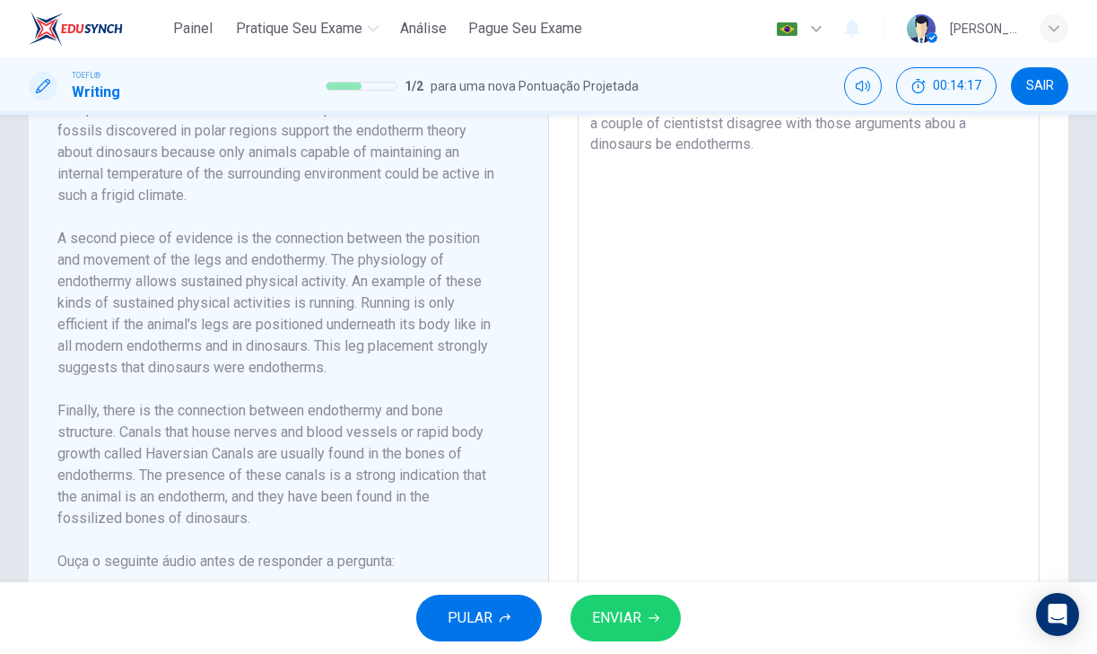
scroll to position [426, 0]
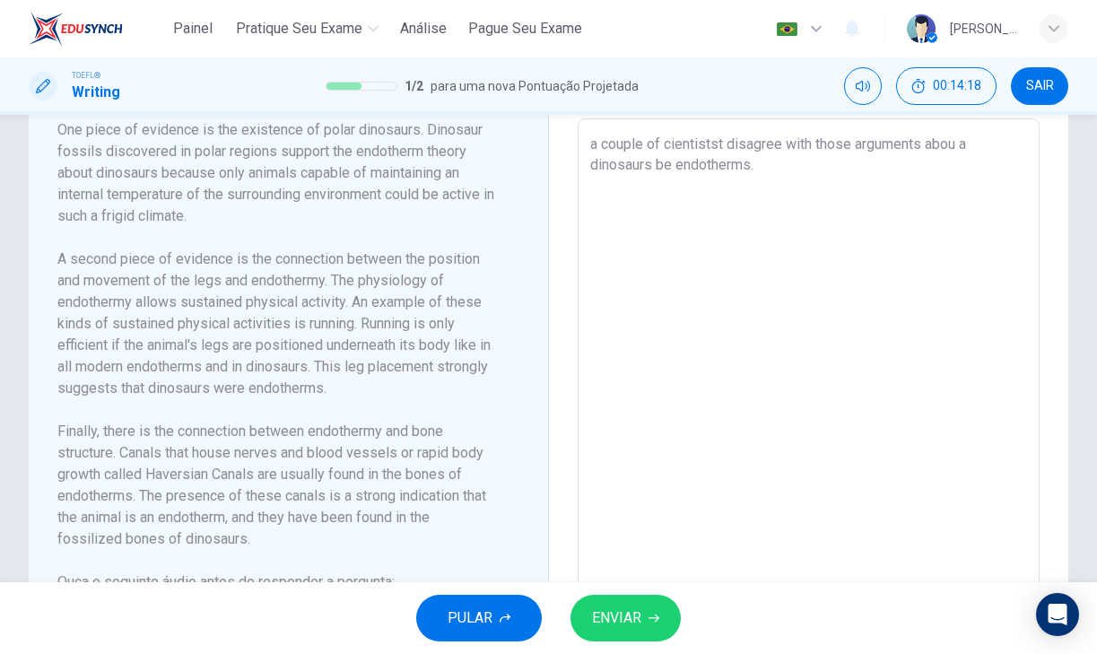
click at [779, 192] on textarea "a couple of cientistst disagree with those arguments abou a dinosaurs be endoth…" at bounding box center [809, 375] width 438 height 482
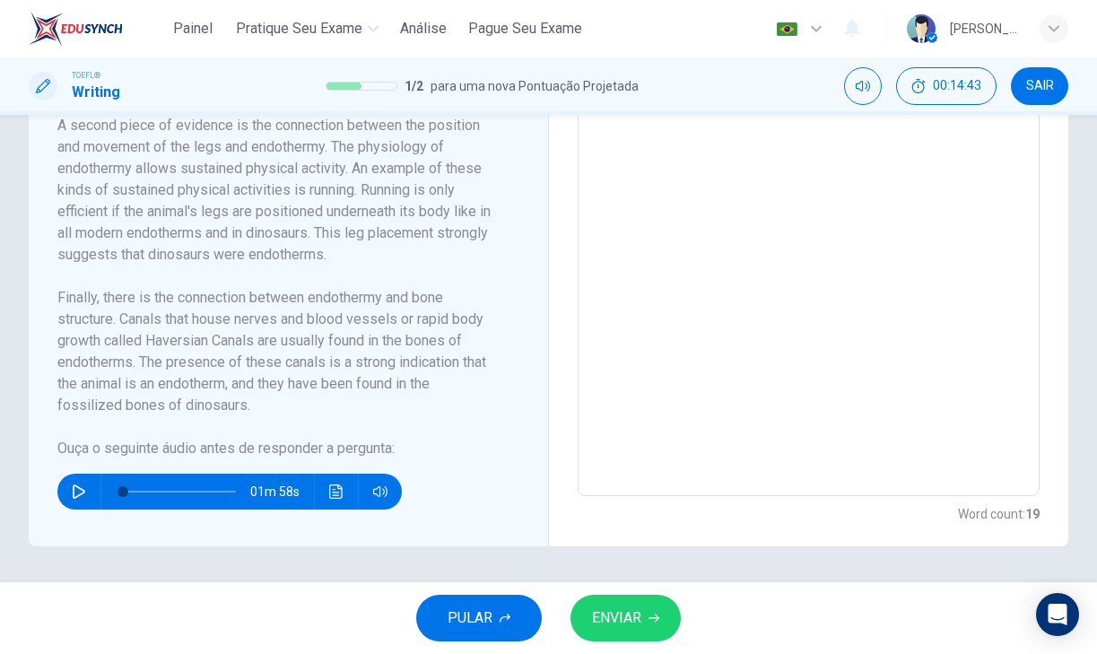
scroll to position [0, 0]
click at [322, 498] on div "01m 58s" at bounding box center [229, 492] width 344 height 36
click at [325, 495] on button "Clique para ver a transcrição do áudio" at bounding box center [336, 492] width 29 height 36
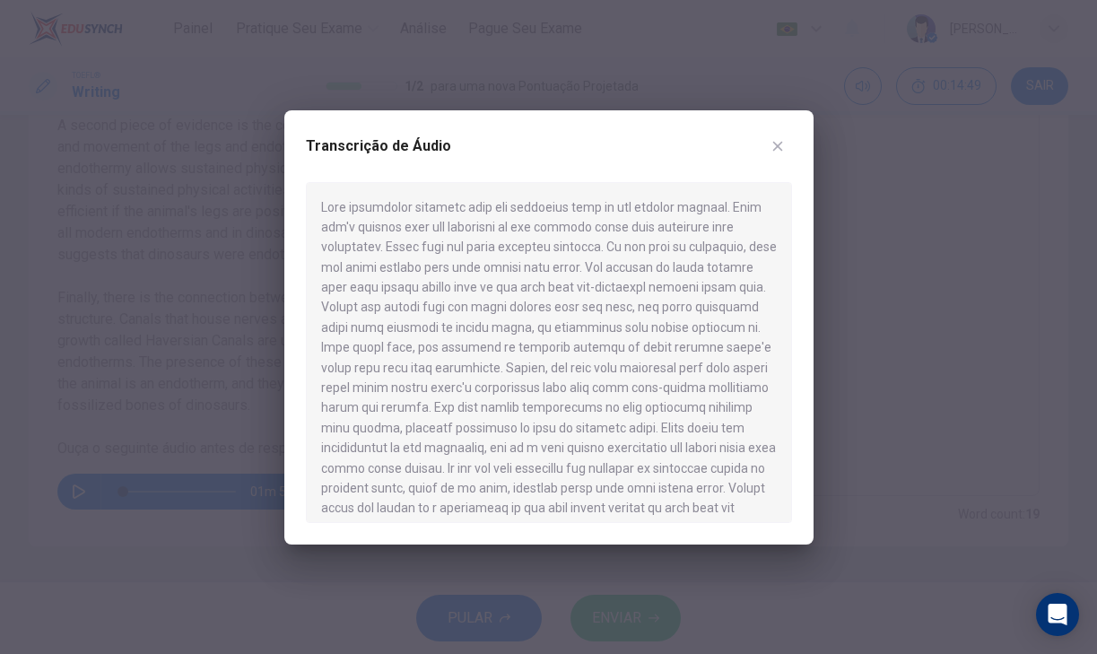
click at [809, 124] on div "Transcrição de Áudio" at bounding box center [548, 327] width 529 height 434
click at [786, 128] on div "Transcrição de Áudio" at bounding box center [548, 327] width 529 height 434
click at [784, 132] on div "Transcrição de Áudio" at bounding box center [549, 157] width 486 height 50
click at [784, 139] on icon "button" at bounding box center [777, 146] width 14 height 14
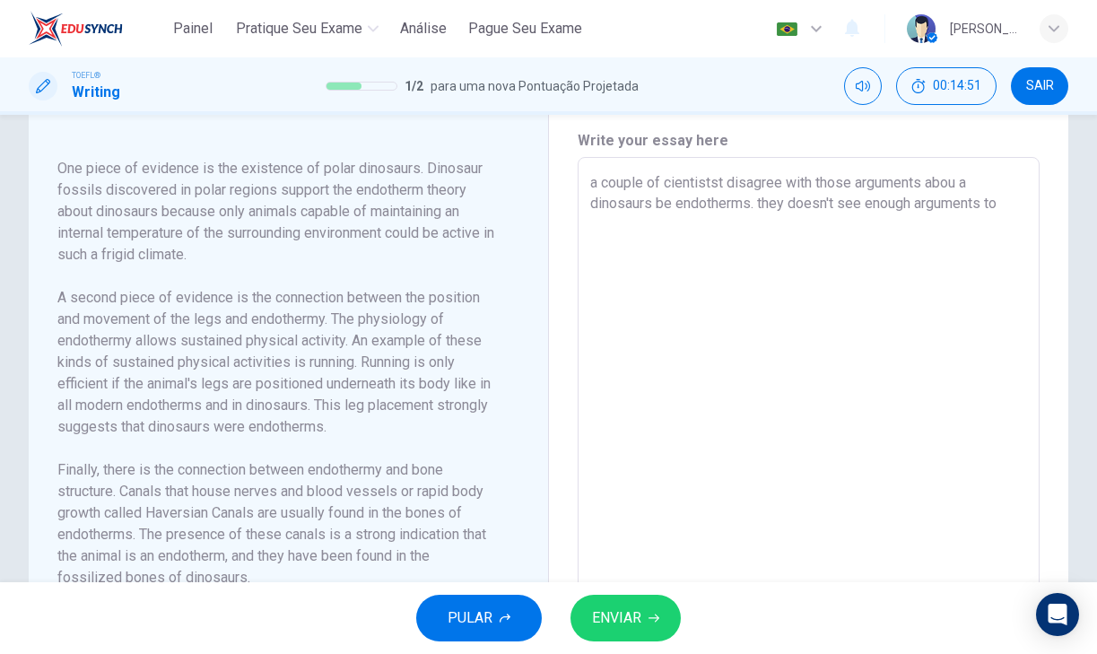
scroll to position [314, 0]
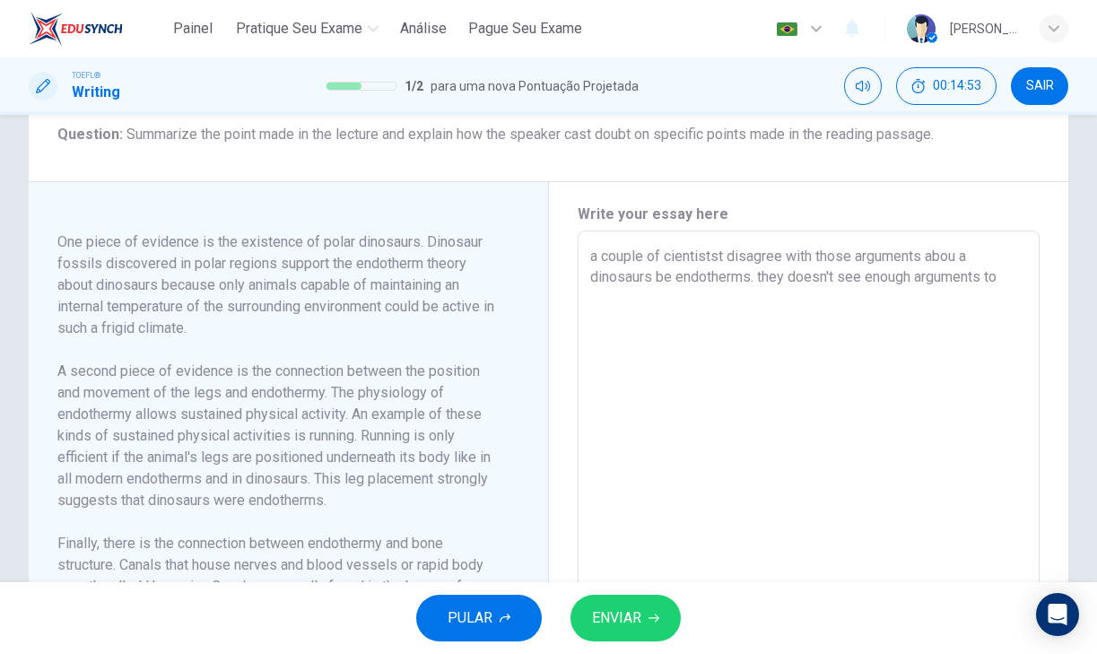
click at [1008, 300] on textarea "a couple of cientistst disagree with those arguments abou a dinosaurs be endoth…" at bounding box center [809, 487] width 438 height 482
click at [957, 281] on textarea "a couple of cientistst disagree with those arguments abou a dinosaurs be endoth…" at bounding box center [809, 487] width 438 height 482
click at [978, 280] on textarea "a couple of cientistst disagree with those arguments about a dinosaurs be endot…" at bounding box center [809, 487] width 438 height 482
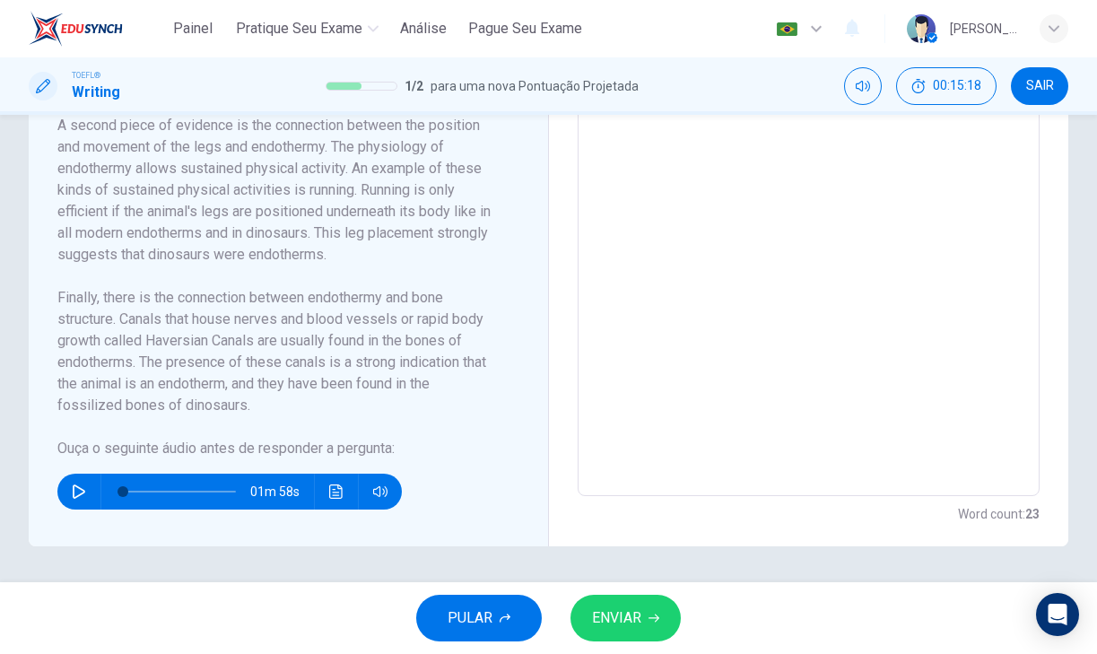
scroll to position [581, 0]
click at [341, 491] on icon "Clique para ver a transcrição do áudio" at bounding box center [336, 491] width 14 height 14
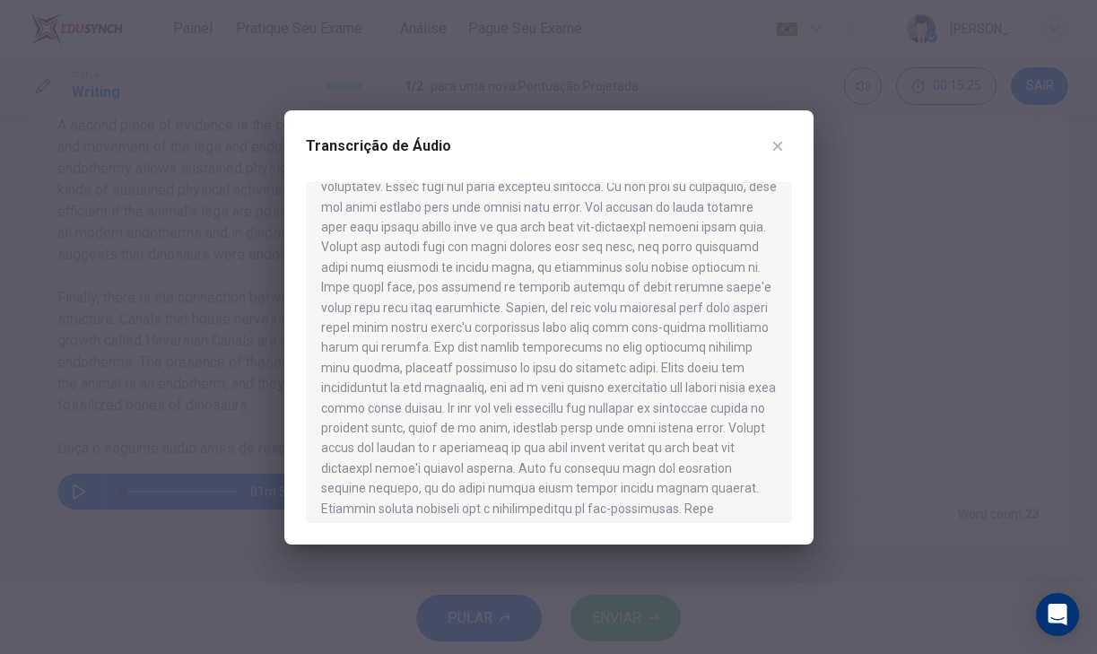
scroll to position [63, 0]
click at [779, 148] on icon "button" at bounding box center [777, 146] width 10 height 10
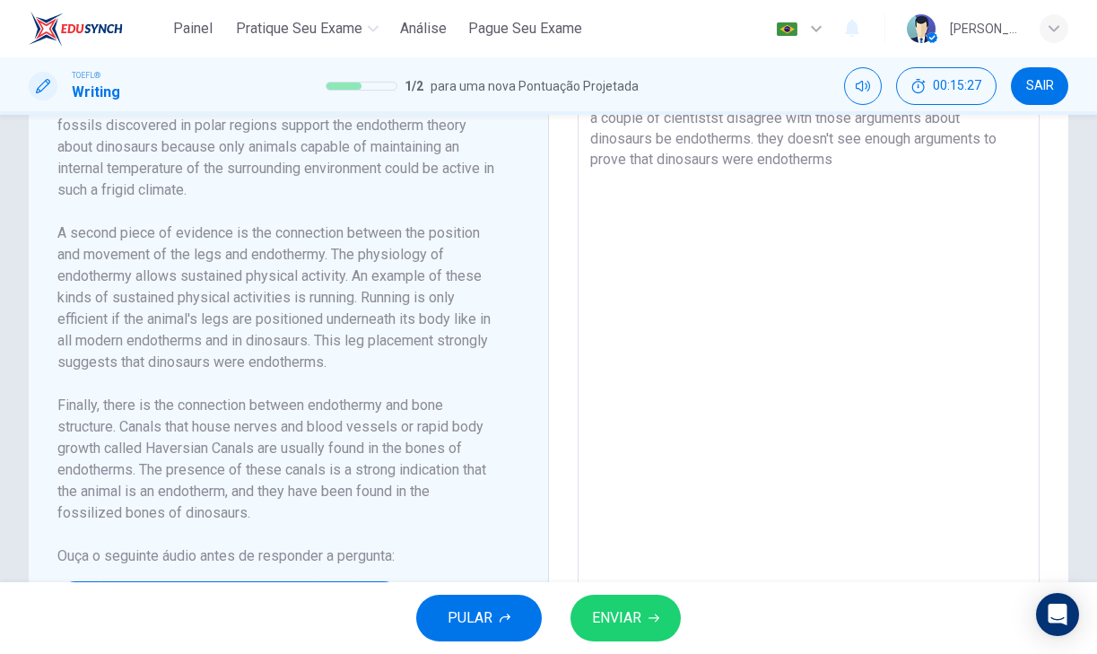
scroll to position [384, 0]
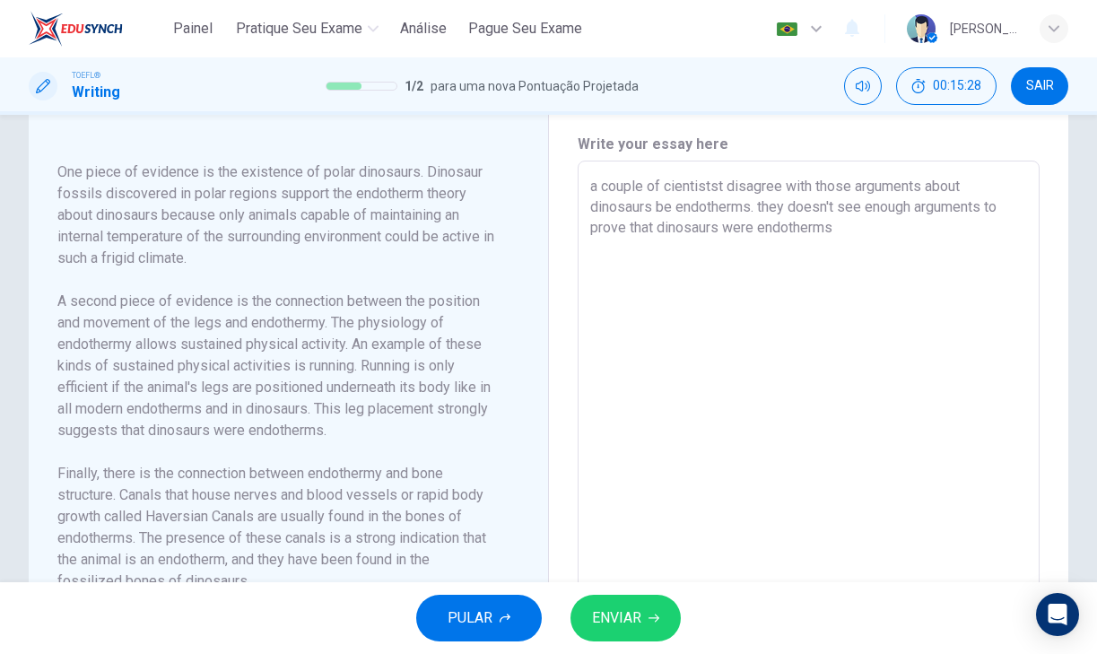
click at [848, 247] on textarea "a couple of cientistst disagree with those arguments about dinosaurs be endothe…" at bounding box center [809, 417] width 438 height 482
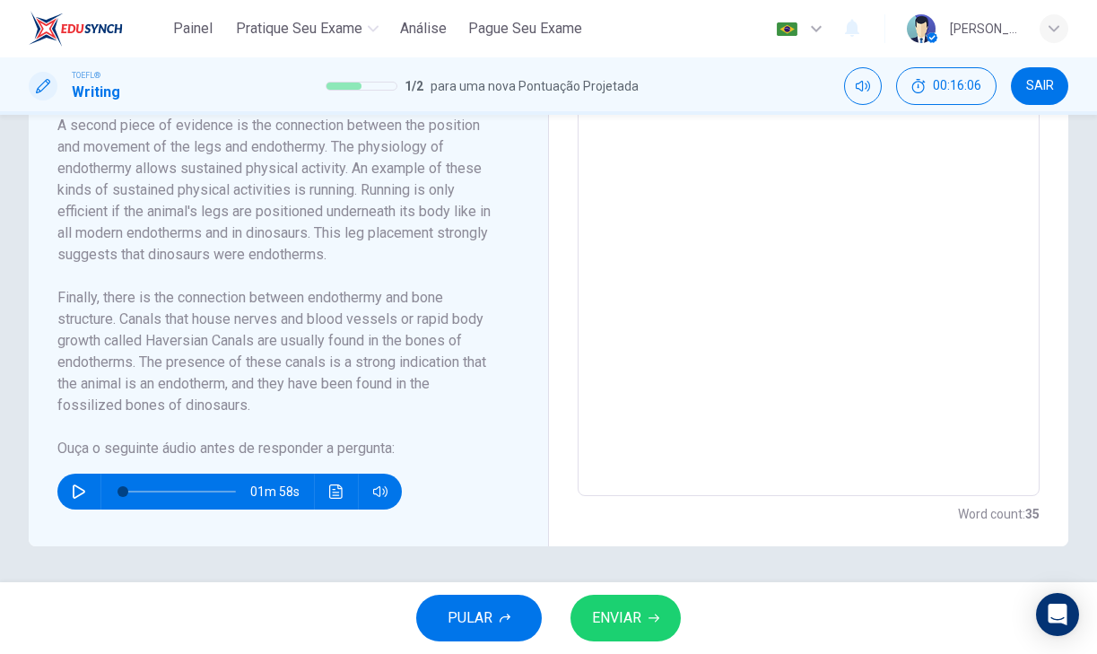
scroll to position [581, 0]
click at [326, 494] on button "Clique para ver a transcrição do áudio" at bounding box center [336, 492] width 29 height 36
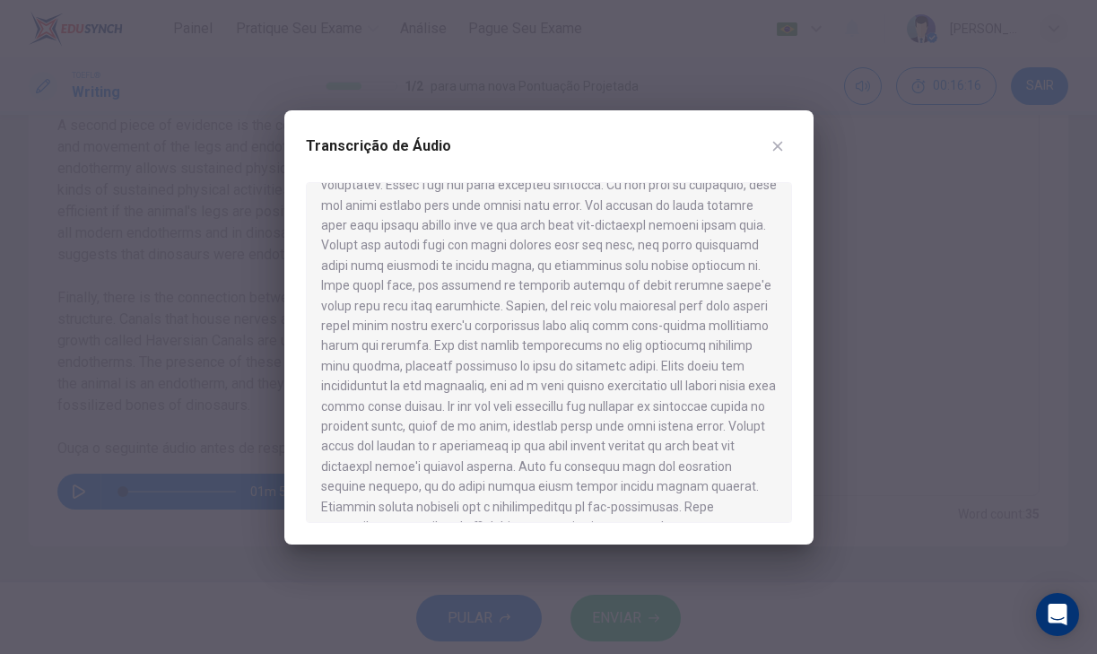
scroll to position [64, 0]
click at [772, 145] on icon "button" at bounding box center [777, 146] width 14 height 14
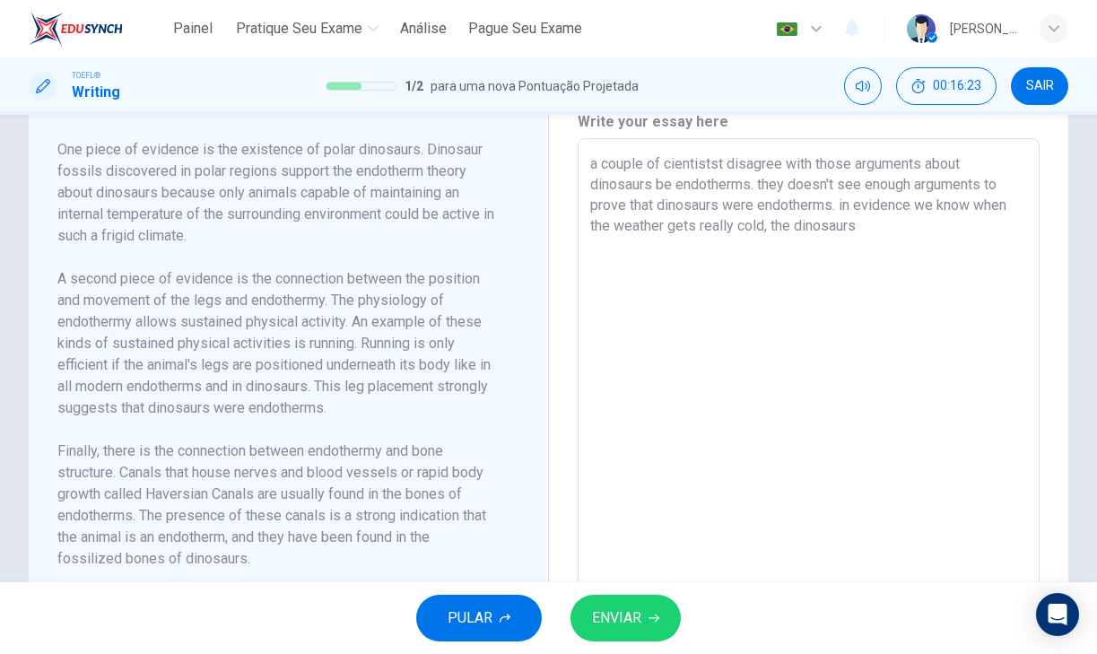
scroll to position [386, 0]
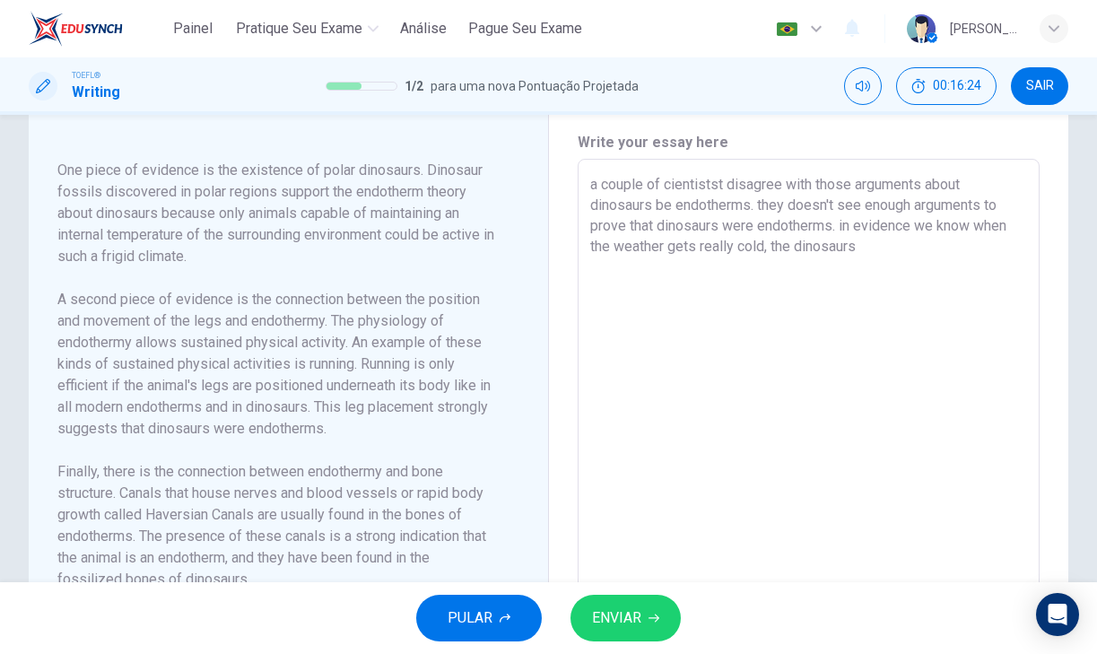
click at [869, 278] on textarea "a couple of cientistst disagree with those arguments about dinosaurs be endothe…" at bounding box center [809, 415] width 438 height 482
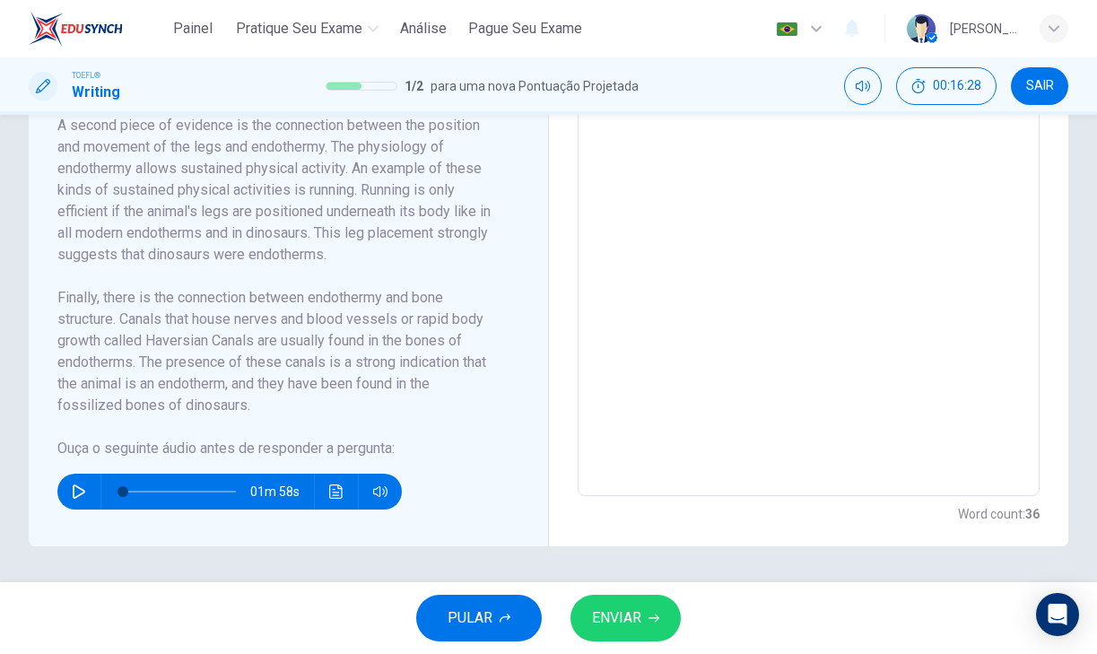
scroll to position [581, 0]
click at [324, 490] on button "Clique para ver a transcrição do áudio" at bounding box center [336, 492] width 29 height 36
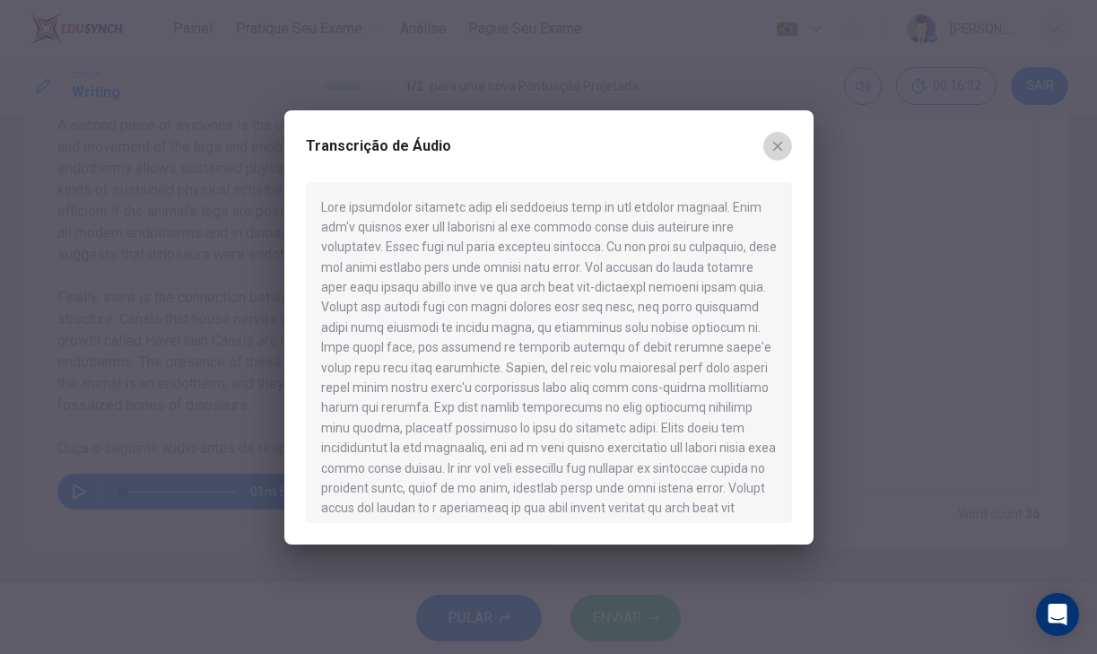
click at [771, 147] on icon "button" at bounding box center [777, 146] width 14 height 14
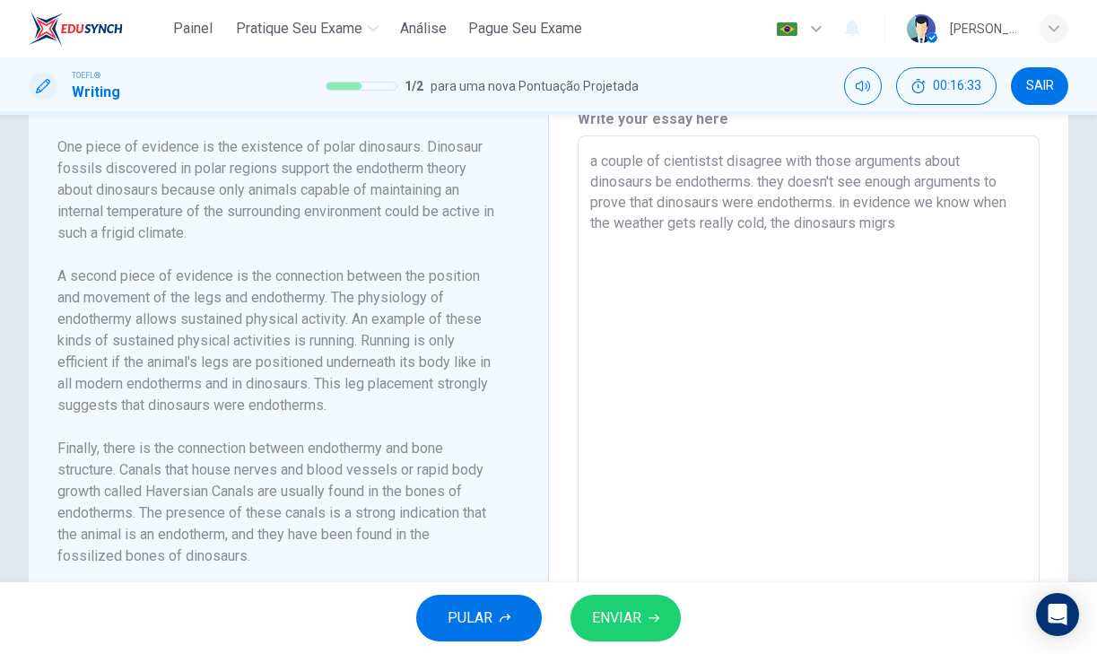
scroll to position [399, 0]
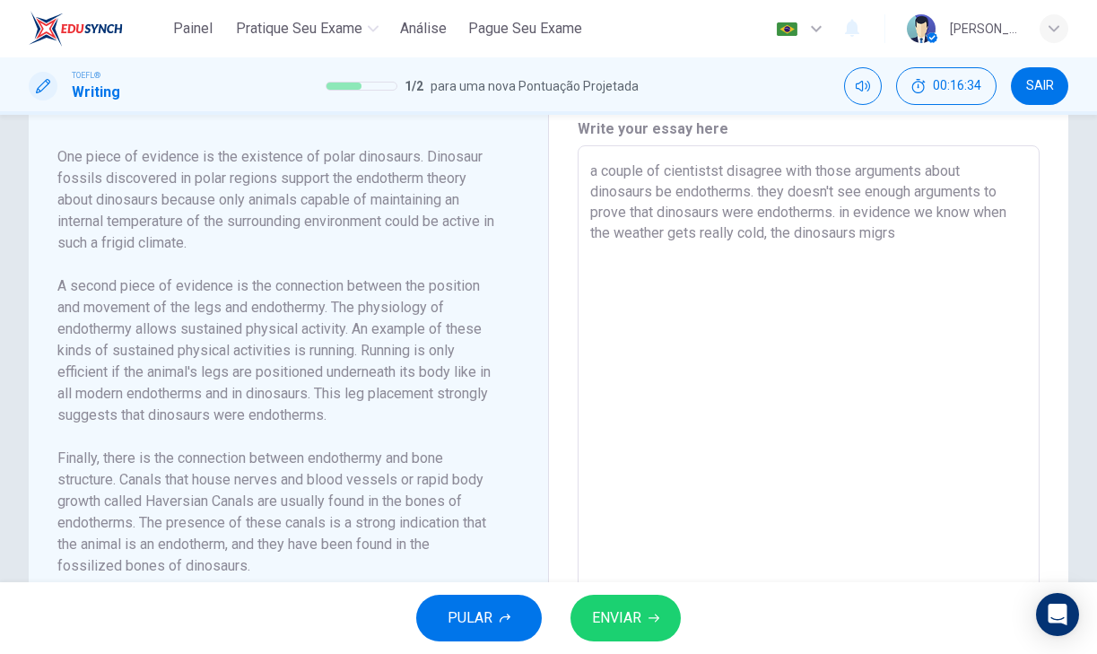
click at [916, 255] on textarea "a couple of cientistst disagree with those arguments about dinosaurs be endothe…" at bounding box center [809, 402] width 438 height 482
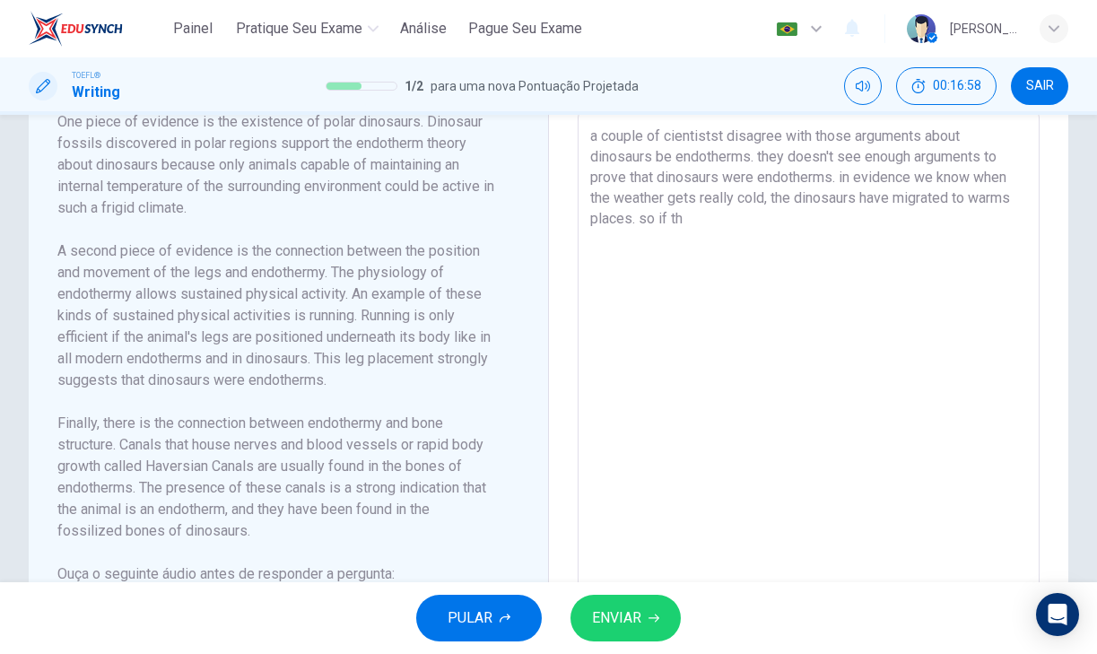
scroll to position [436, 0]
click at [697, 311] on textarea "a couple of cientistst disagree with those arguments about dinosaurs be endothe…" at bounding box center [809, 365] width 438 height 482
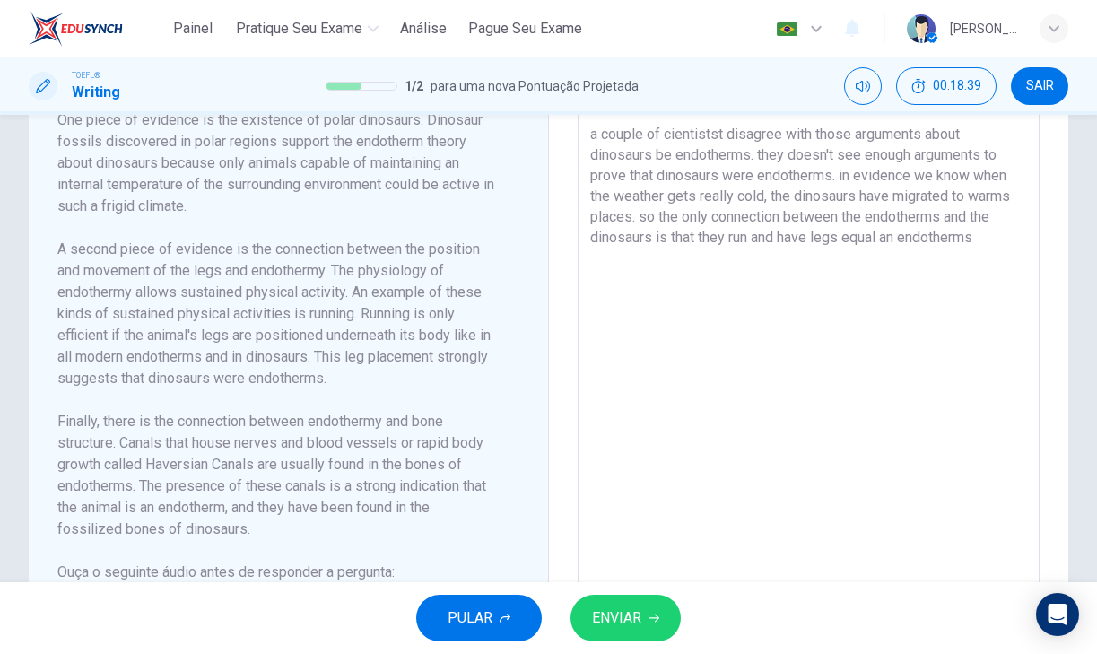
click at [613, 597] on button "ENVIAR" at bounding box center [625, 618] width 110 height 47
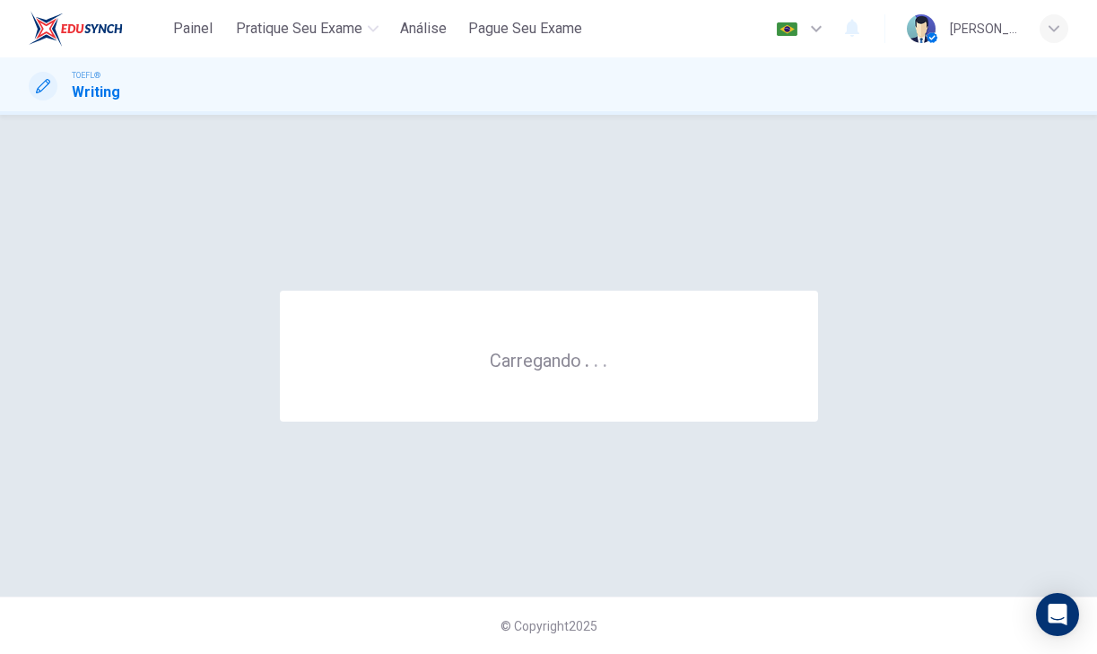
scroll to position [0, 0]
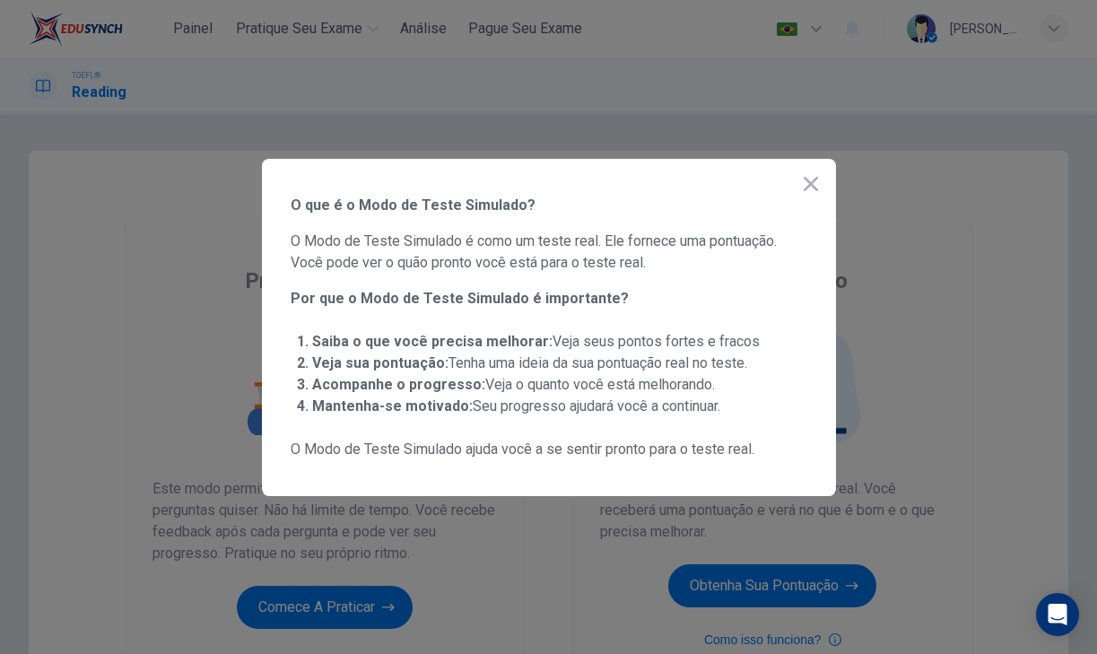
scroll to position [176, 0]
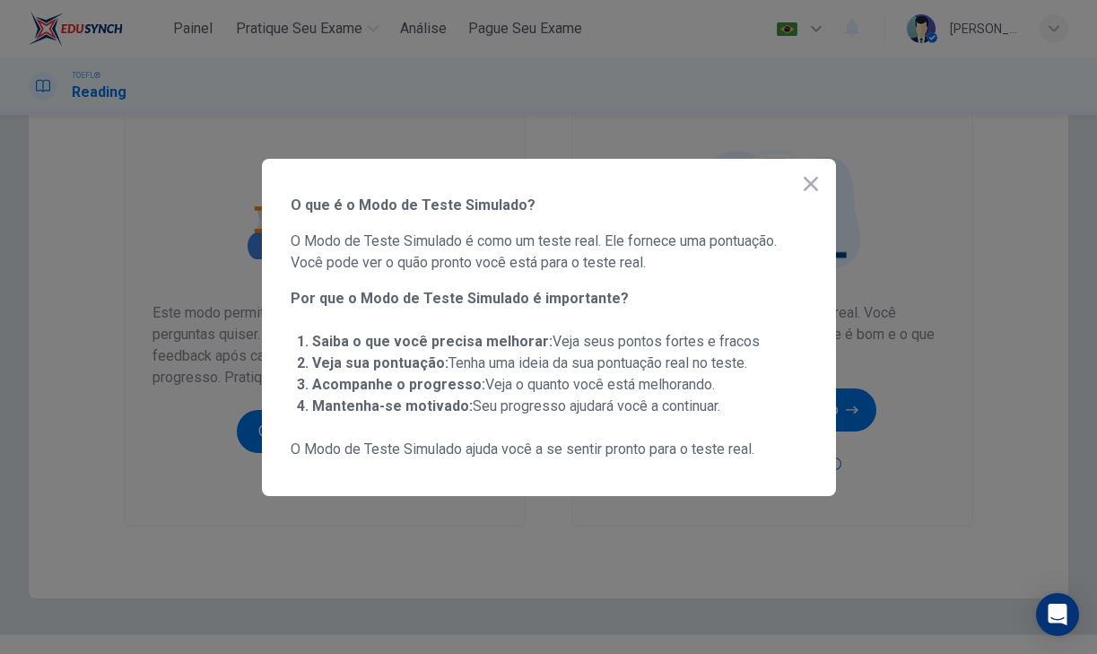
click at [568, 292] on span "Por que o Modo de Teste Simulado é importante?" at bounding box center [549, 299] width 517 height 22
click at [540, 328] on ul "Saiba o que você precisa melhorar: Veja seus pontos fortes e fracos Veja sua po…" at bounding box center [549, 374] width 517 height 100
drag, startPoint x: 540, startPoint y: 328, endPoint x: 559, endPoint y: 343, distance: 23.7
click at [559, 343] on ul "Saiba o que você precisa melhorar: Veja seus pontos fortes e fracos Veja sua po…" at bounding box center [549, 374] width 517 height 100
click at [814, 175] on icon "button" at bounding box center [811, 184] width 22 height 22
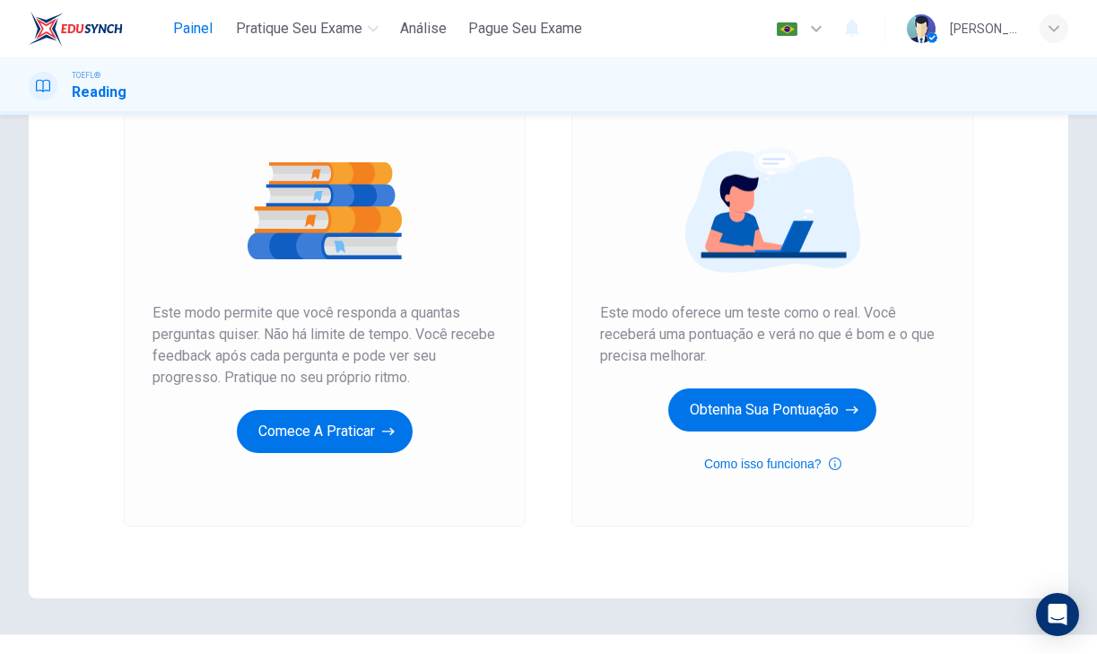
click at [186, 28] on span "Painel" at bounding box center [192, 29] width 39 height 22
